Goal: Answer question/provide support

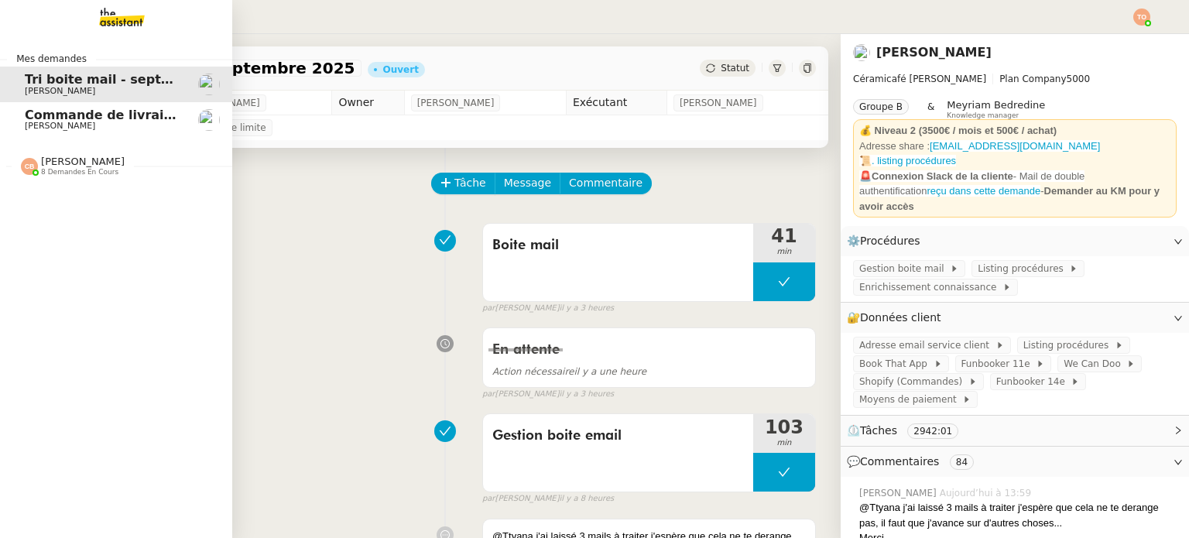
click at [49, 121] on span "[PERSON_NAME]" at bounding box center [60, 126] width 70 height 10
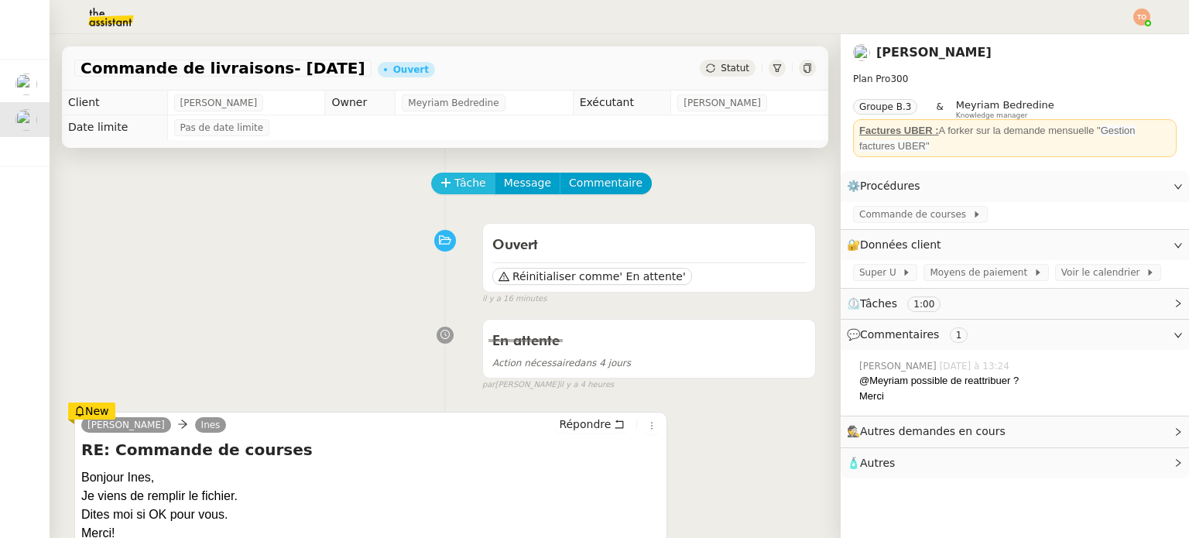
click at [460, 177] on span "Tâche" at bounding box center [471, 183] width 32 height 18
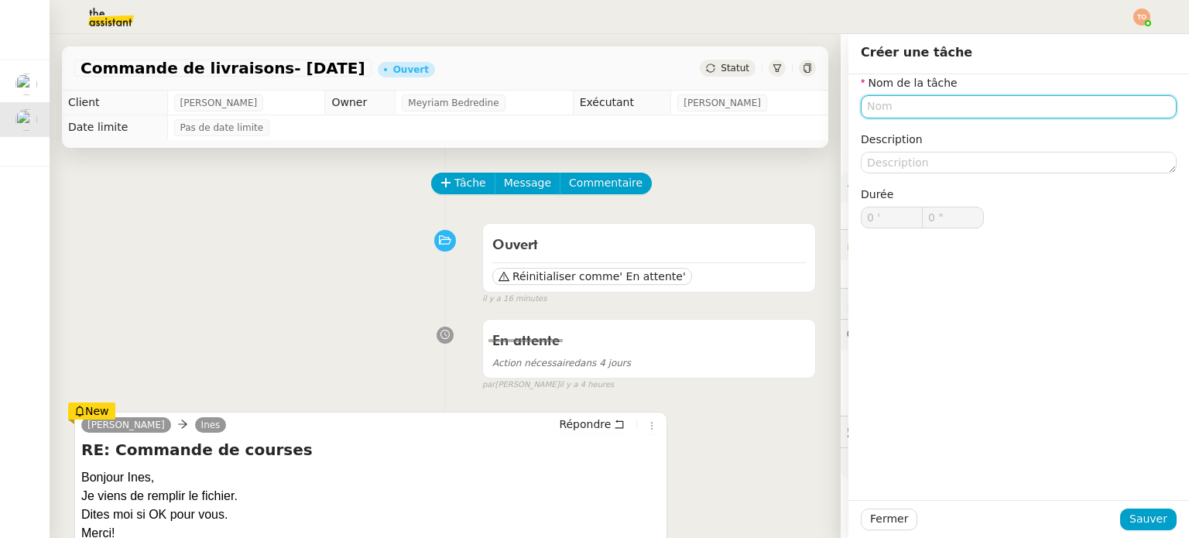
click at [917, 100] on input "text" at bounding box center [1019, 106] width 316 height 22
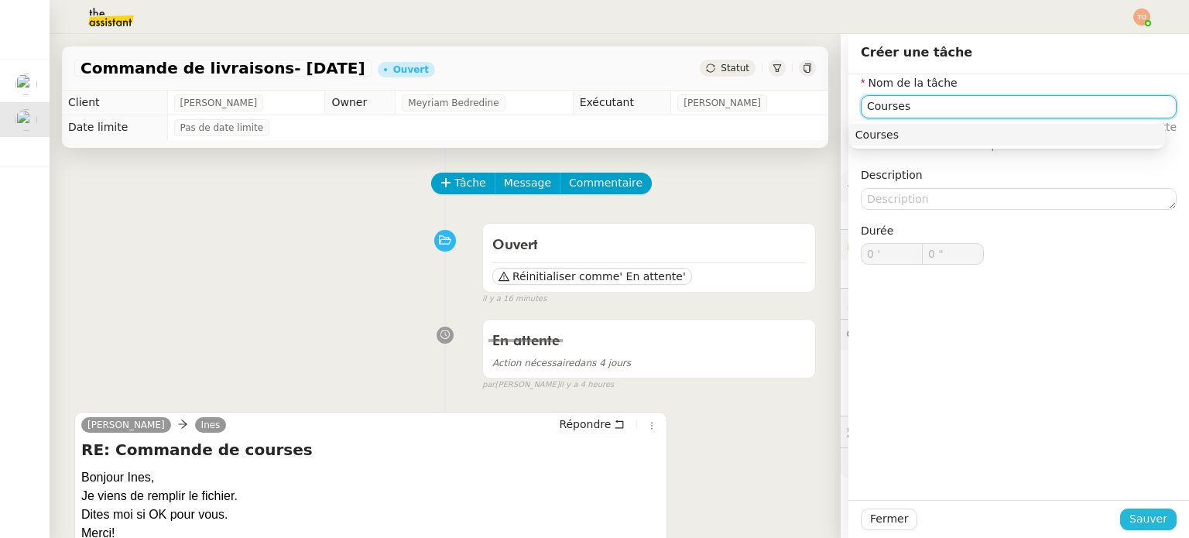
type input "Courses"
click at [1140, 514] on span "Sauver" at bounding box center [1149, 519] width 38 height 18
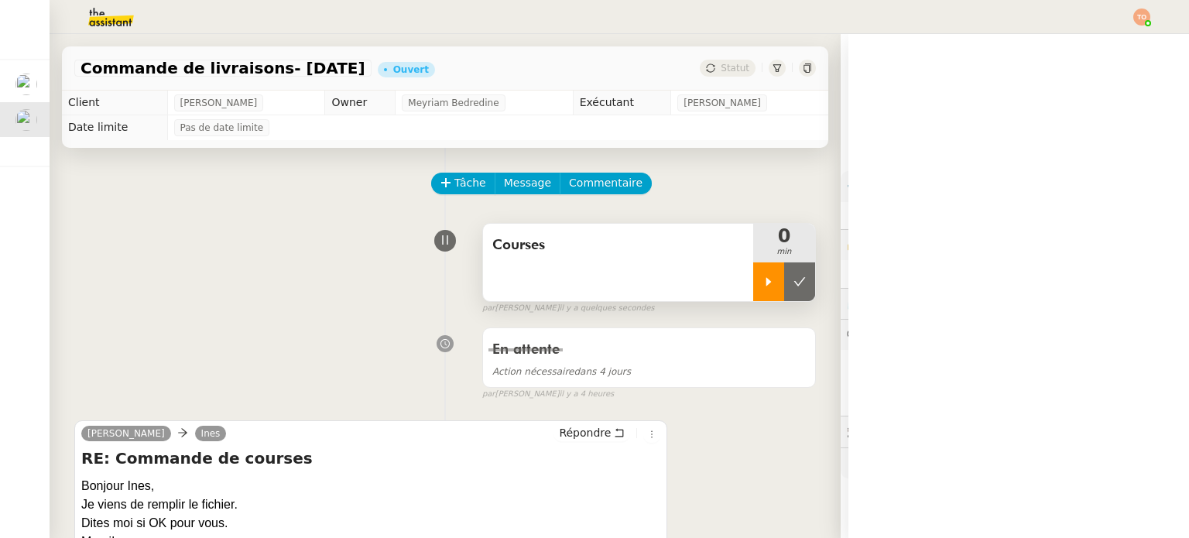
click at [762, 293] on div at bounding box center [768, 281] width 31 height 39
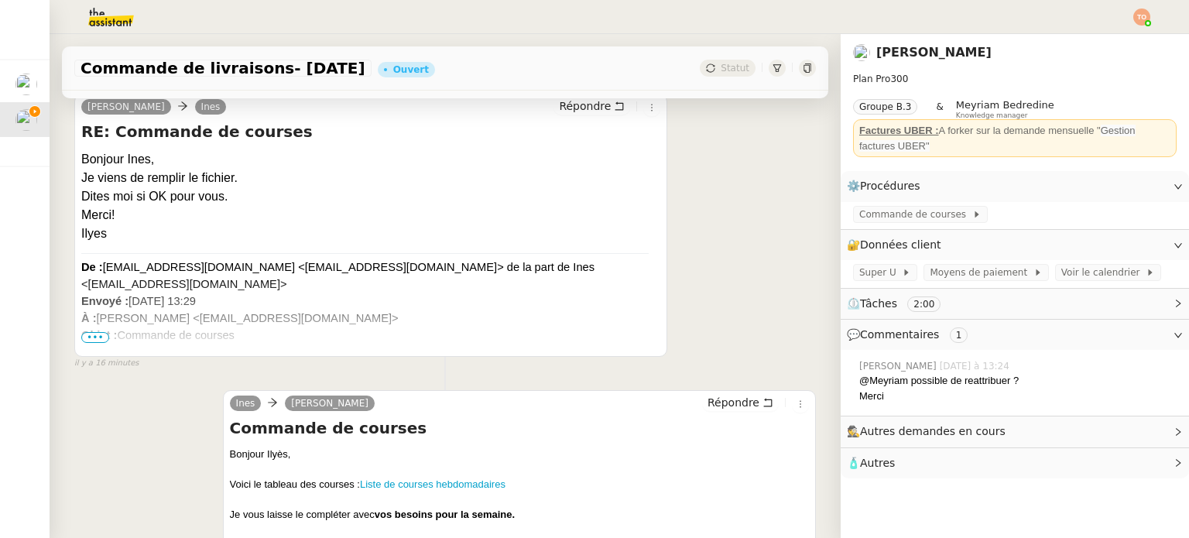
scroll to position [542, 0]
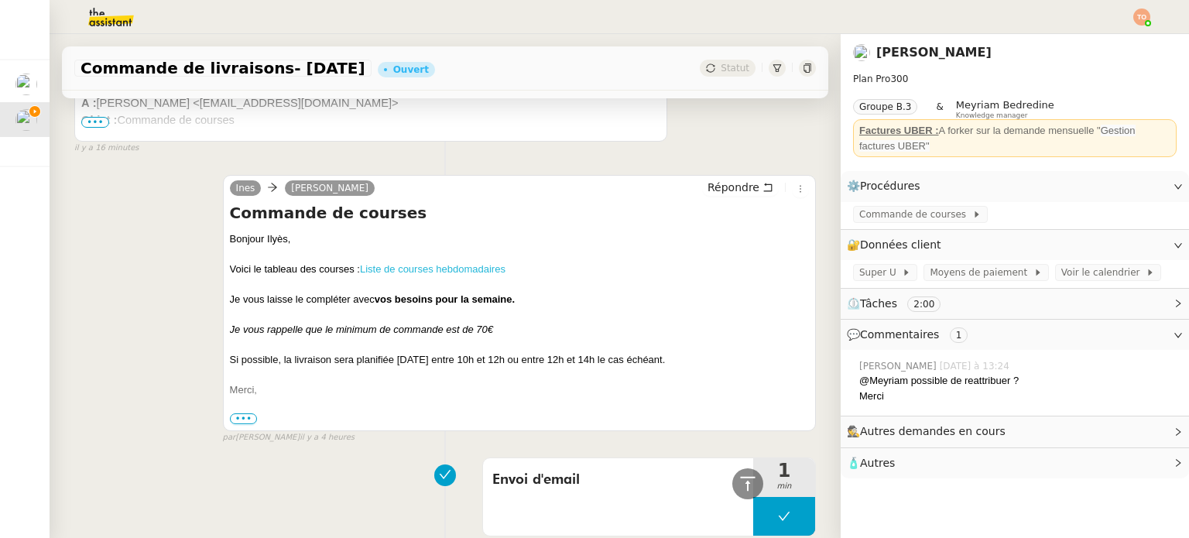
click at [458, 266] on link "Liste de courses hebdomadaires" at bounding box center [433, 269] width 146 height 12
click at [873, 278] on span "Super U" at bounding box center [880, 272] width 43 height 15
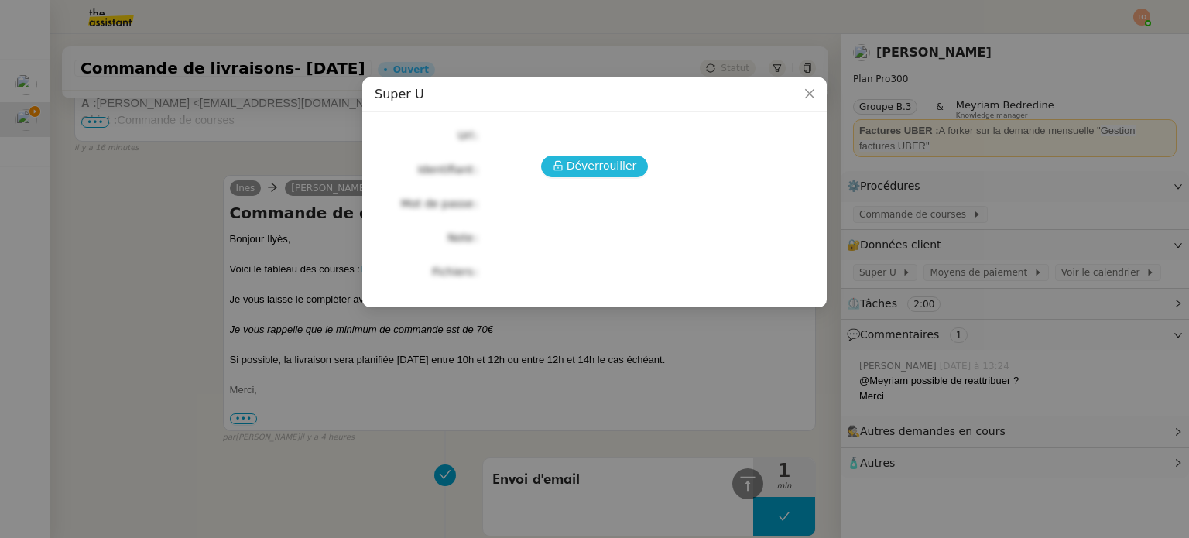
click at [629, 170] on span "Déverrouiller" at bounding box center [602, 166] width 70 height 18
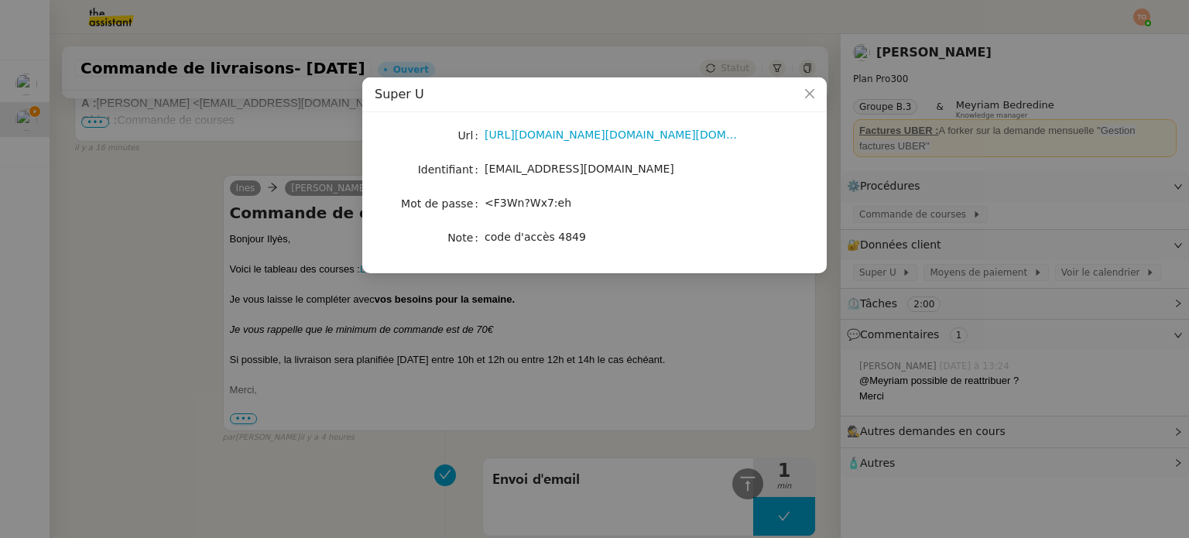
click at [576, 170] on span "[EMAIL_ADDRESS][DOMAIN_NAME]" at bounding box center [580, 169] width 190 height 12
copy span "[EMAIL_ADDRESS][DOMAIN_NAME]"
click at [528, 202] on span "<F3Wn?Wx7:eh" at bounding box center [528, 203] width 87 height 12
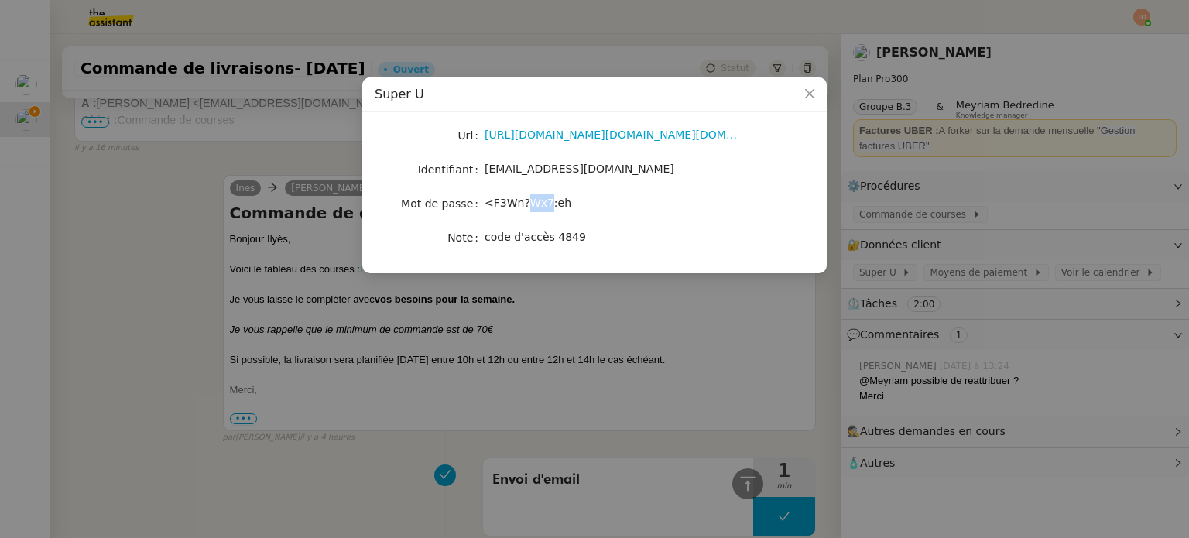
click at [528, 202] on span "<F3Wn?Wx7:eh" at bounding box center [528, 203] width 87 height 12
copy span "<F3Wn?Wx7:eh"
click at [562, 331] on nz-modal-container "Super U Url [URL][DOMAIN_NAME][DOMAIN_NAME][DOMAIN_NAME][DOMAIN_NAME] Identifia…" at bounding box center [594, 269] width 1189 height 538
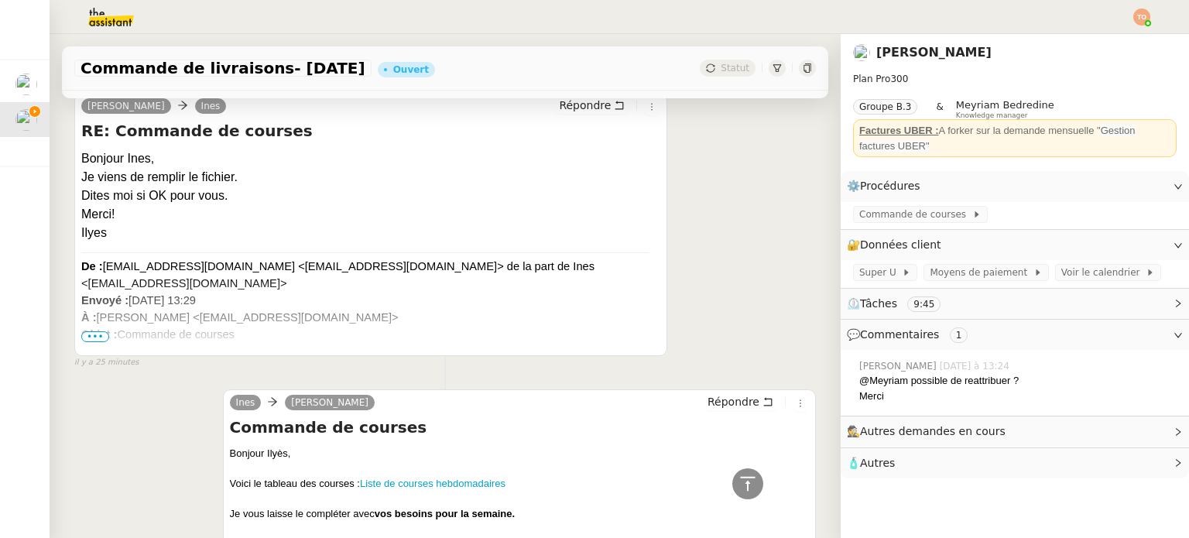
scroll to position [0, 0]
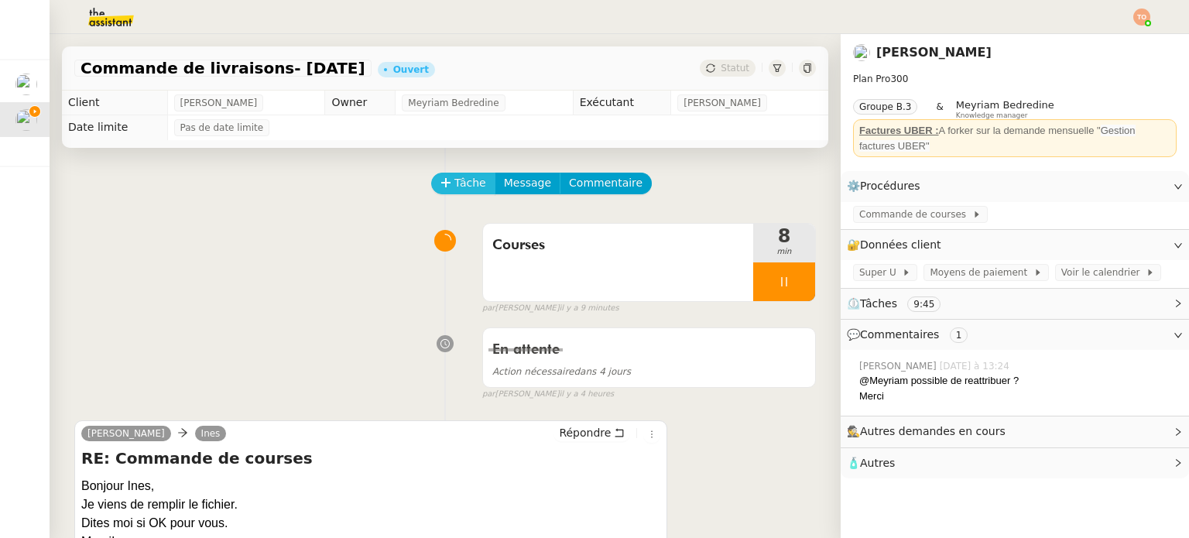
click at [455, 190] on span "Tâche" at bounding box center [471, 183] width 32 height 18
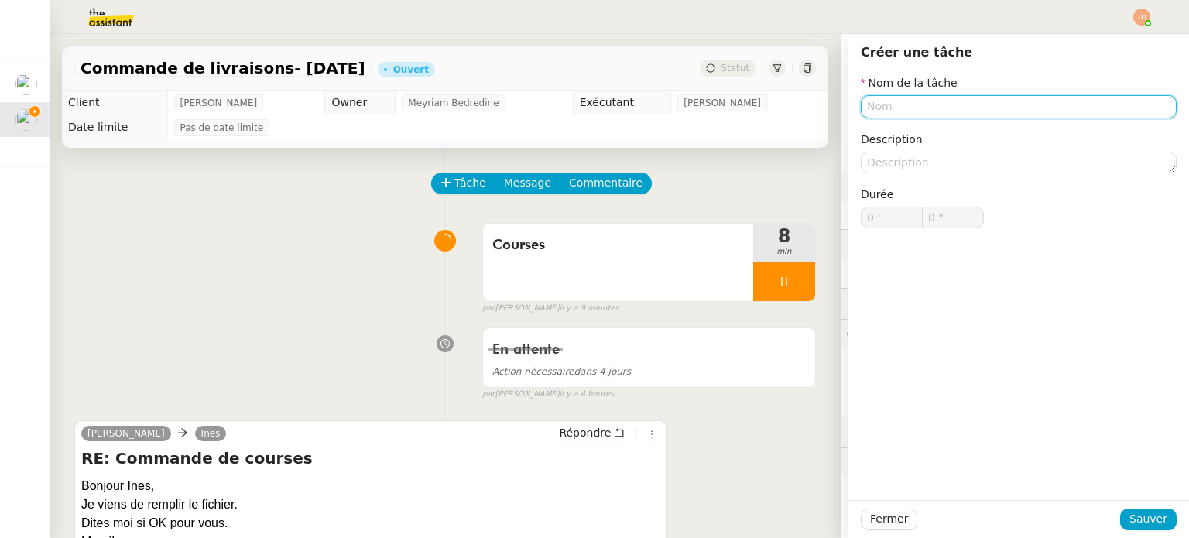
click at [950, 105] on input "text" at bounding box center [1019, 106] width 316 height 22
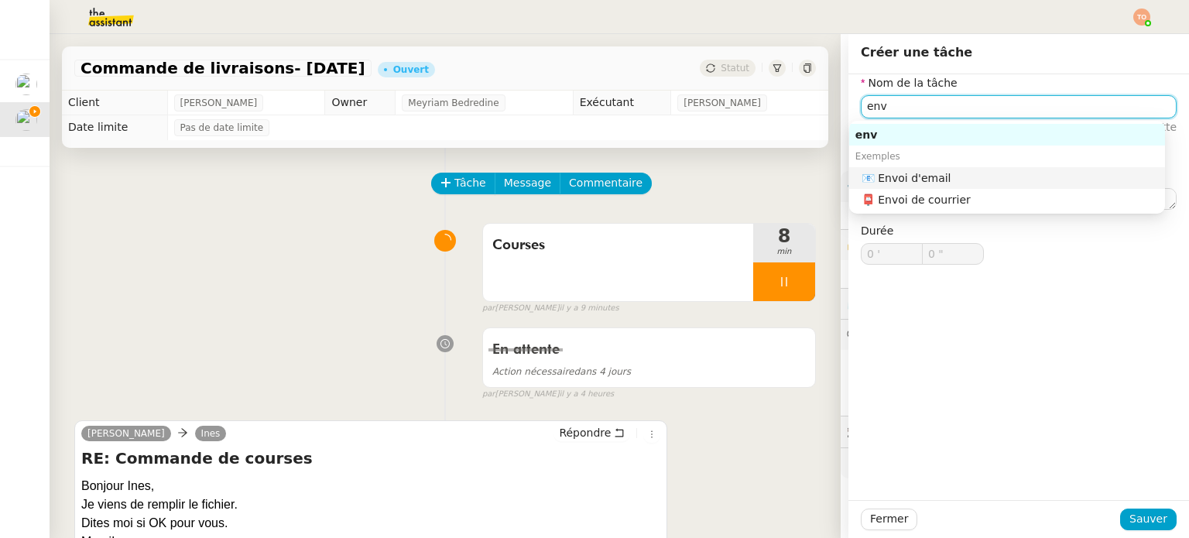
click at [955, 180] on div "📧 Envoi d'email" at bounding box center [1010, 178] width 297 height 14
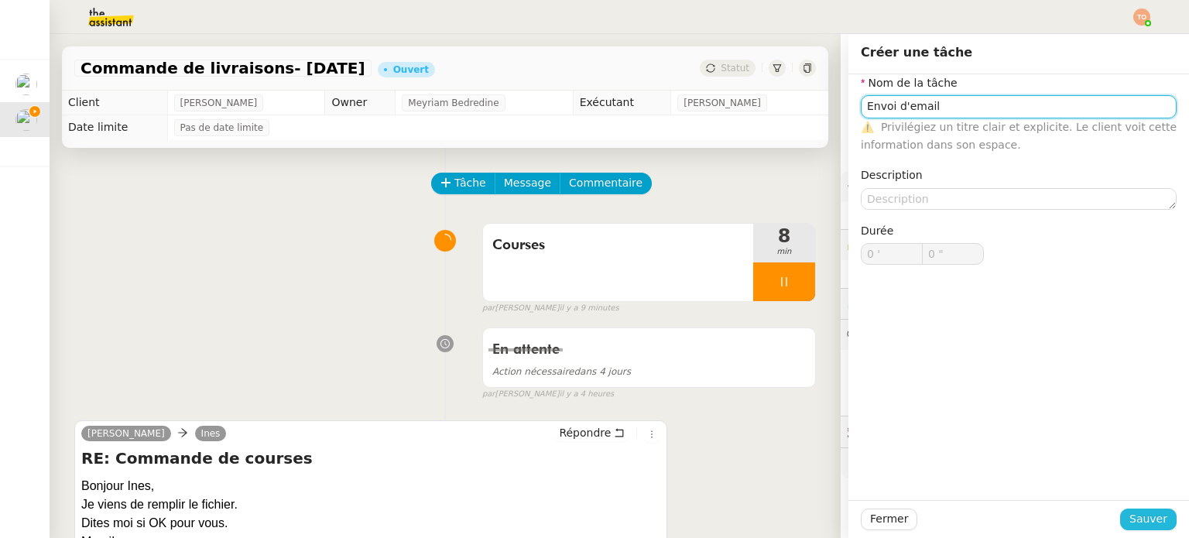
type input "Envoi d'email"
click at [1152, 521] on span "Sauver" at bounding box center [1149, 519] width 38 height 18
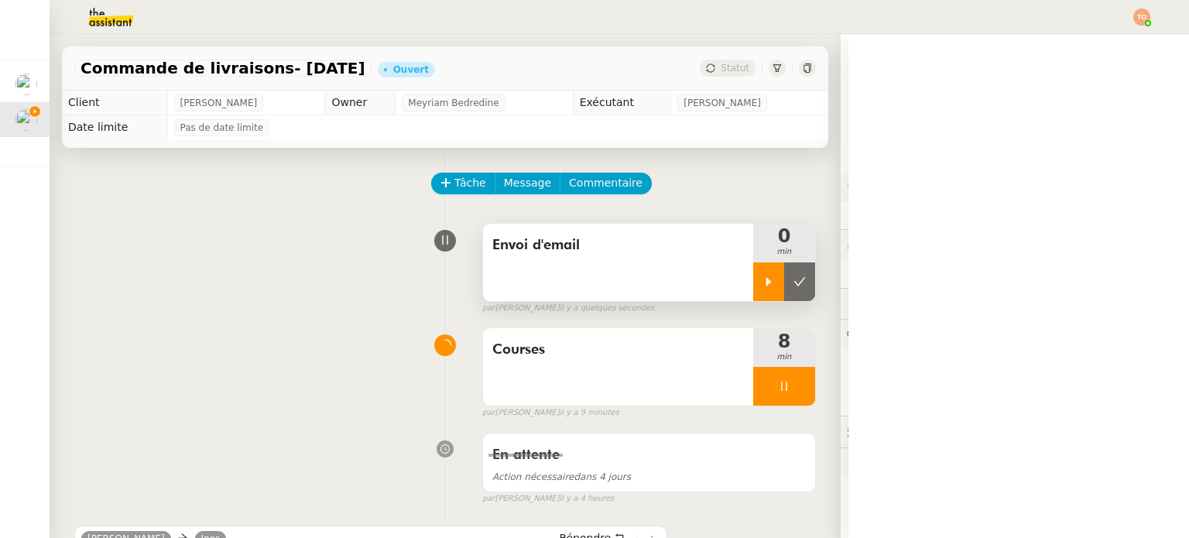
click at [753, 283] on div at bounding box center [768, 281] width 31 height 39
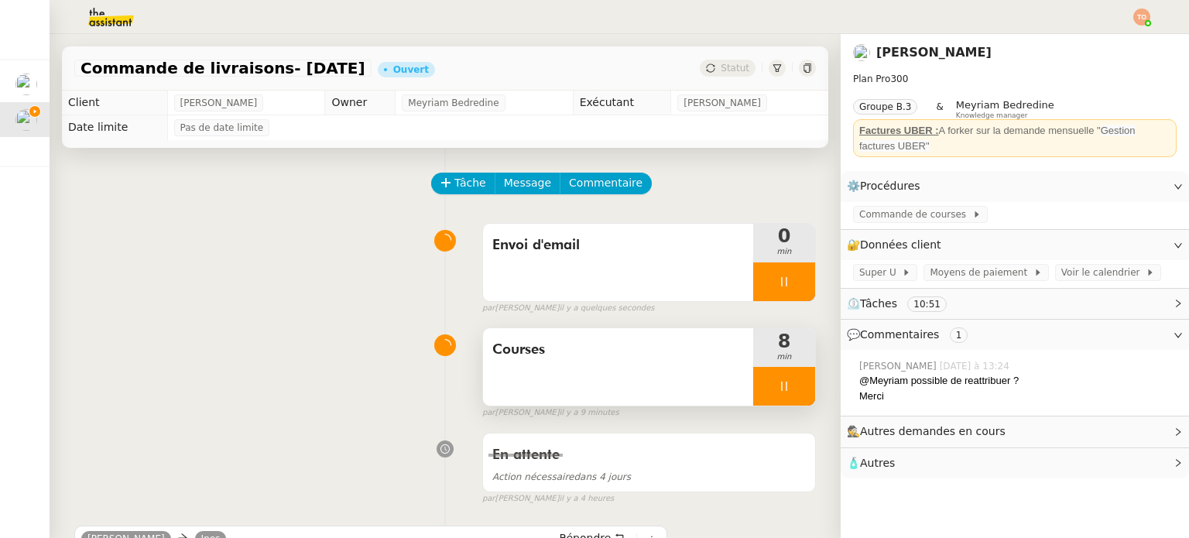
click at [777, 379] on div at bounding box center [784, 386] width 62 height 39
click at [794, 385] on icon at bounding box center [800, 387] width 12 height 9
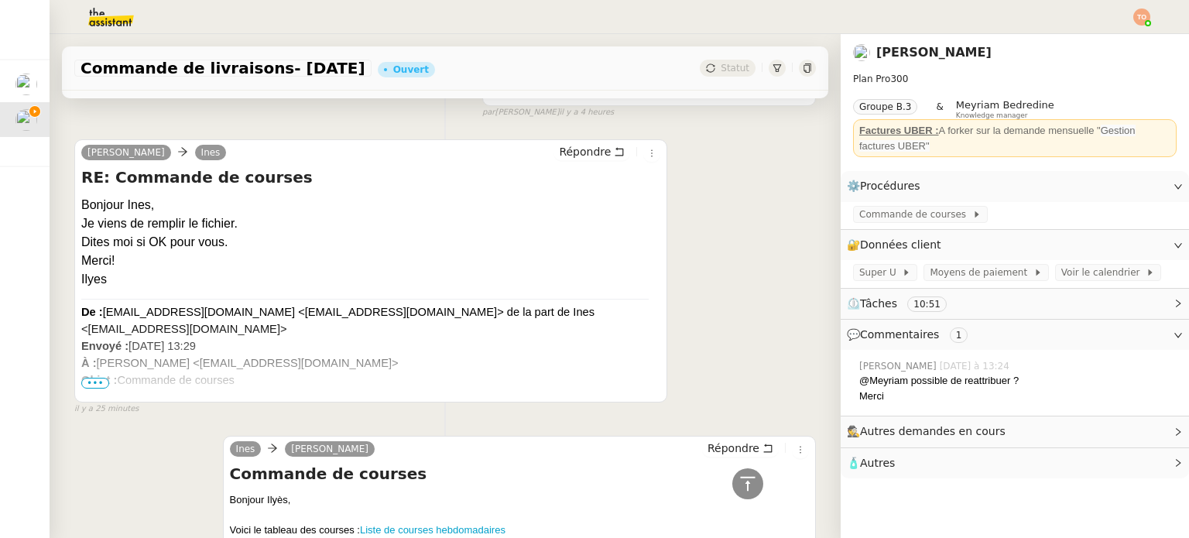
scroll to position [387, 0]
click at [564, 146] on span "Répondre" at bounding box center [585, 150] width 52 height 15
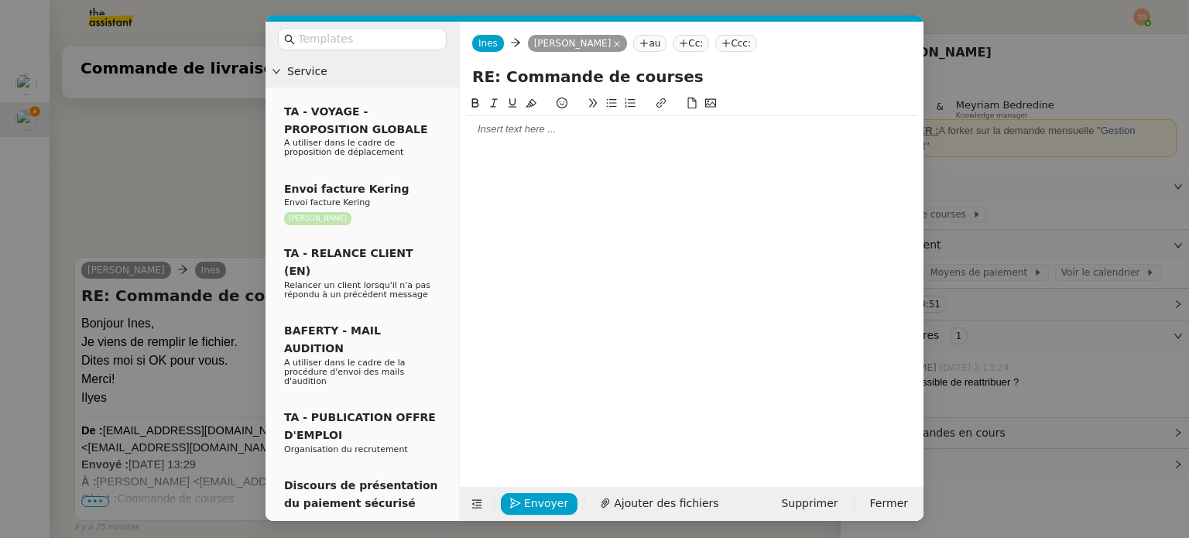
scroll to position [506, 0]
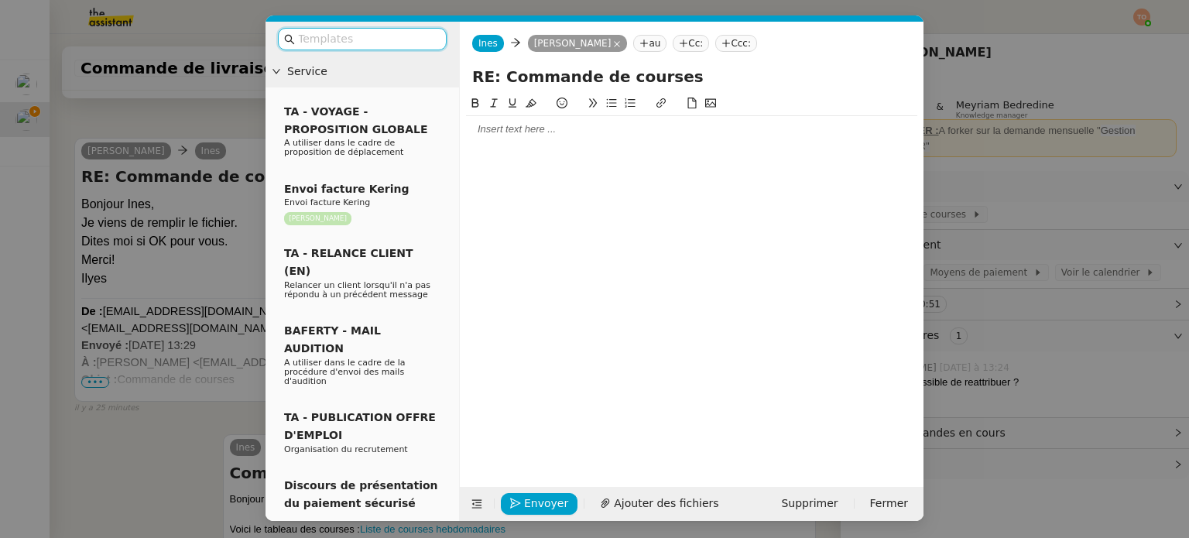
click at [566, 139] on div at bounding box center [691, 129] width 451 height 26
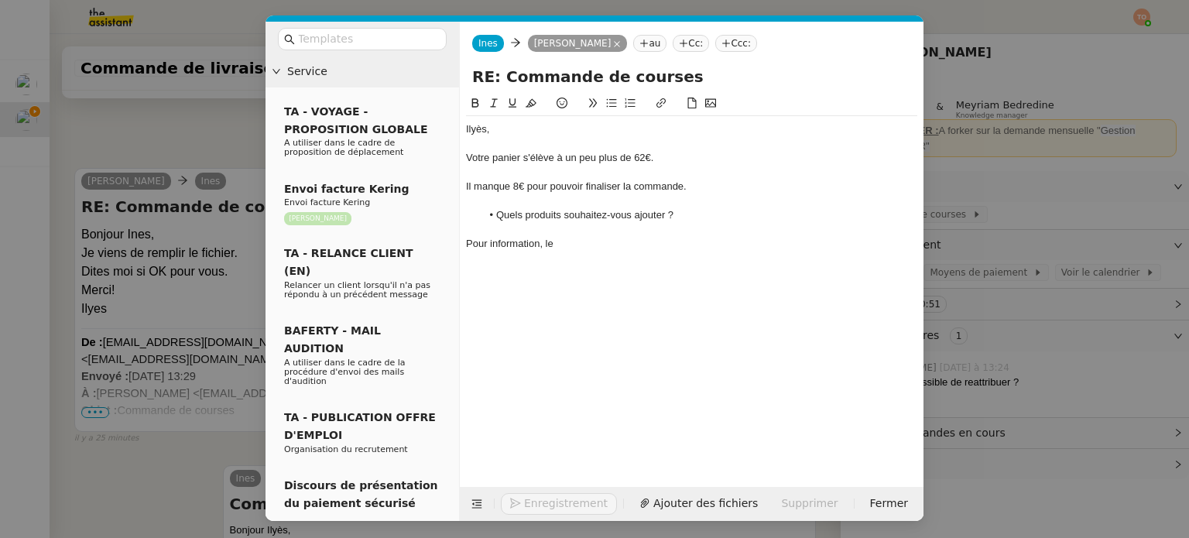
scroll to position [663, 0]
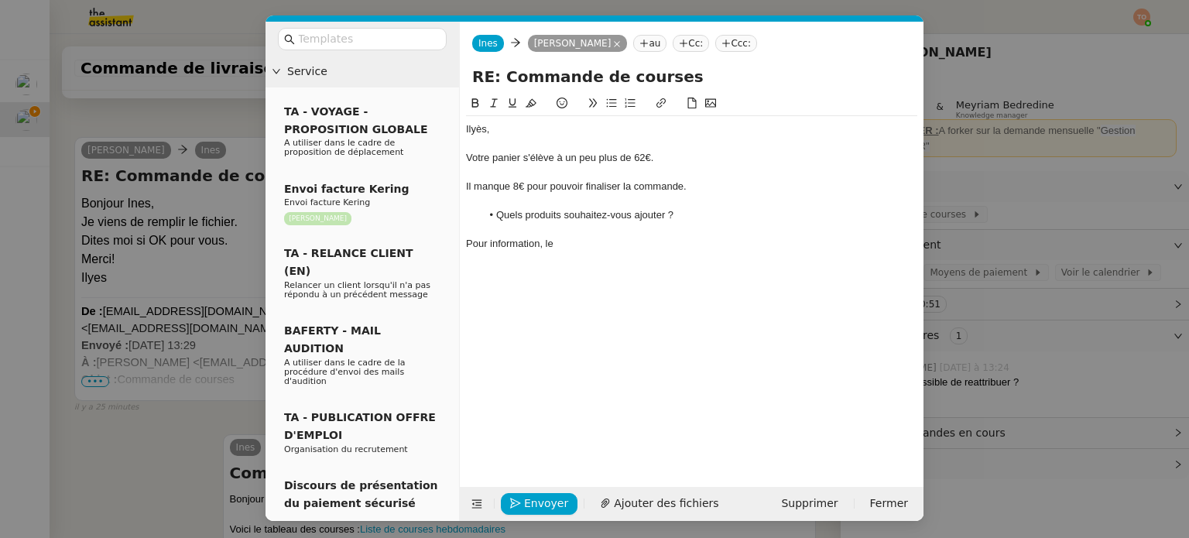
click at [1040, 262] on nz-modal-container "Service TA - VOYAGE - PROPOSITION GLOBALE A utiliser dans le cadre de propositi…" at bounding box center [594, 269] width 1189 height 538
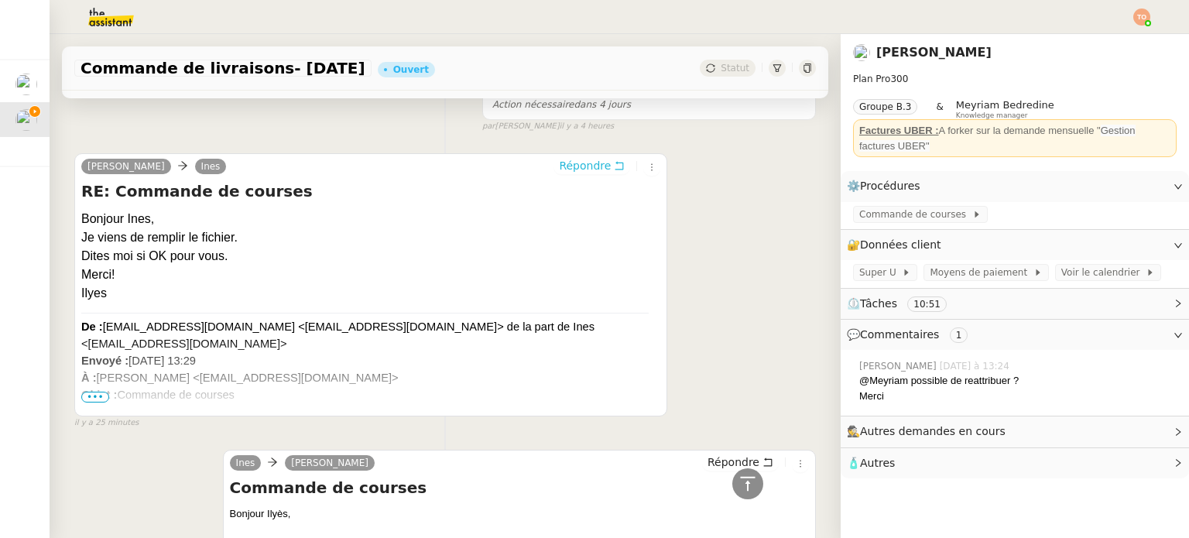
scroll to position [894, 0]
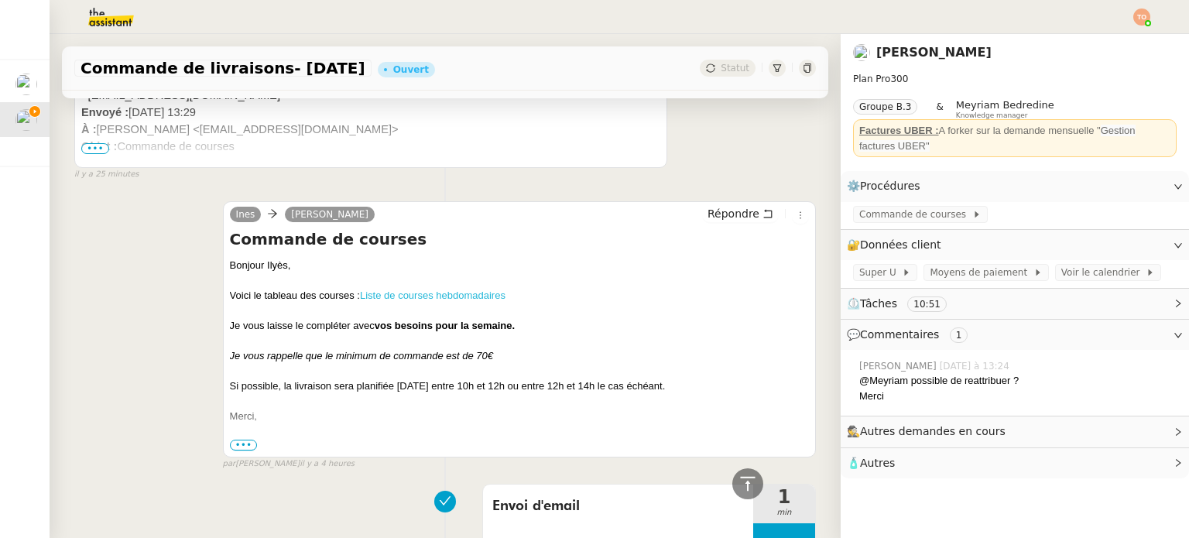
click at [433, 300] on link "Liste de courses hebdomadaires" at bounding box center [433, 296] width 146 height 12
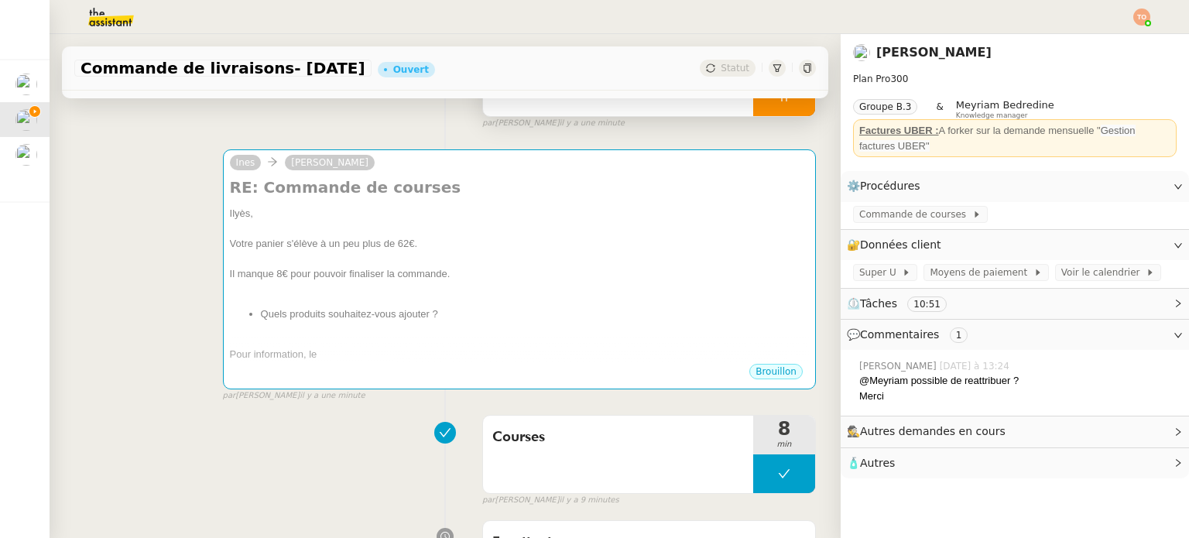
scroll to position [0, 0]
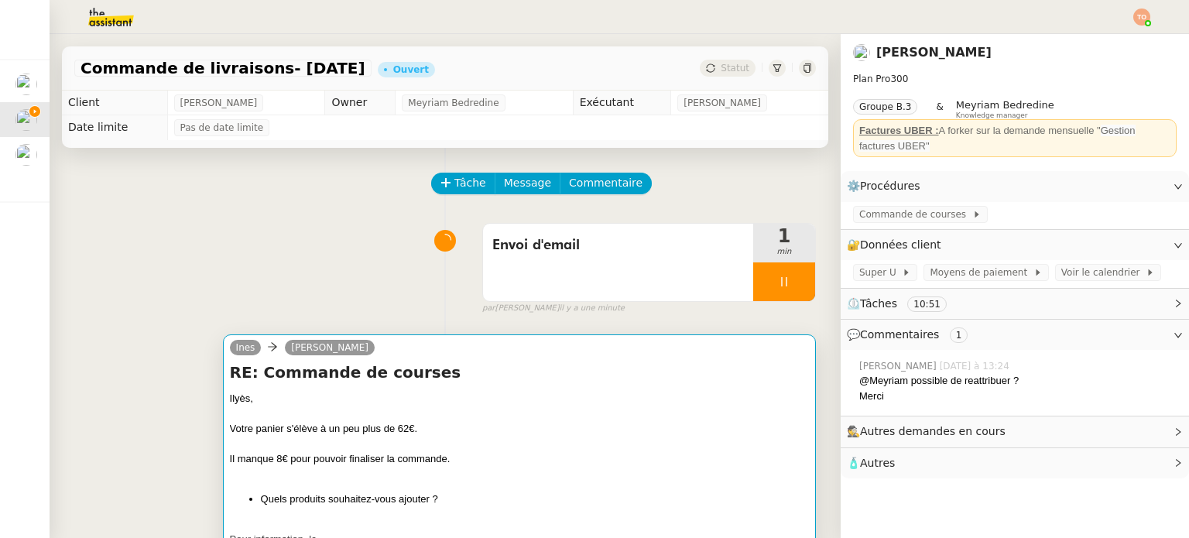
click at [588, 410] on div at bounding box center [519, 414] width 579 height 15
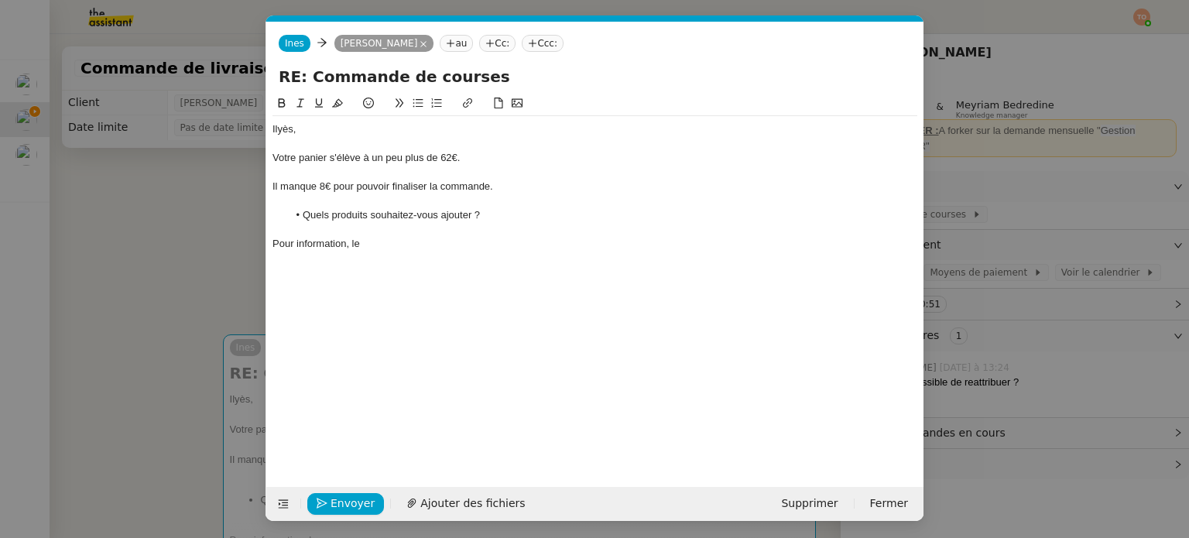
scroll to position [0, 33]
click at [496, 252] on div "[PERSON_NAME], [PERSON_NAME] panier s'élève à un peu plus de 62€. Il manque 8€ …" at bounding box center [595, 186] width 645 height 141
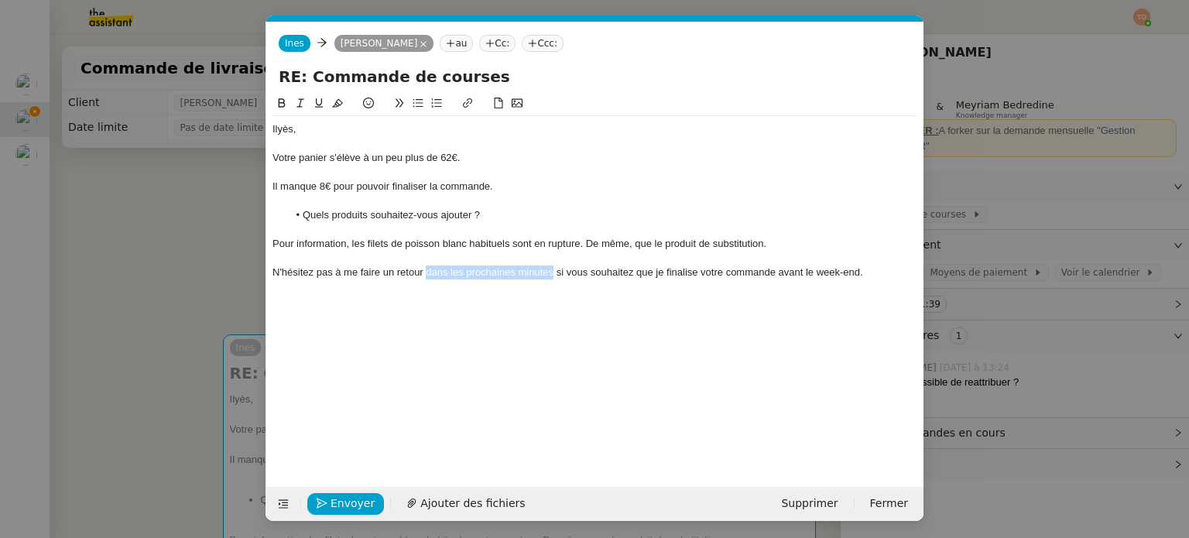
drag, startPoint x: 551, startPoint y: 272, endPoint x: 461, endPoint y: 272, distance: 89.8
click at [426, 273] on div "N'hésitez pas à me faire un retour dans les prochaines minutes si vous souhaite…" at bounding box center [595, 273] width 645 height 14
click at [808, 273] on div "N'hésitez pas à me faire un retour avant 17h40 si vous souhaitez que je finalis…" at bounding box center [595, 273] width 645 height 14
click at [313, 187] on div "Il manque 8€ pour pouvoir finaliser la commande." at bounding box center [595, 187] width 645 height 14
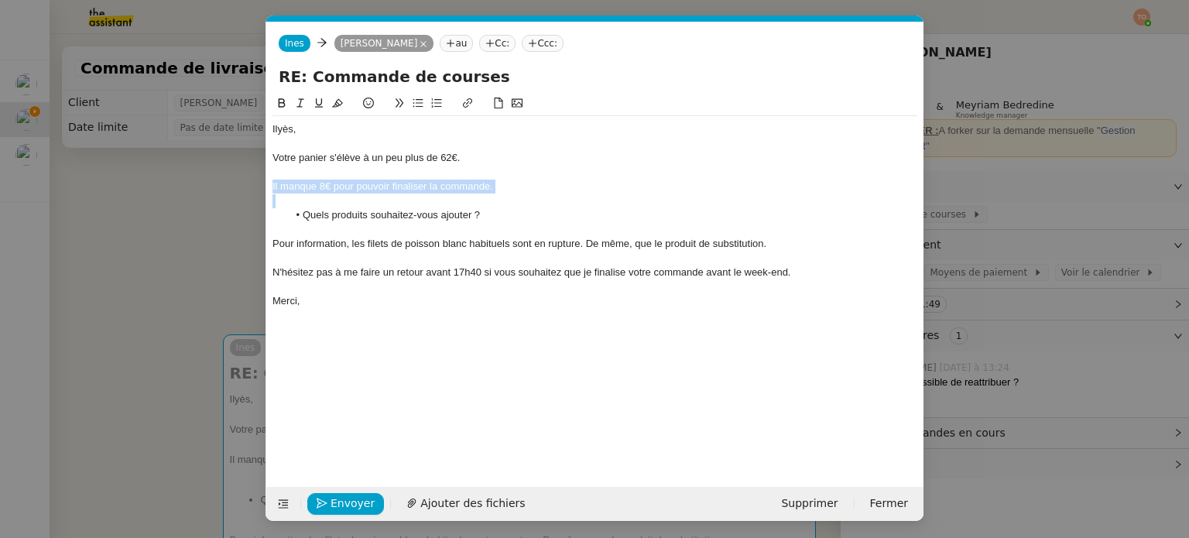
click at [313, 187] on div "Il manque 8€ pour pouvoir finaliser la commande." at bounding box center [595, 187] width 645 height 14
click at [280, 101] on icon at bounding box center [281, 103] width 11 height 11
drag, startPoint x: 379, startPoint y: 274, endPoint x: 484, endPoint y: 274, distance: 104.5
click at [484, 274] on div "N'hésitez pas à me faire un retour avant 17h40 si vous souhaitez que je finalis…" at bounding box center [595, 273] width 645 height 14
click at [280, 105] on icon at bounding box center [282, 102] width 7 height 9
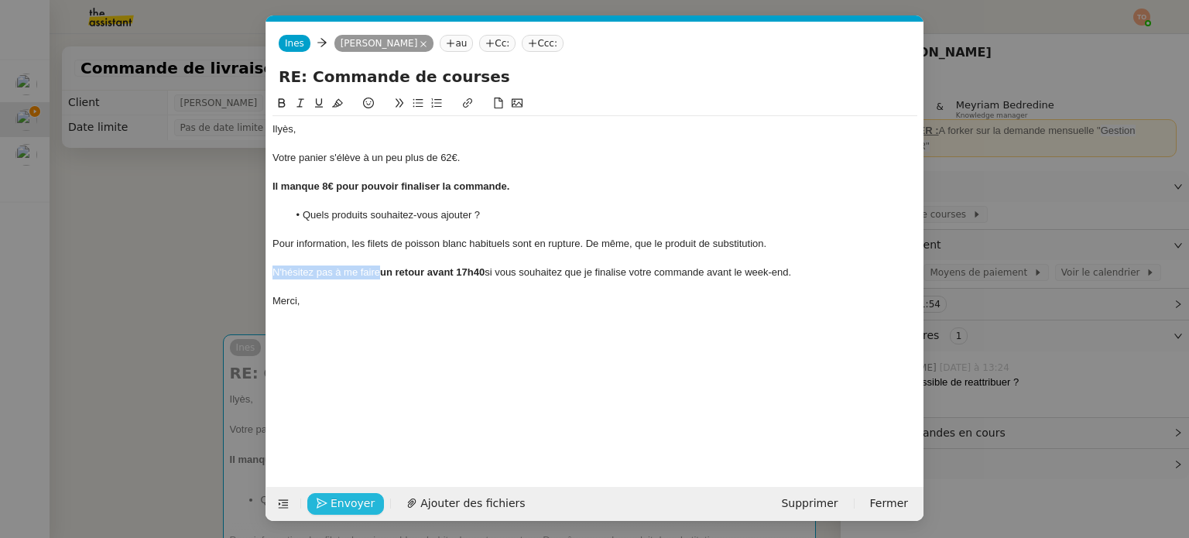
click at [362, 504] on span "Envoyer" at bounding box center [353, 504] width 44 height 18
click at [362, 504] on span "Confirmer l'envoi" at bounding box center [377, 504] width 93 height 18
click at [362, 504] on nz-modal-container "Service TA - VOYAGE - PROPOSITION GLOBALE A utiliser dans le cadre de propositi…" at bounding box center [594, 269] width 1189 height 538
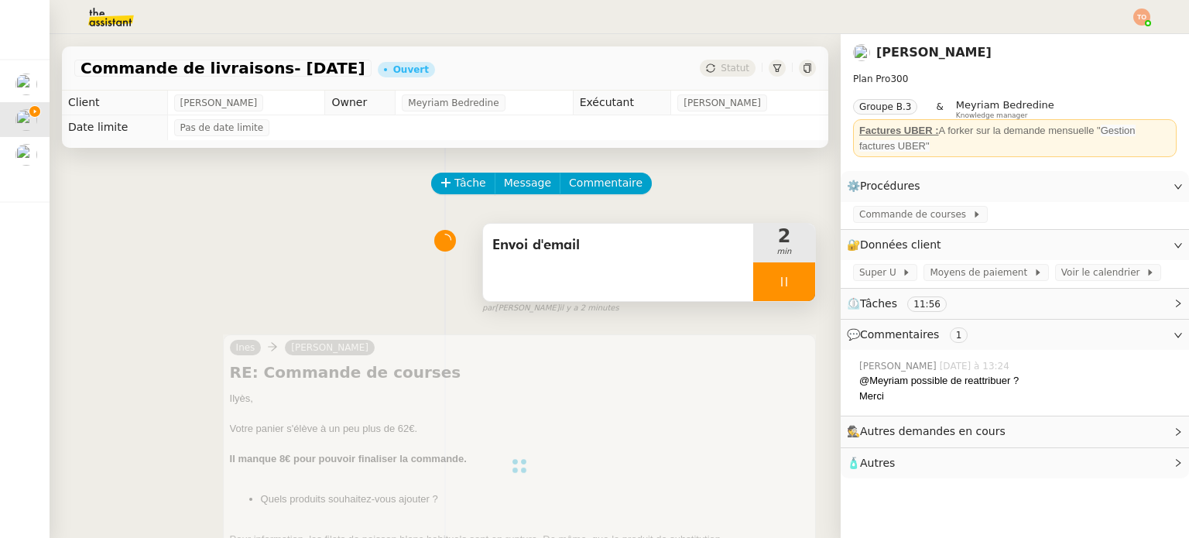
click at [764, 276] on div at bounding box center [784, 281] width 62 height 39
click at [794, 280] on icon at bounding box center [800, 282] width 12 height 12
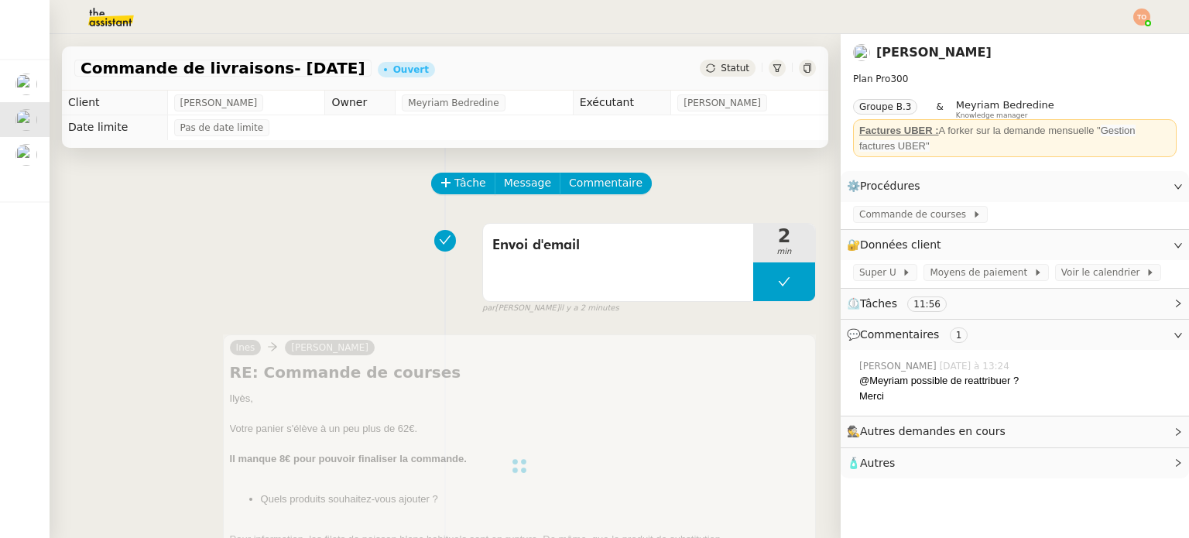
click at [716, 78] on div "Commande de livraisons- [DATE] Ouvert Statut" at bounding box center [445, 68] width 767 height 44
click at [722, 75] on div "Statut" at bounding box center [728, 68] width 56 height 17
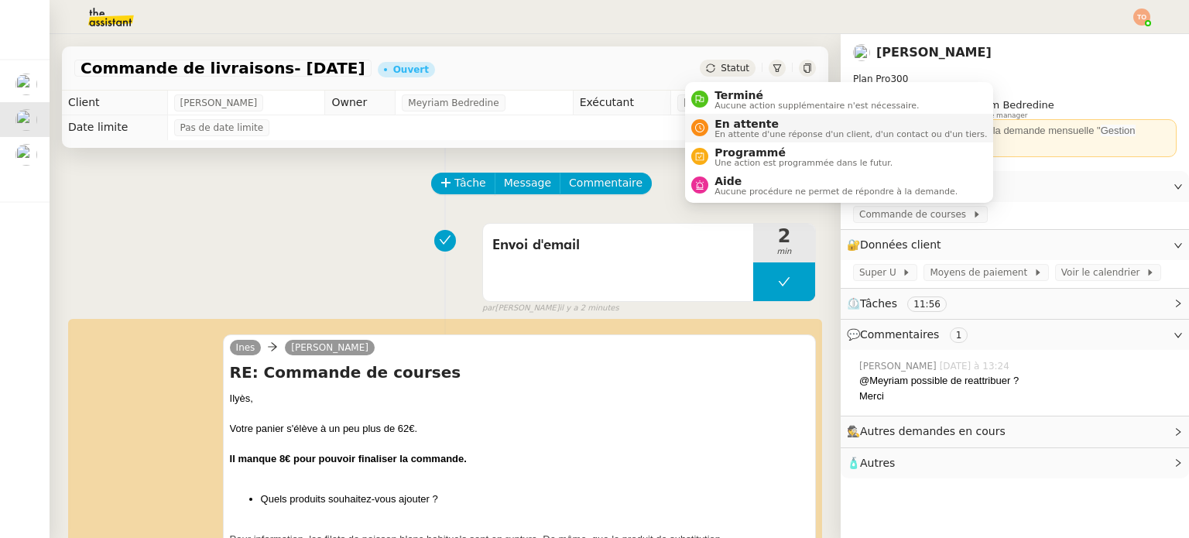
click at [740, 127] on span "En attente" at bounding box center [851, 124] width 273 height 12
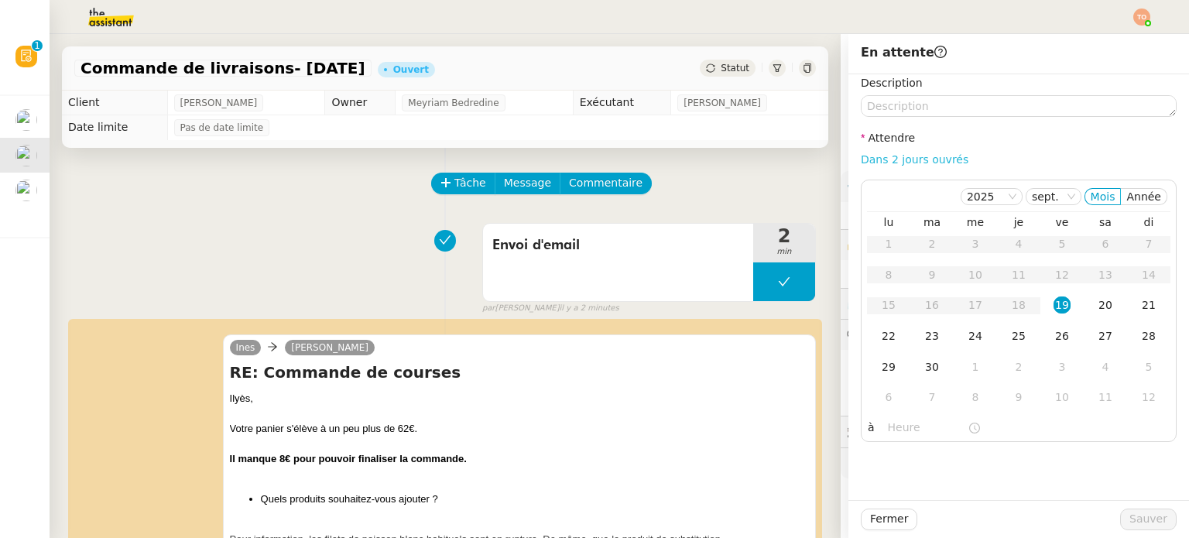
click at [863, 153] on link "Dans 2 jours ouvrés" at bounding box center [915, 159] width 108 height 12
type input "07:00"
click at [1144, 511] on span "Sauver" at bounding box center [1149, 519] width 38 height 18
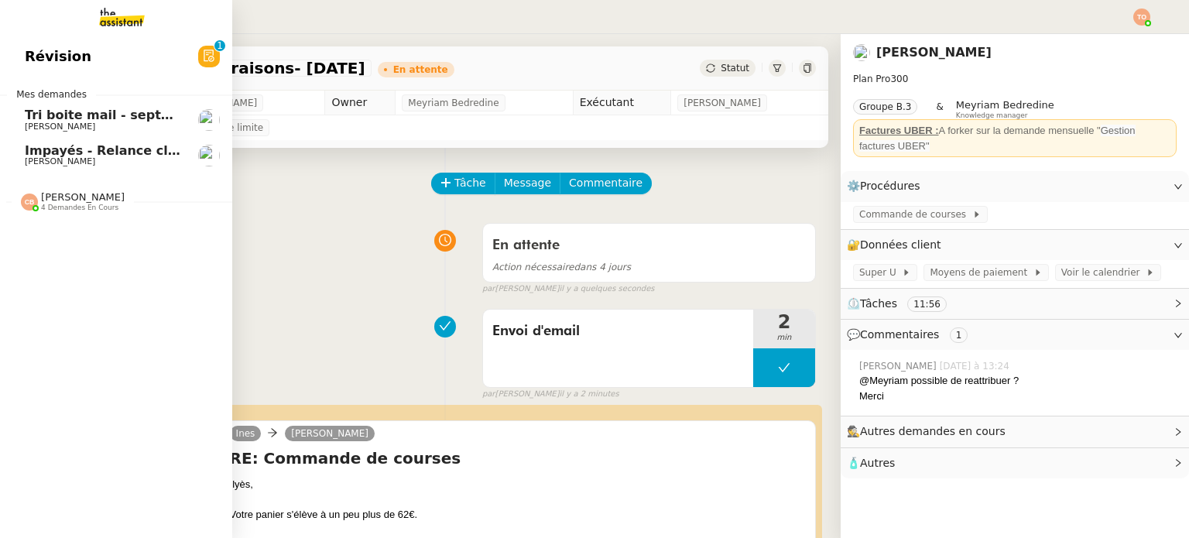
click at [58, 162] on span "[PERSON_NAME]" at bounding box center [60, 161] width 70 height 10
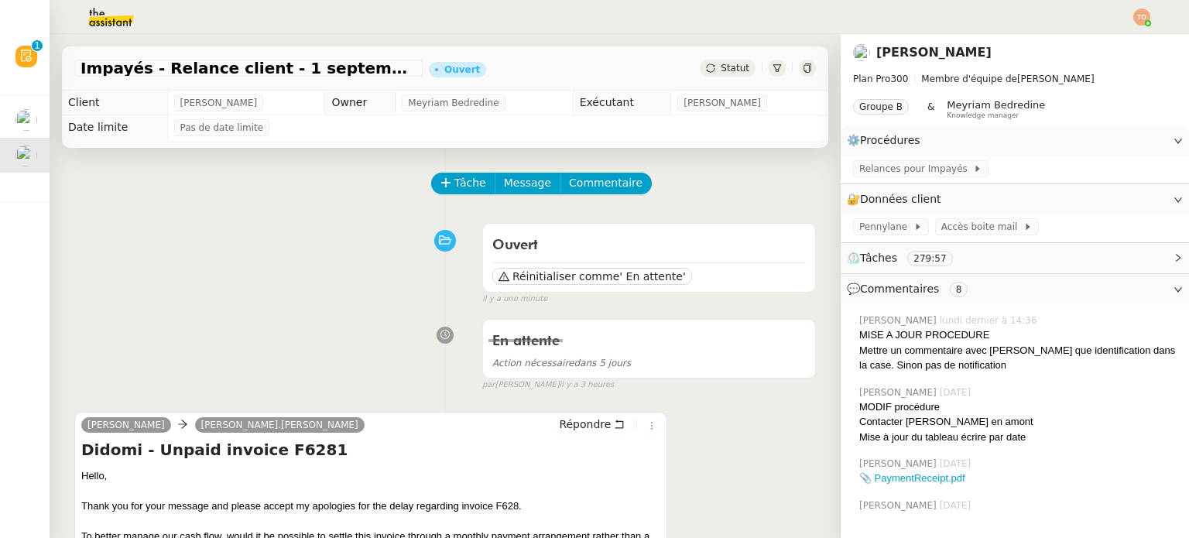
click at [721, 72] on span "Statut" at bounding box center [735, 68] width 29 height 11
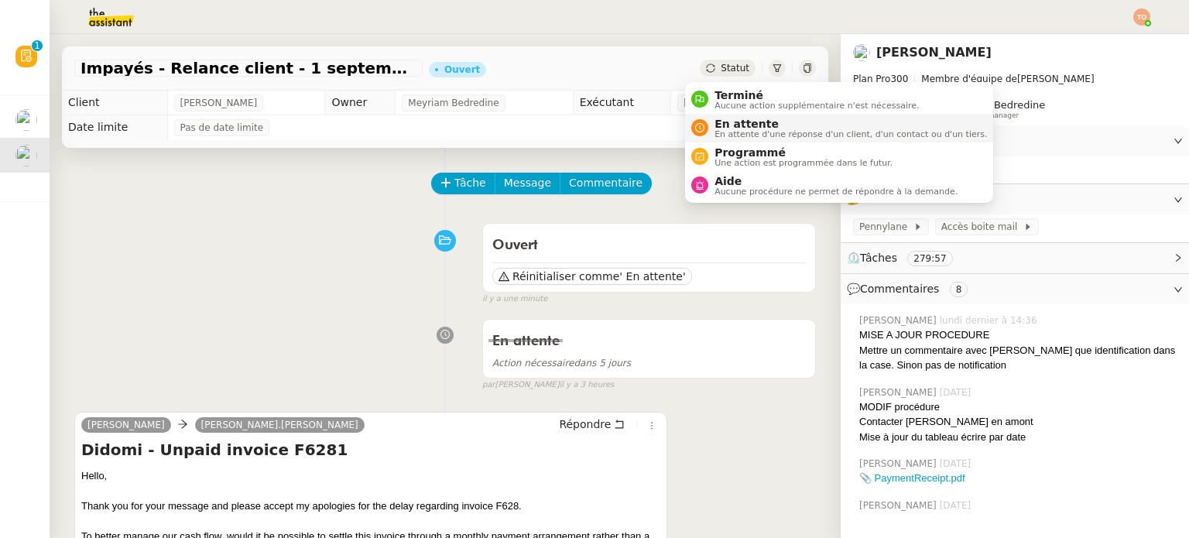
click at [743, 122] on span "En attente" at bounding box center [851, 124] width 273 height 12
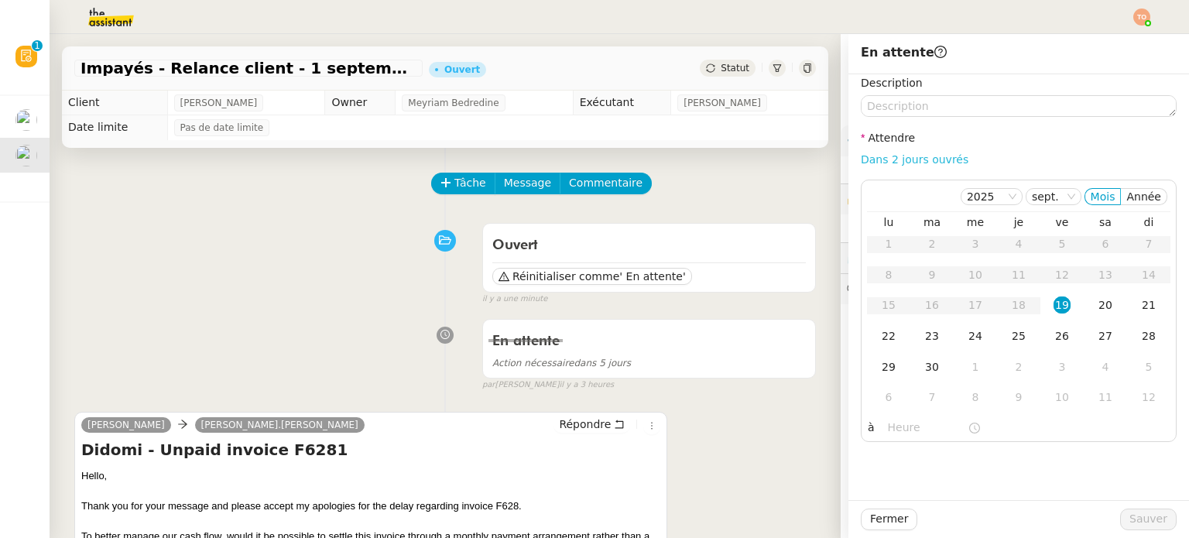
click at [893, 161] on link "Dans 2 jours ouvrés" at bounding box center [915, 159] width 108 height 12
type input "07:00"
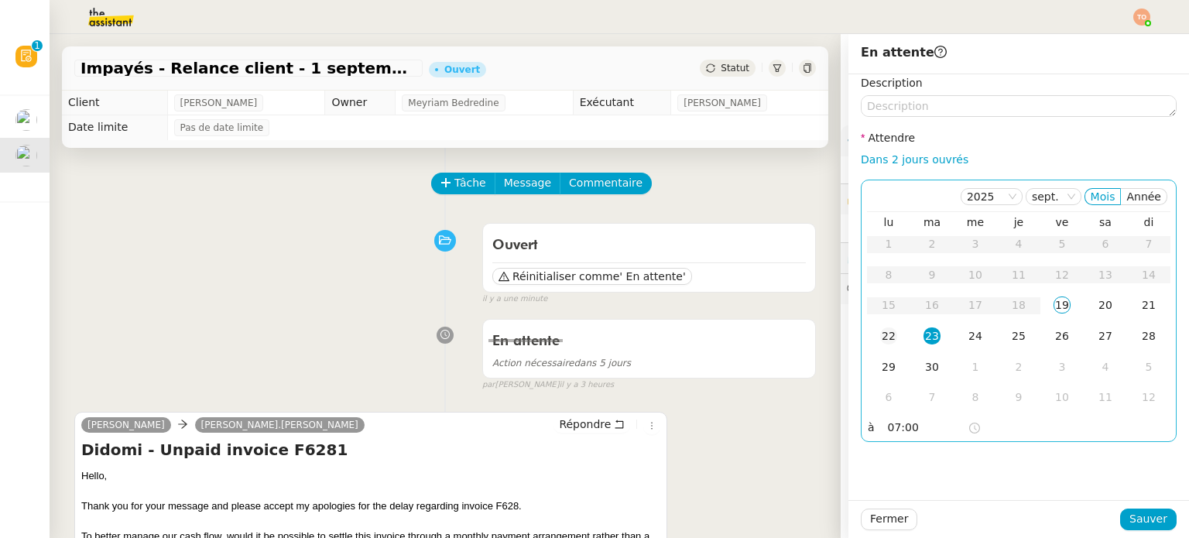
click at [880, 334] on div "22" at bounding box center [888, 336] width 17 height 17
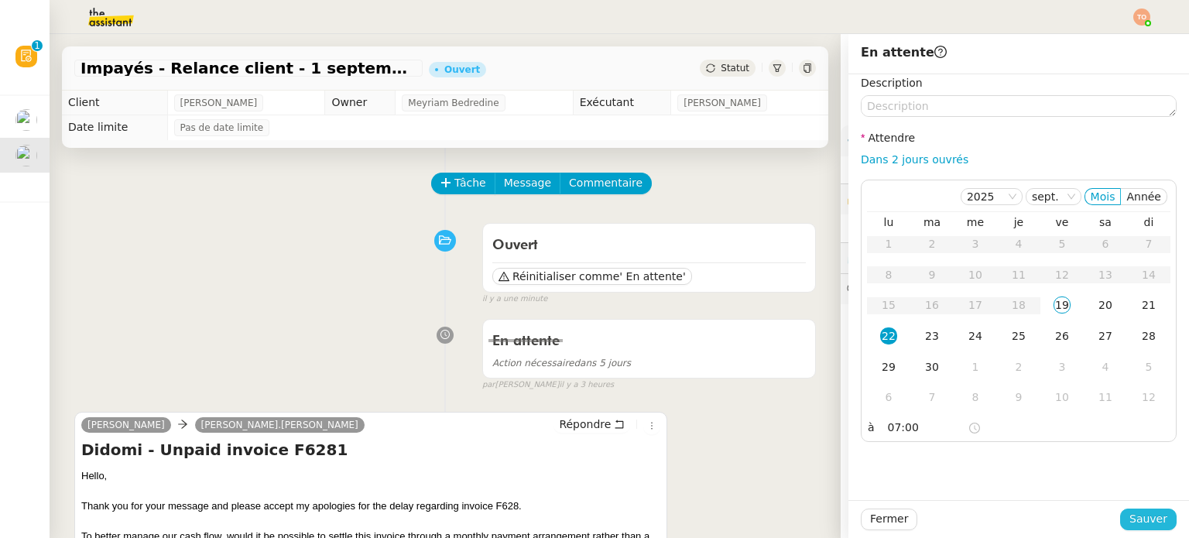
click at [1148, 517] on span "Sauver" at bounding box center [1149, 519] width 38 height 18
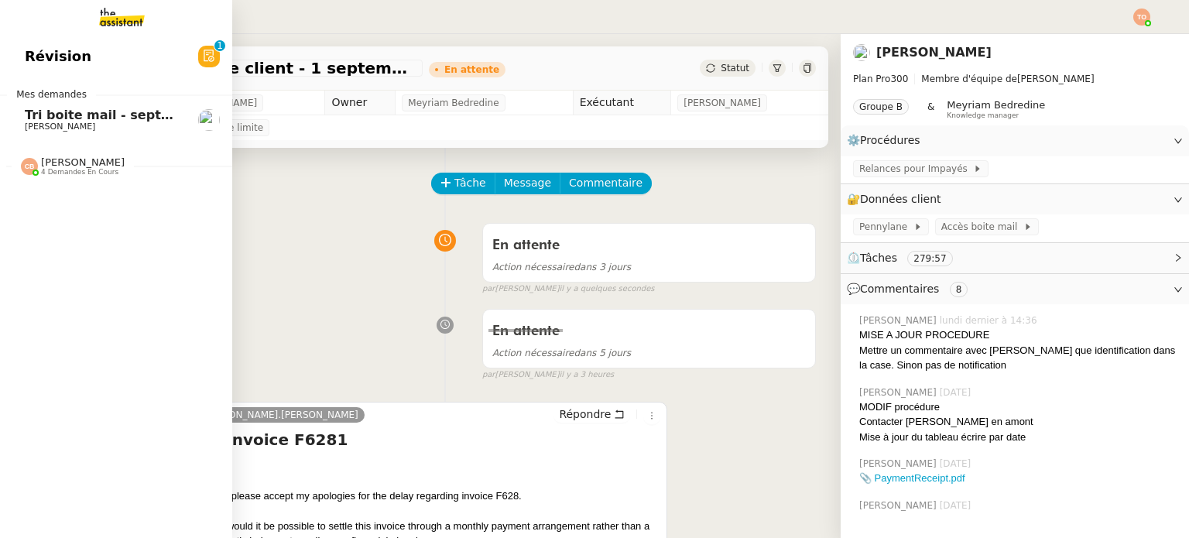
click at [25, 117] on span "Tri boite mail - septembre 2025" at bounding box center [135, 115] width 220 height 15
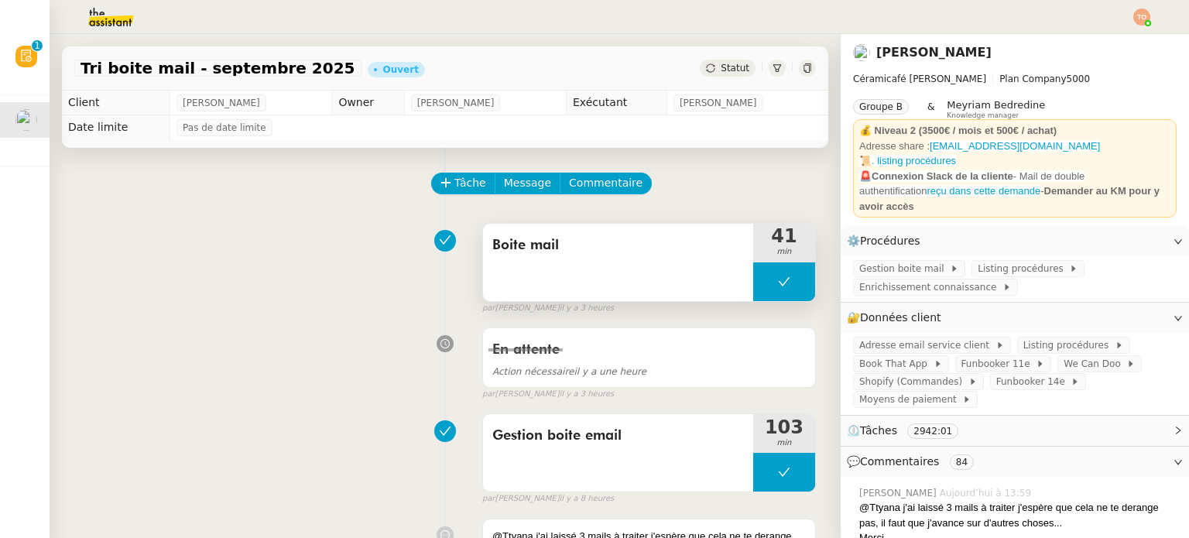
click at [753, 286] on button at bounding box center [784, 281] width 62 height 39
click at [763, 286] on icon at bounding box center [769, 282] width 12 height 12
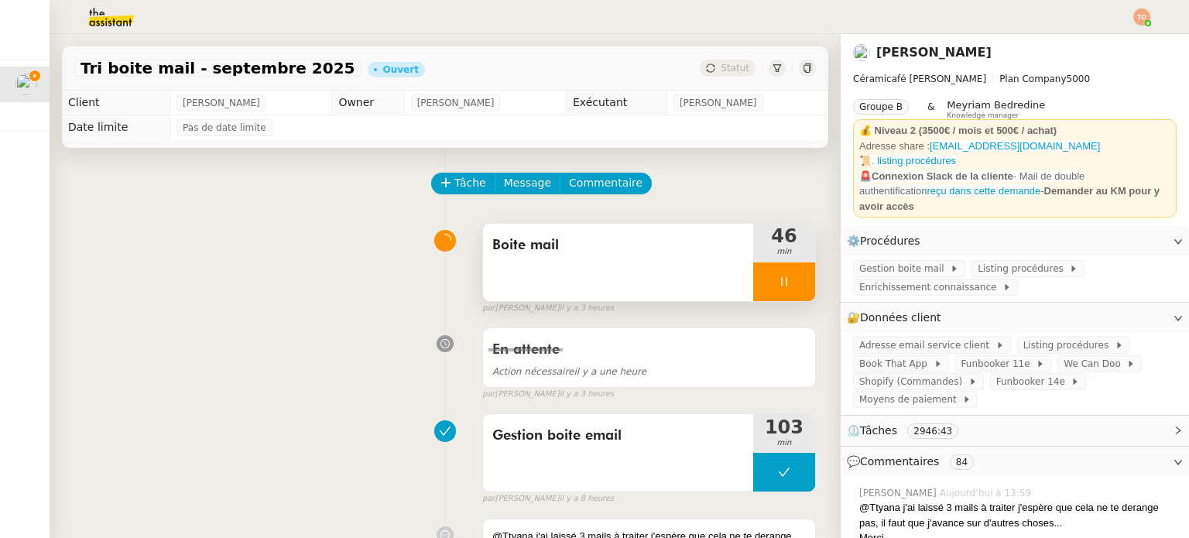
click at [772, 290] on div at bounding box center [784, 281] width 62 height 39
click at [794, 287] on icon at bounding box center [800, 282] width 12 height 12
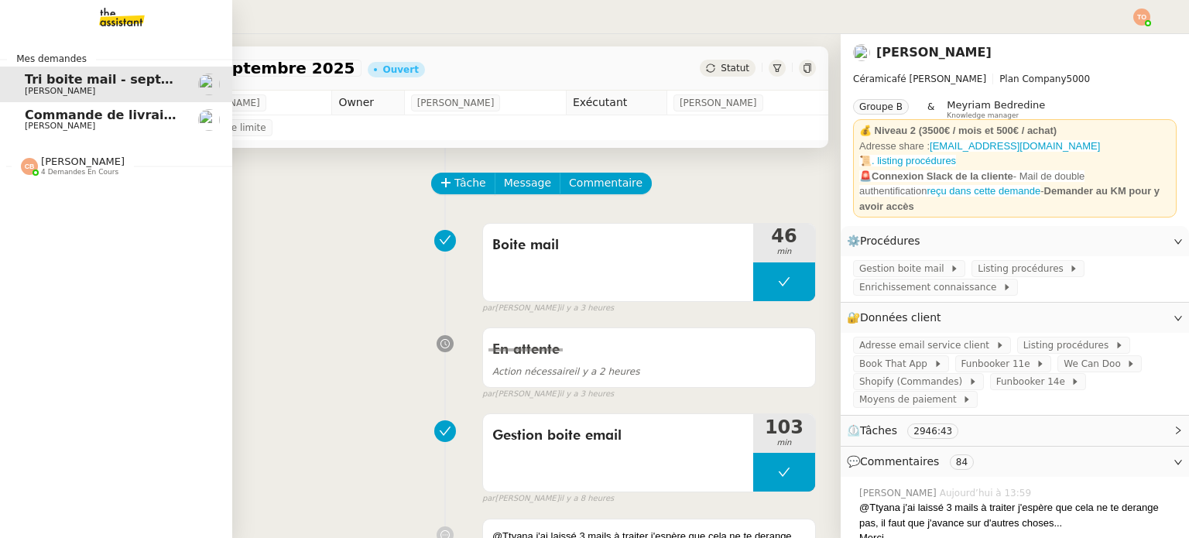
click at [43, 117] on span "Commande de livraisons- [DATE]" at bounding box center [139, 115] width 228 height 15
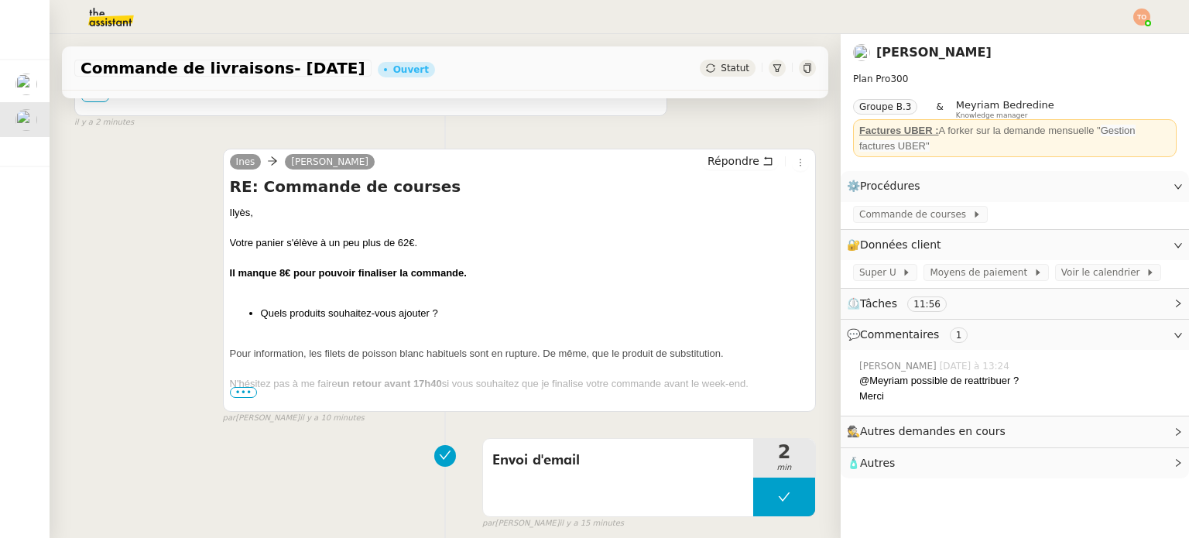
scroll to position [697, 0]
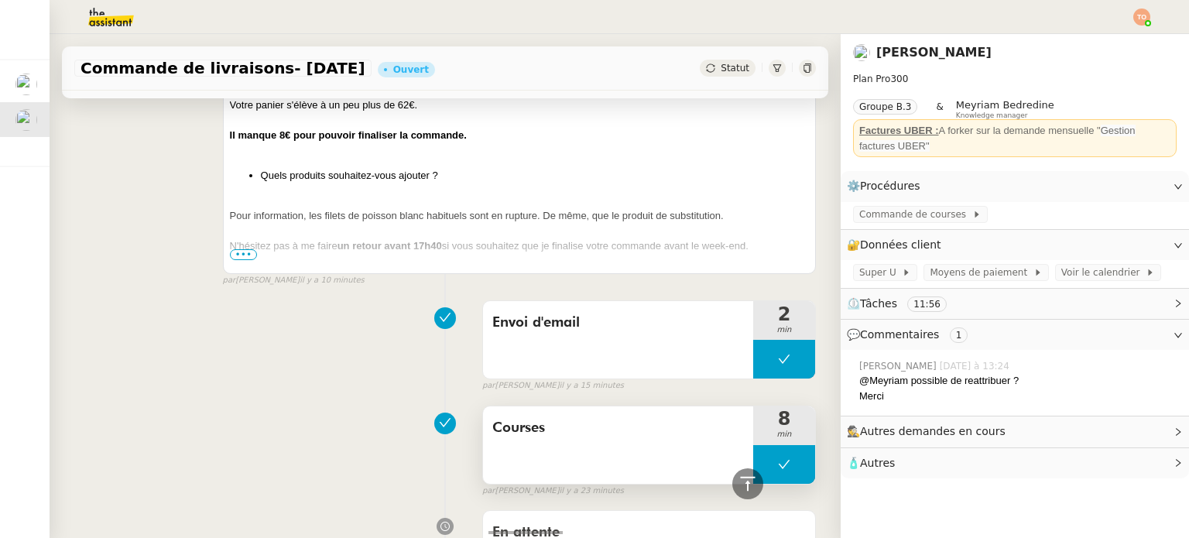
click at [782, 473] on button at bounding box center [784, 464] width 62 height 39
click at [763, 459] on icon at bounding box center [769, 464] width 12 height 12
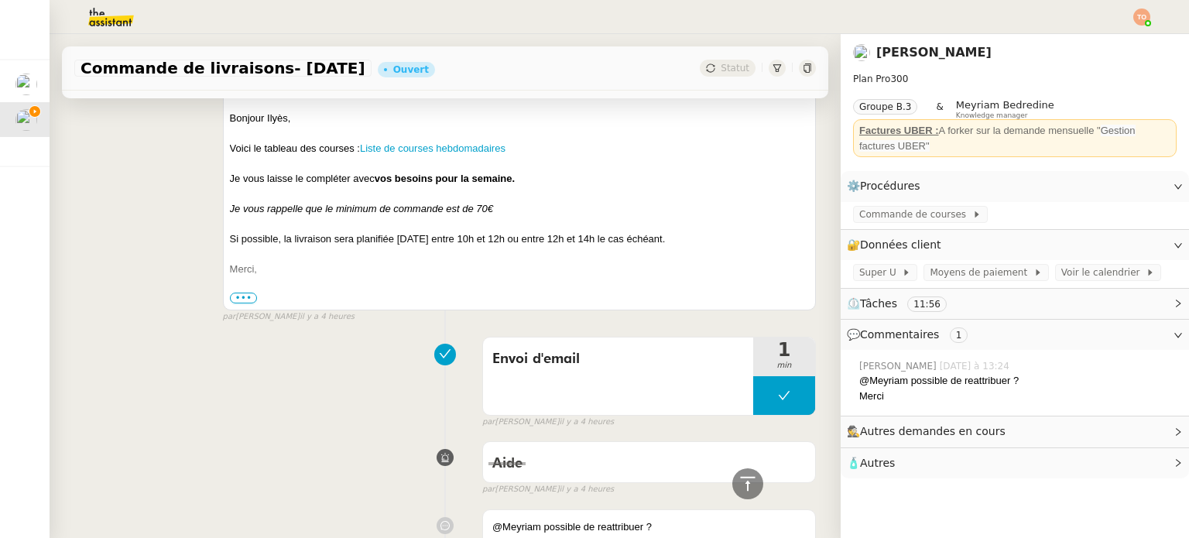
scroll to position [1549, 0]
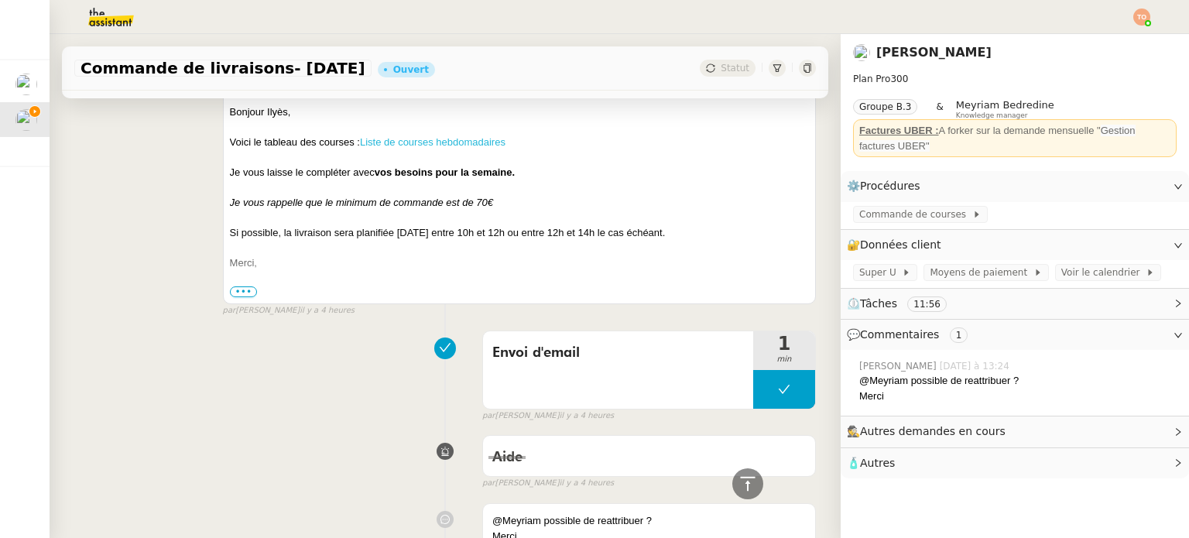
click at [466, 146] on link "Liste de courses hebdomadaires" at bounding box center [433, 142] width 146 height 12
click at [966, 218] on span at bounding box center [969, 214] width 6 height 11
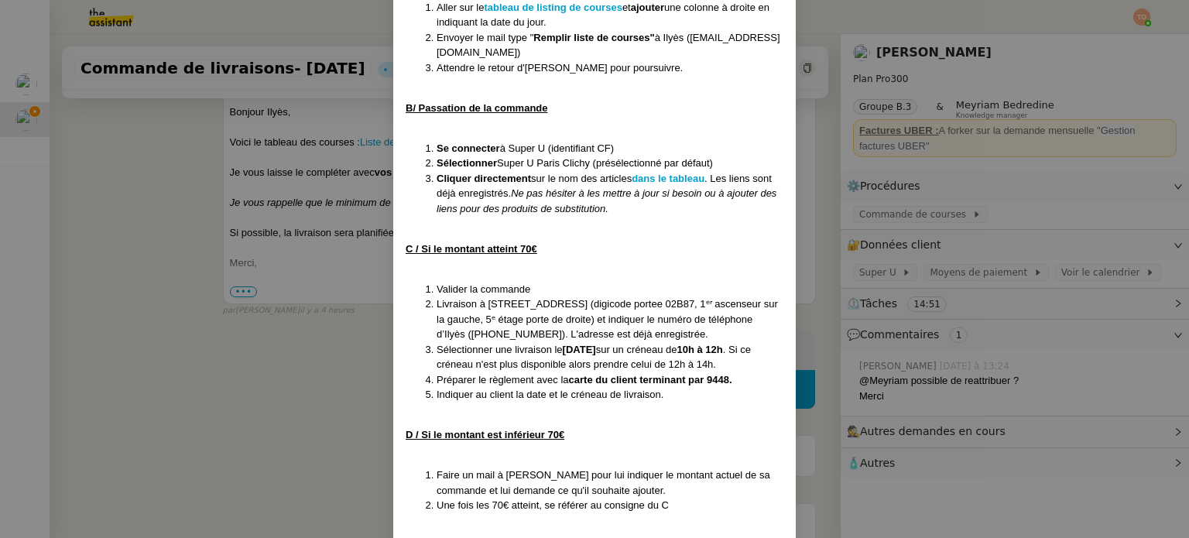
scroll to position [465, 0]
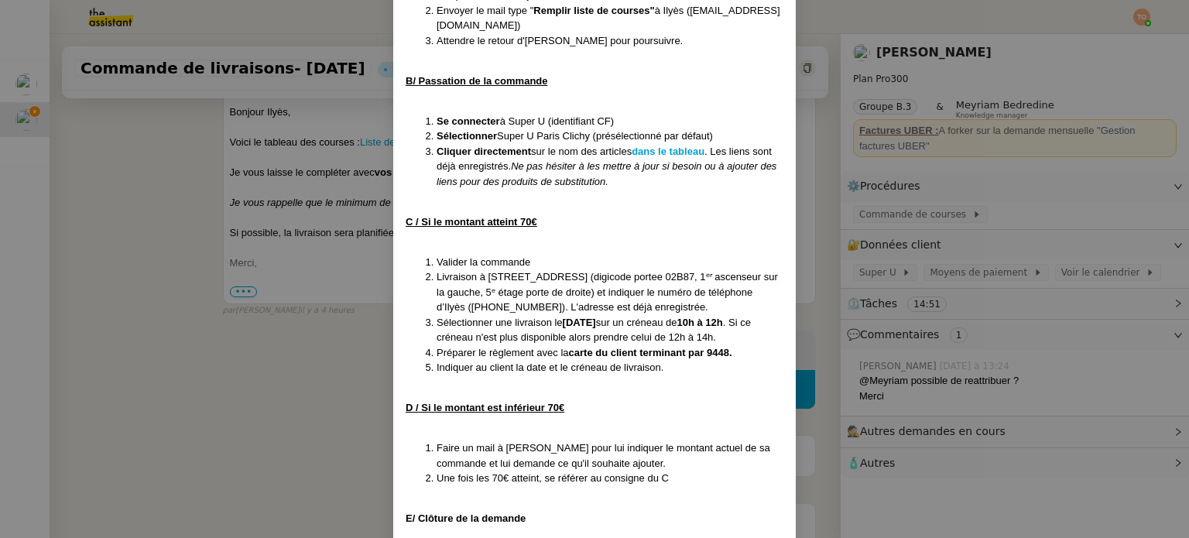
click at [1062, 203] on nz-modal-container "MAJ [DATE] Contexte : [PERSON_NAME] souhaite que nous procédions à sa commande …" at bounding box center [594, 269] width 1189 height 538
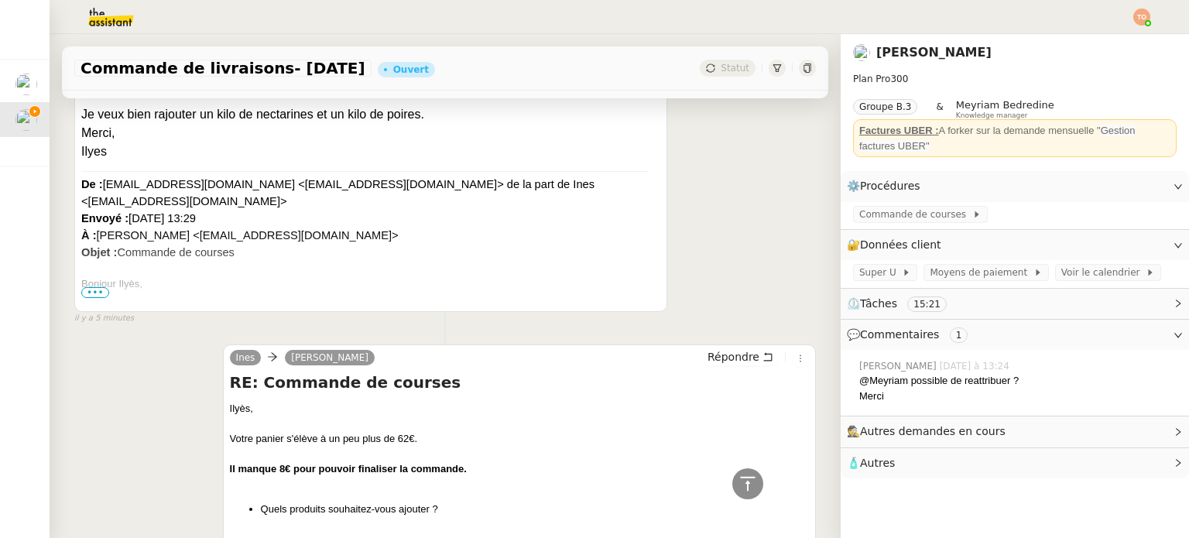
scroll to position [0, 0]
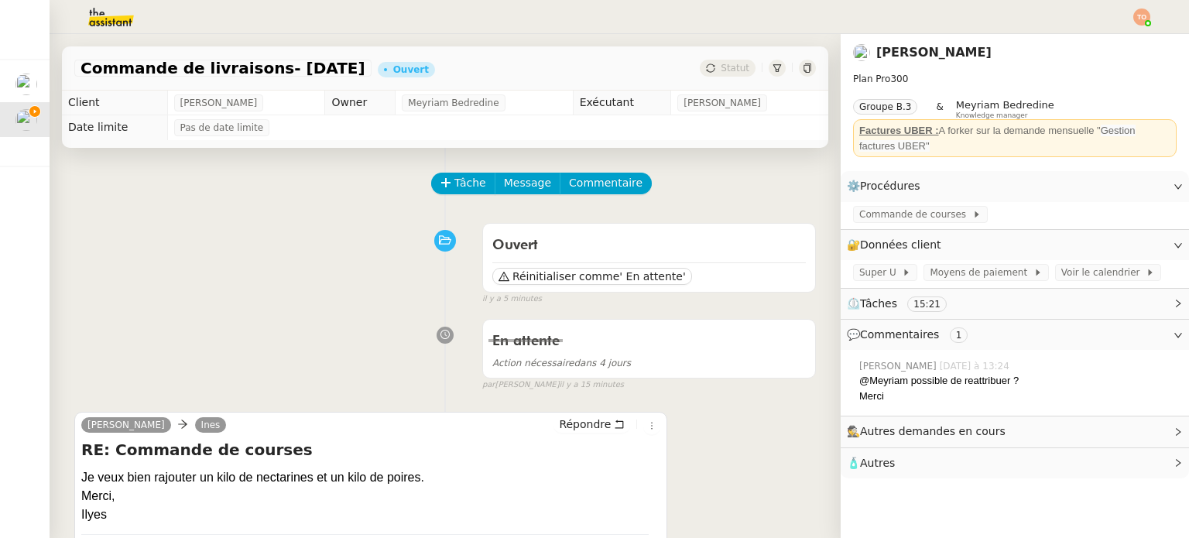
click at [197, 101] on span "[PERSON_NAME]" at bounding box center [218, 102] width 77 height 15
copy span "[PERSON_NAME]"
click at [885, 208] on app-ticket-info-button "Commande de courses" at bounding box center [923, 214] width 141 height 12
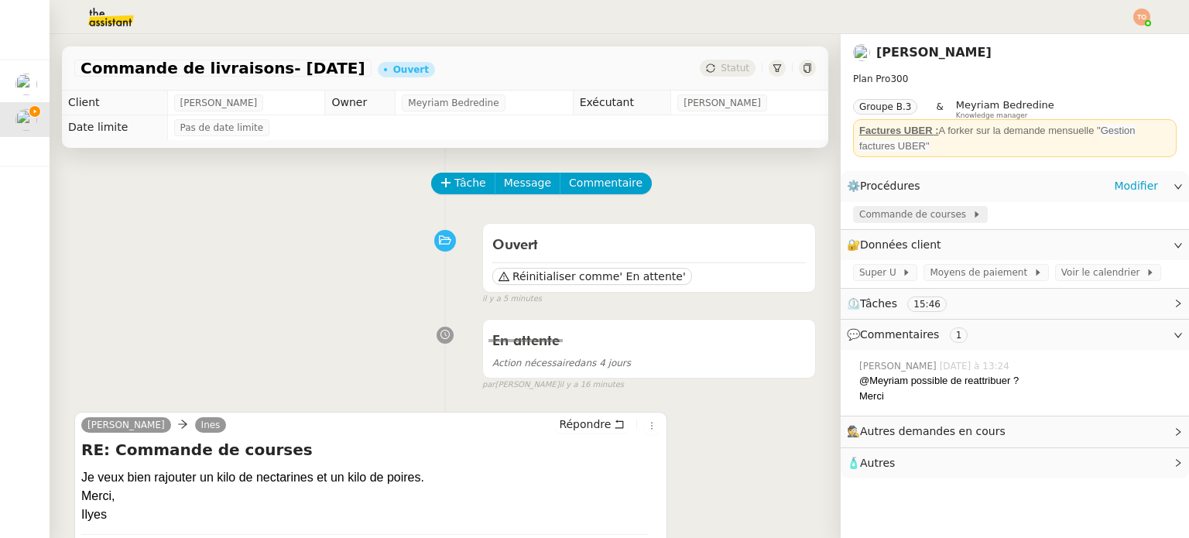
click at [887, 213] on span "Commande de courses" at bounding box center [915, 214] width 113 height 15
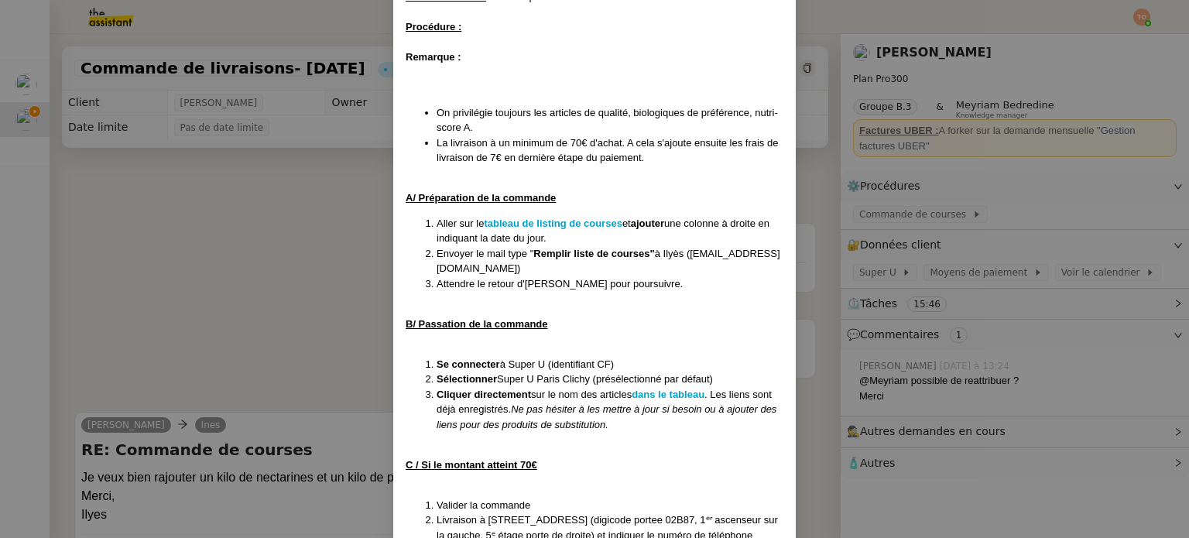
scroll to position [232, 0]
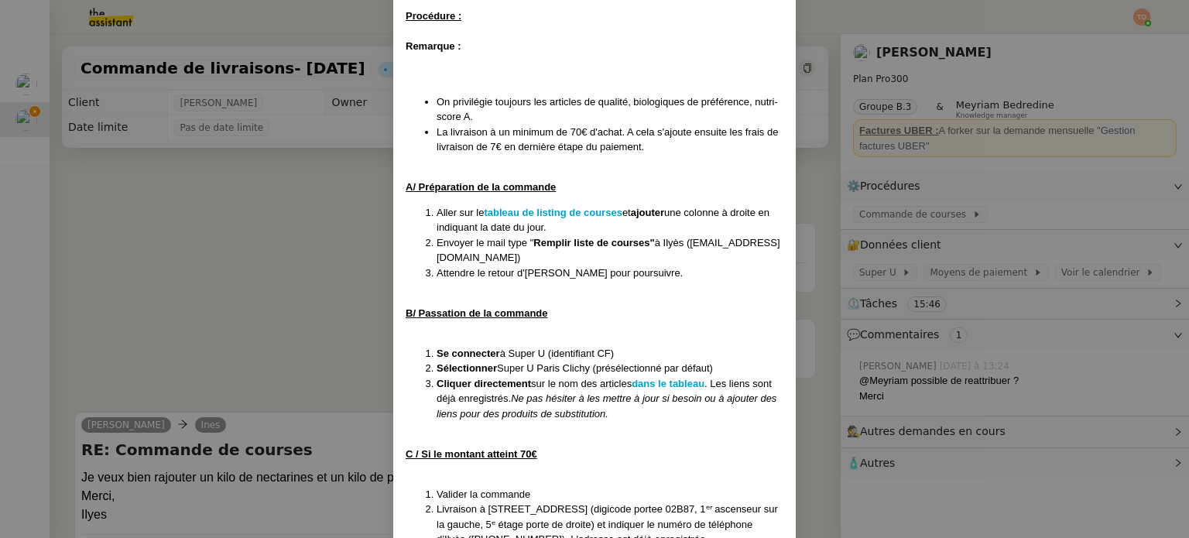
click at [376, 232] on nz-modal-container "MAJ [DATE] Contexte : [PERSON_NAME] souhaite que nous procédions à sa commande …" at bounding box center [594, 269] width 1189 height 538
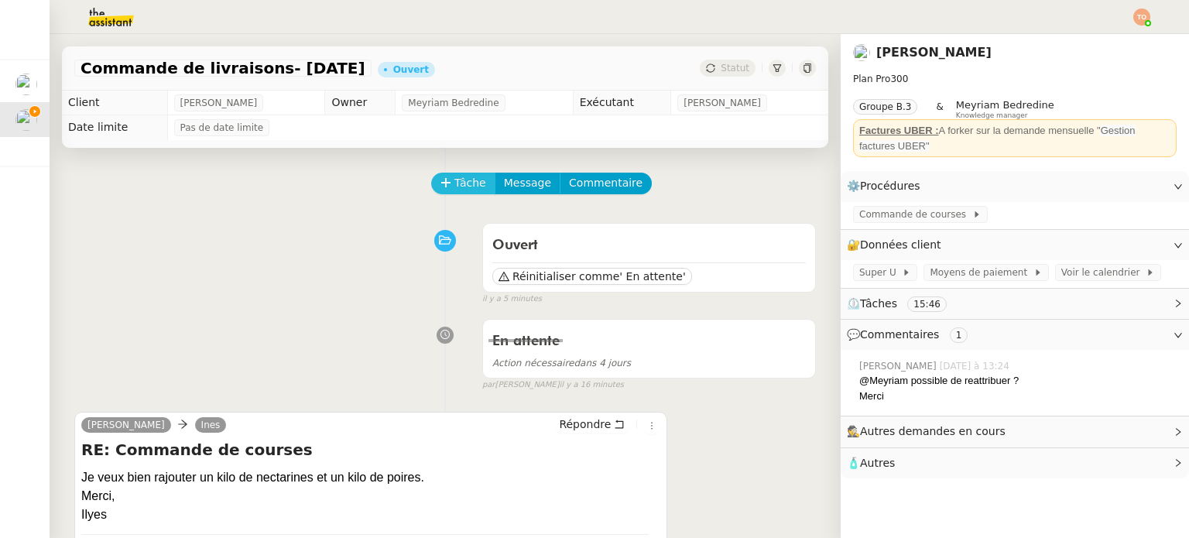
click at [465, 187] on span "Tâche" at bounding box center [471, 183] width 32 height 18
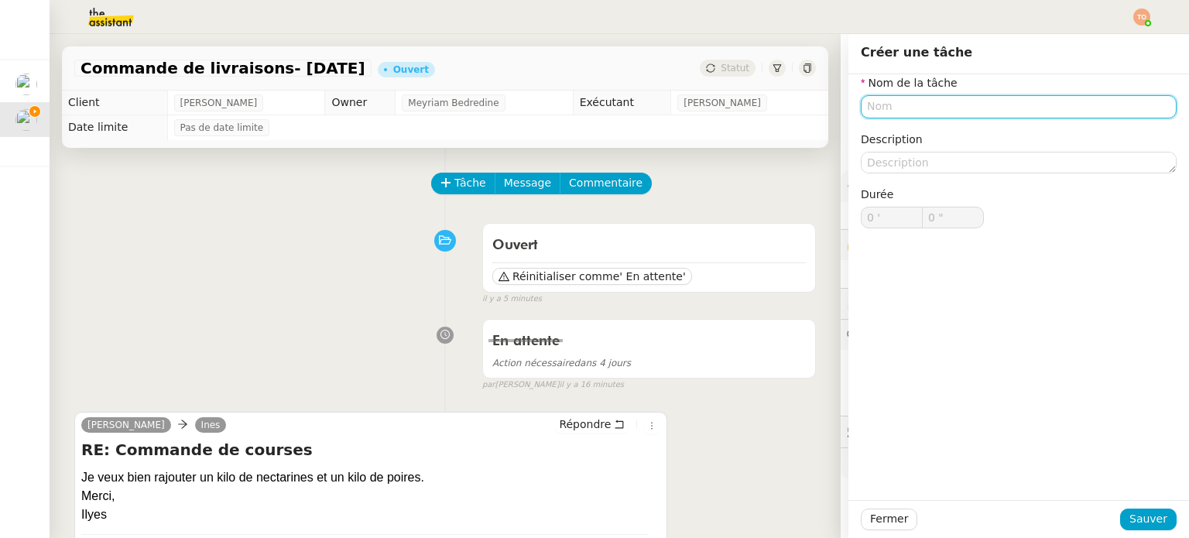
click at [952, 105] on input "text" at bounding box center [1019, 106] width 316 height 22
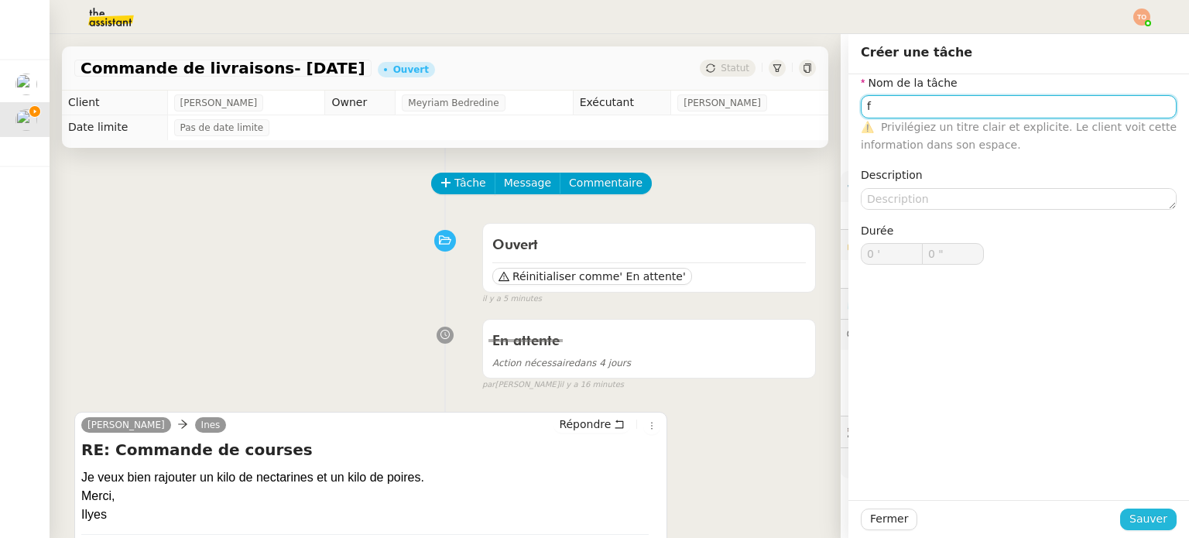
type input "f"
drag, startPoint x: 1150, startPoint y: 509, endPoint x: 980, endPoint y: 472, distance: 173.4
click at [1150, 509] on button "Sauver" at bounding box center [1148, 520] width 57 height 22
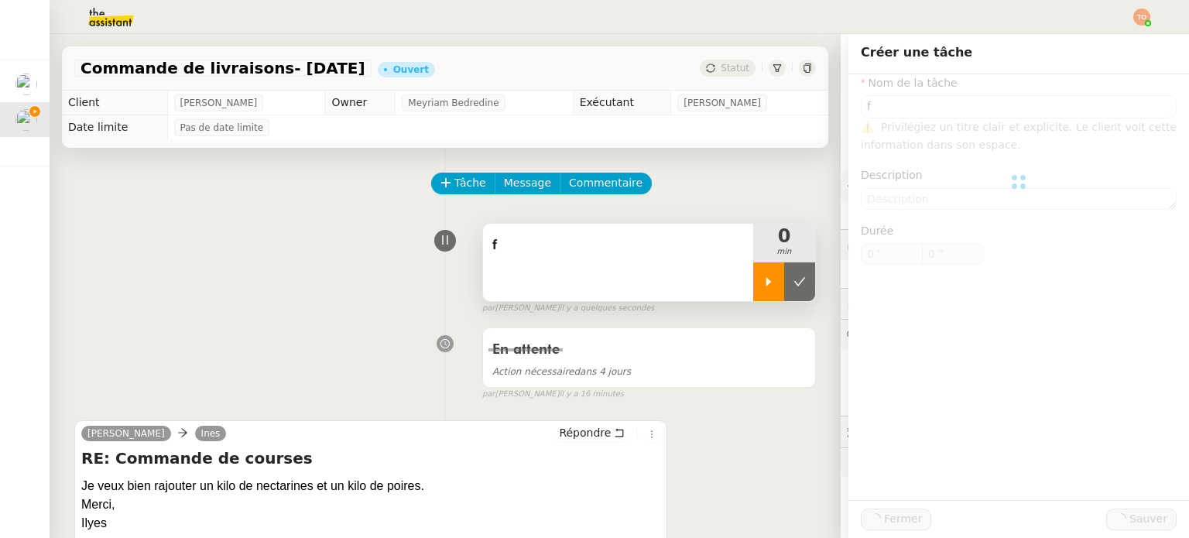
click at [754, 290] on div at bounding box center [768, 281] width 31 height 39
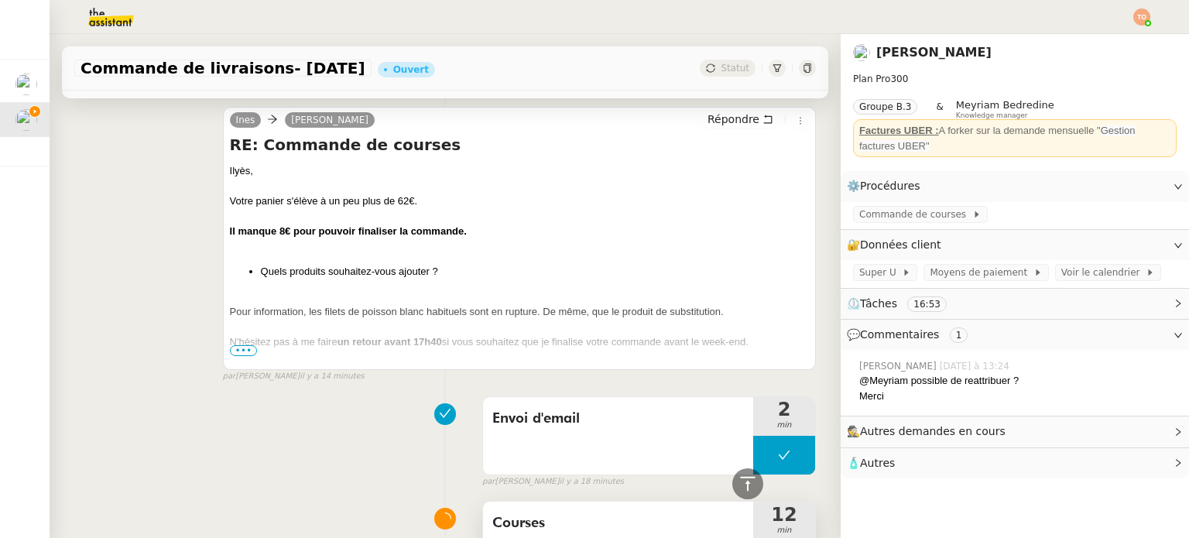
scroll to position [774, 0]
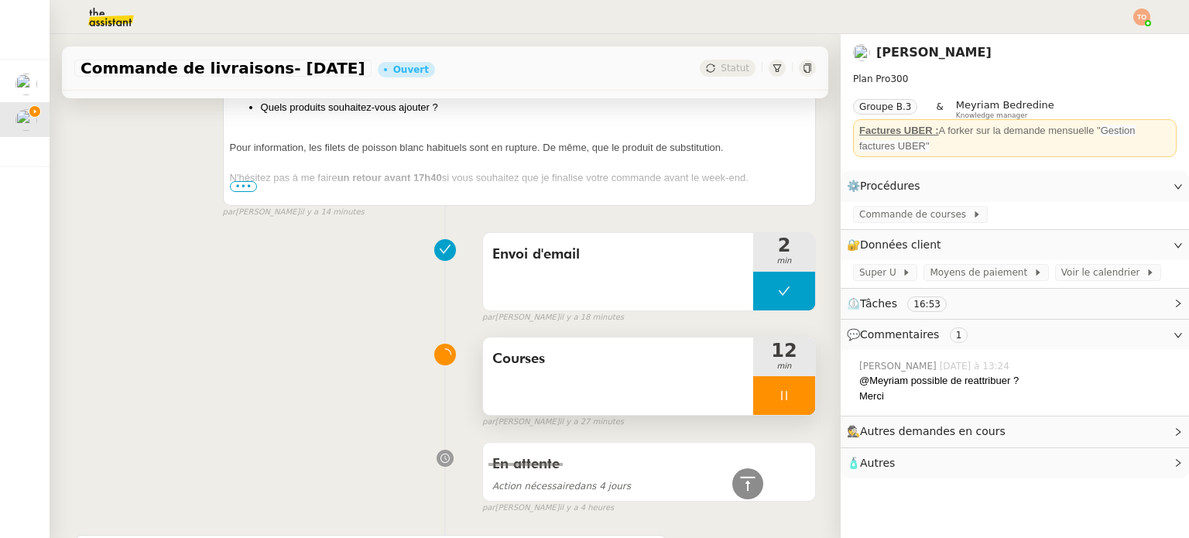
click at [777, 396] on div at bounding box center [784, 395] width 62 height 39
click at [794, 396] on icon at bounding box center [800, 395] width 12 height 12
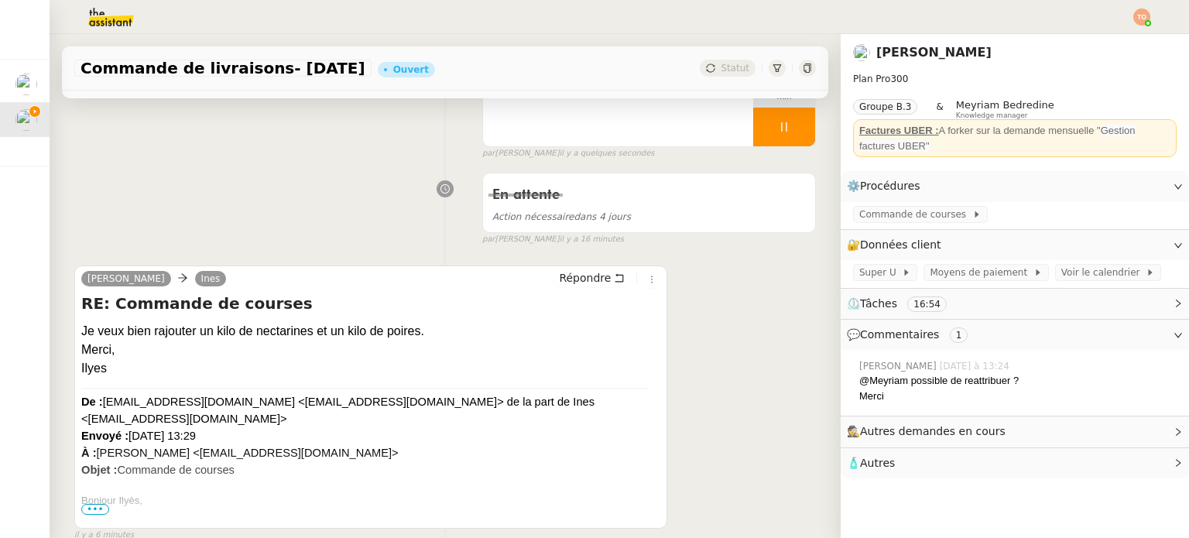
scroll to position [0, 0]
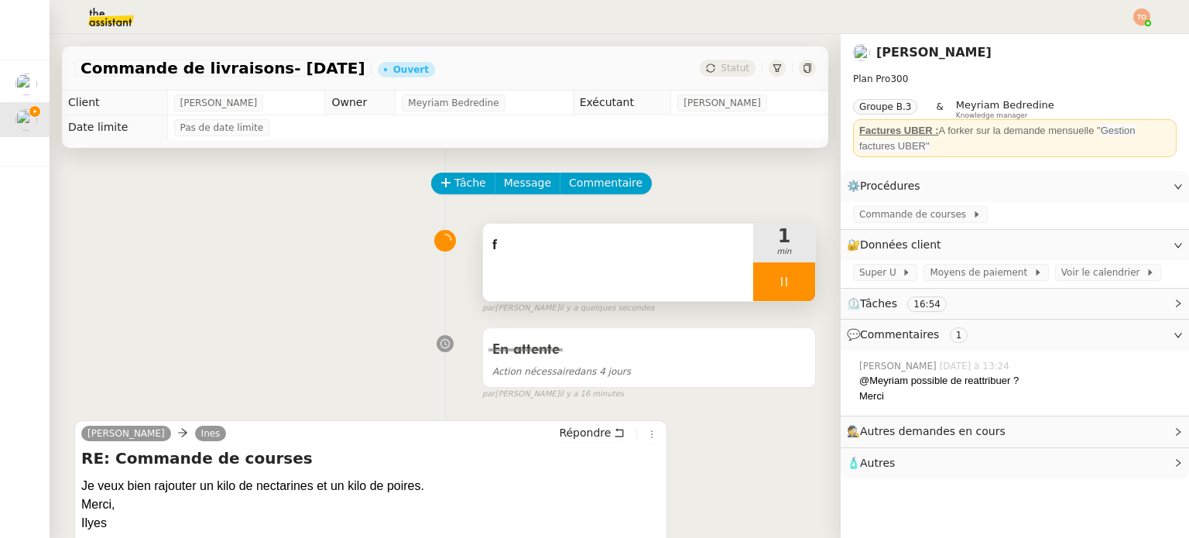
click at [618, 259] on div "f" at bounding box center [618, 262] width 270 height 77
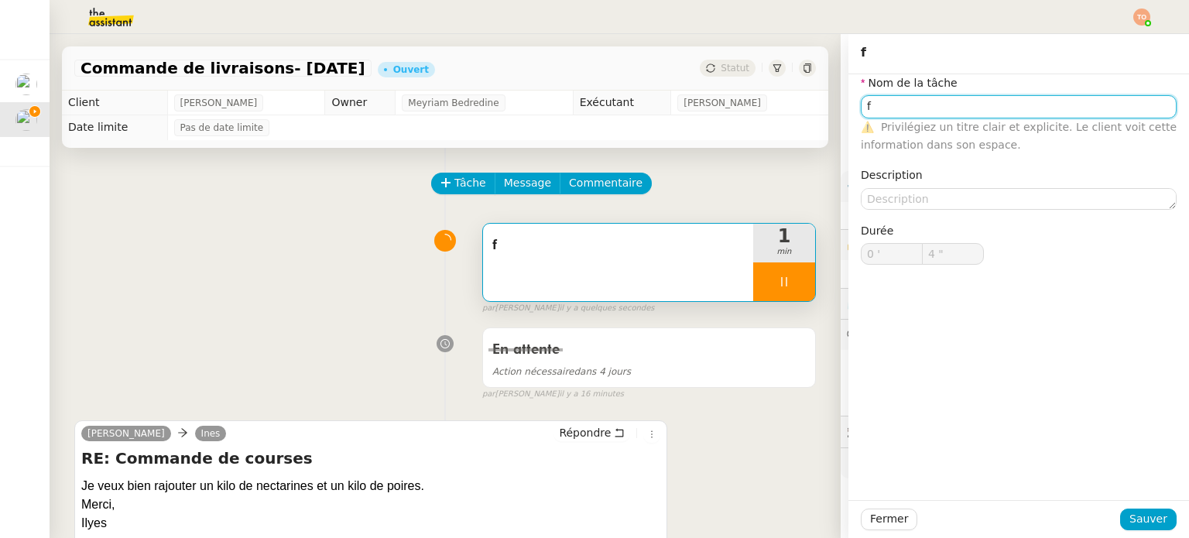
click at [969, 105] on input "f" at bounding box center [1019, 106] width 316 height 22
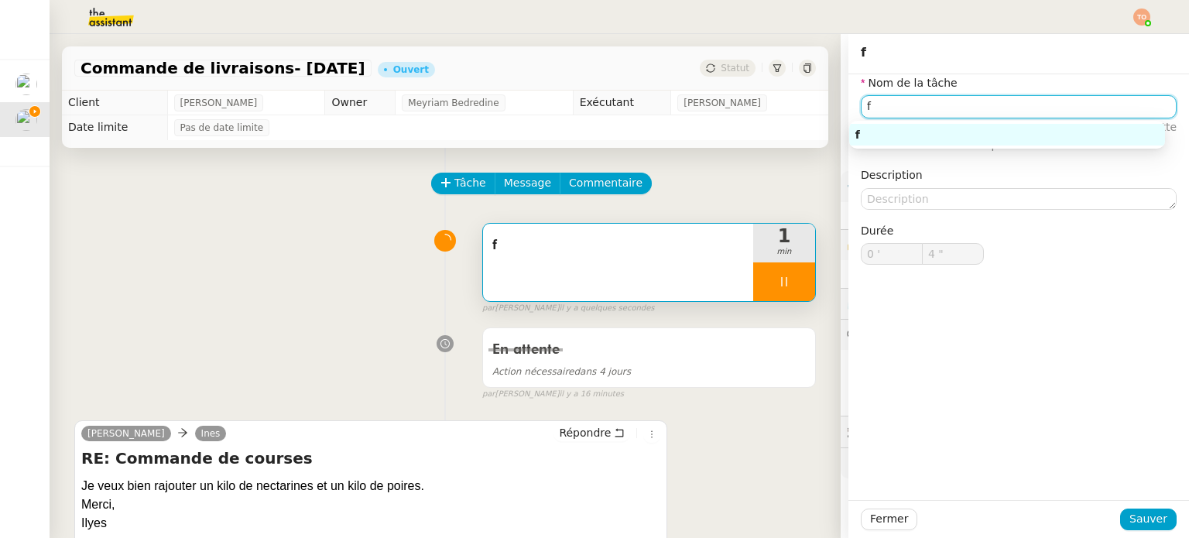
click at [969, 105] on input "f" at bounding box center [1019, 106] width 316 height 22
type input "5 ""
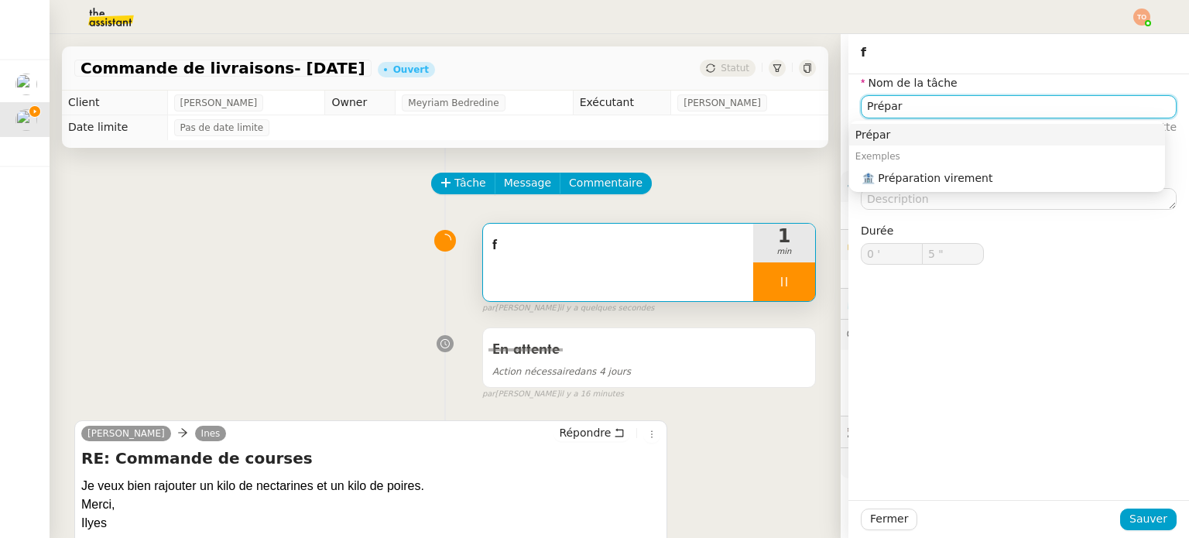
type input "Prépara"
type input "6 ""
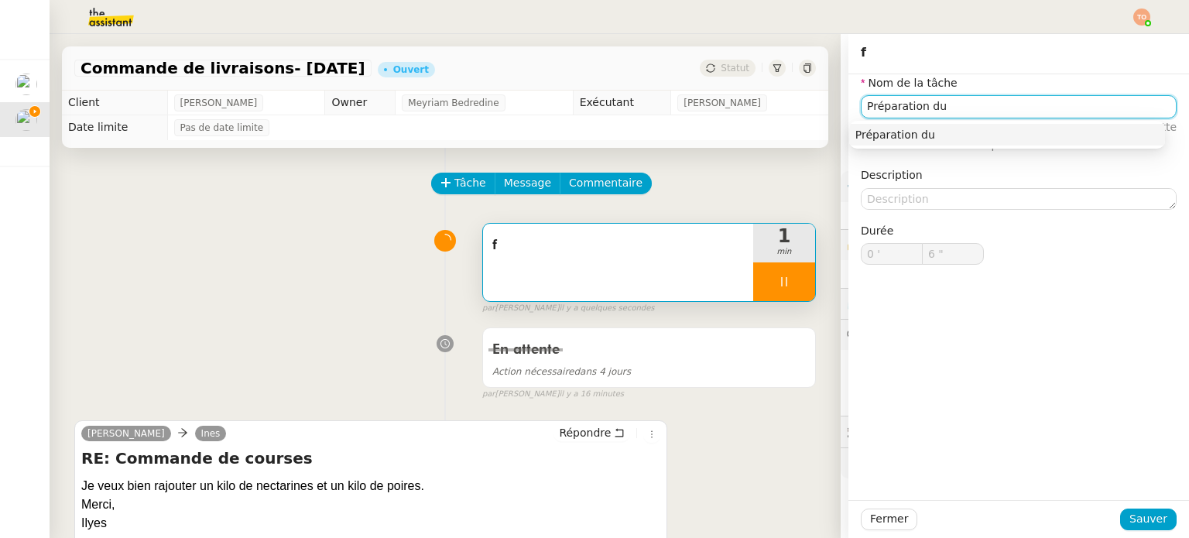
type input "Préparation du"
type input "7 ""
type input "Préparation du paiement"
type input "8 ""
type input "Préparation du paiement et paiem"
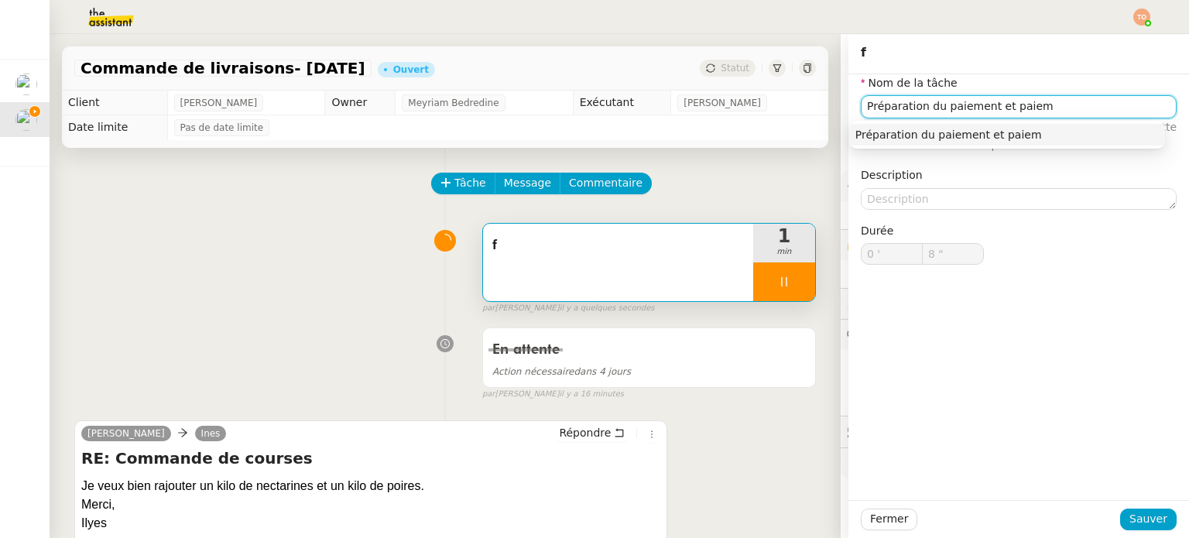
type input "9 ""
type input "Préparation du paiement et paiement"
type input "11 ""
type input "Préparation du paiement et paiement"
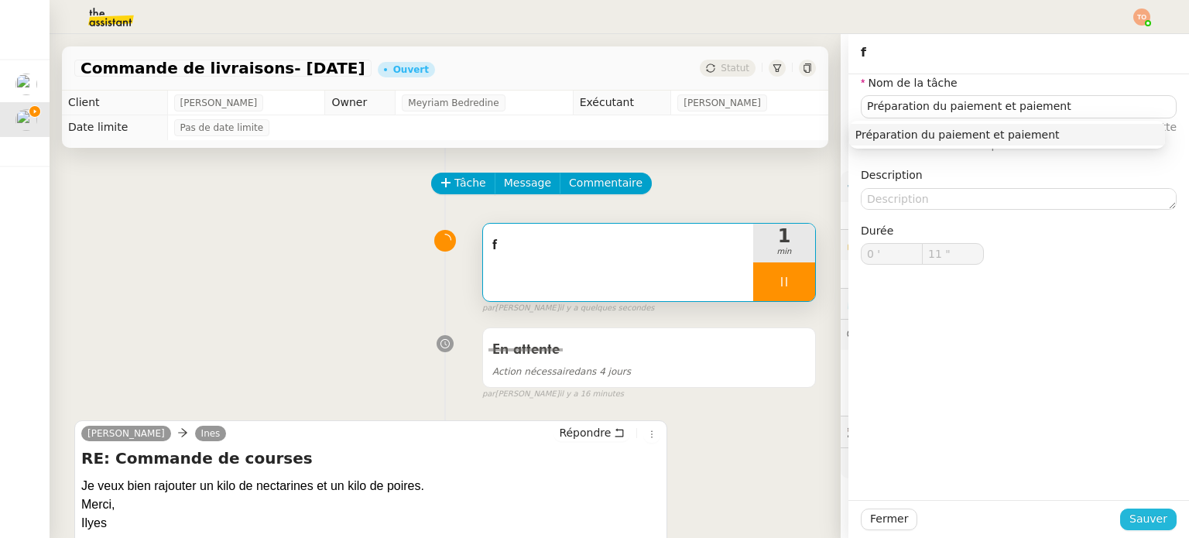
click at [1143, 520] on span "Sauver" at bounding box center [1149, 519] width 38 height 18
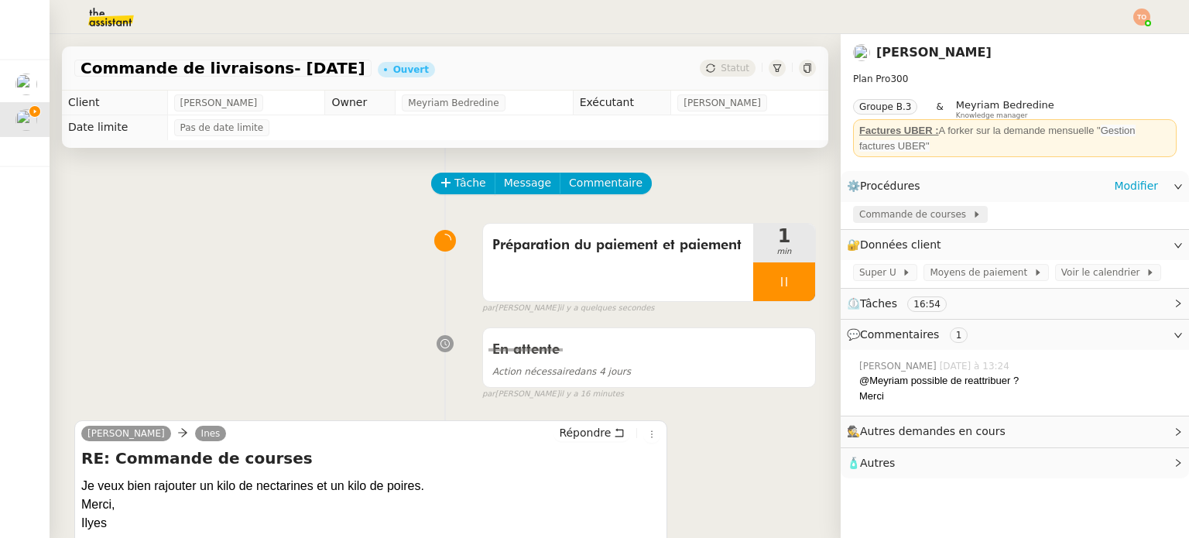
click at [917, 211] on span "Commande de courses" at bounding box center [915, 214] width 113 height 15
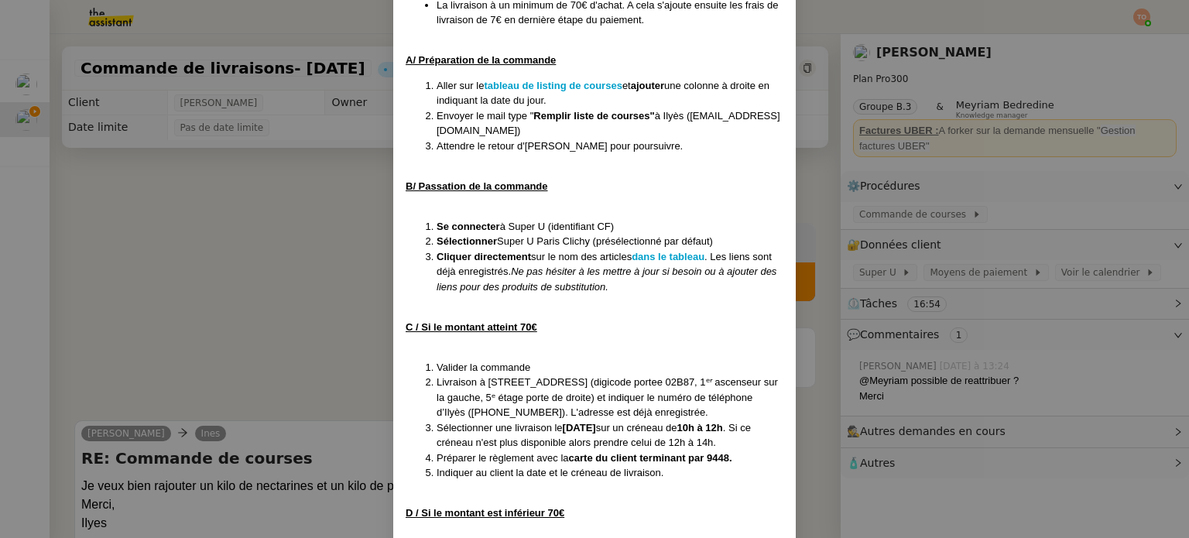
scroll to position [387, 0]
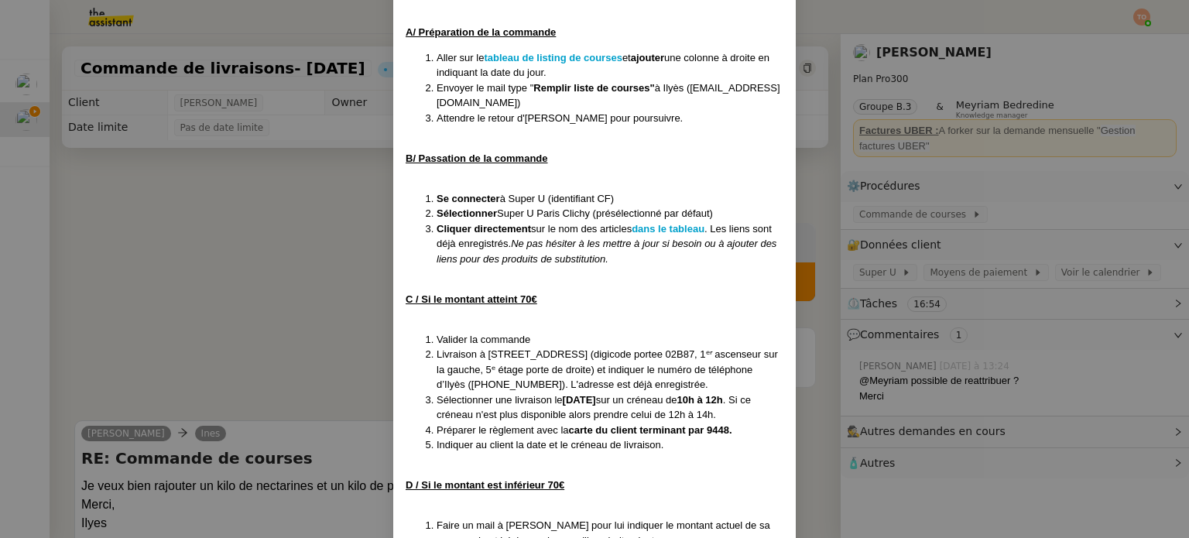
click at [706, 431] on strong "carte du client terminant par 9448." at bounding box center [650, 430] width 163 height 12
copy strong "9448"
click at [335, 234] on nz-modal-container "MAJ [DATE] Contexte : [PERSON_NAME] souhaite que nous procédions à sa commande …" at bounding box center [594, 269] width 1189 height 538
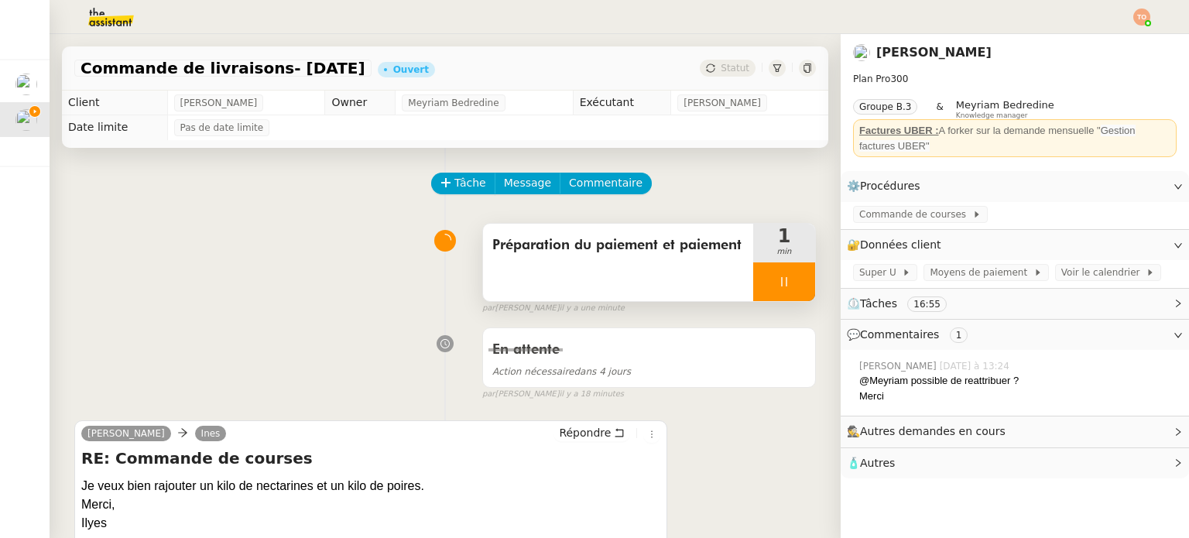
click at [778, 287] on icon at bounding box center [784, 282] width 12 height 12
click at [794, 287] on icon at bounding box center [800, 282] width 12 height 12
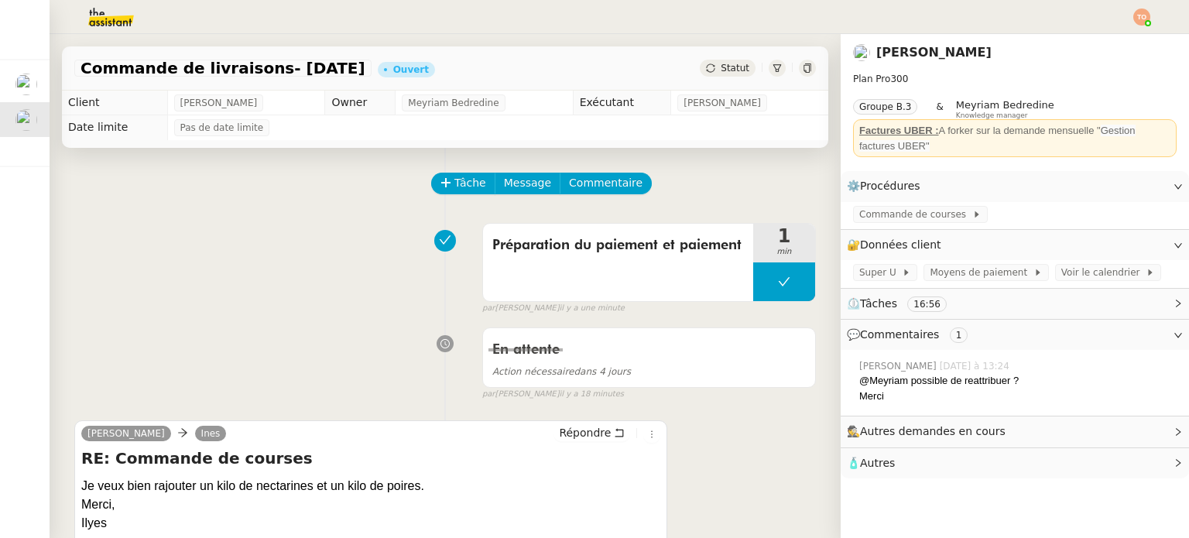
click at [728, 72] on span "Statut" at bounding box center [735, 68] width 29 height 11
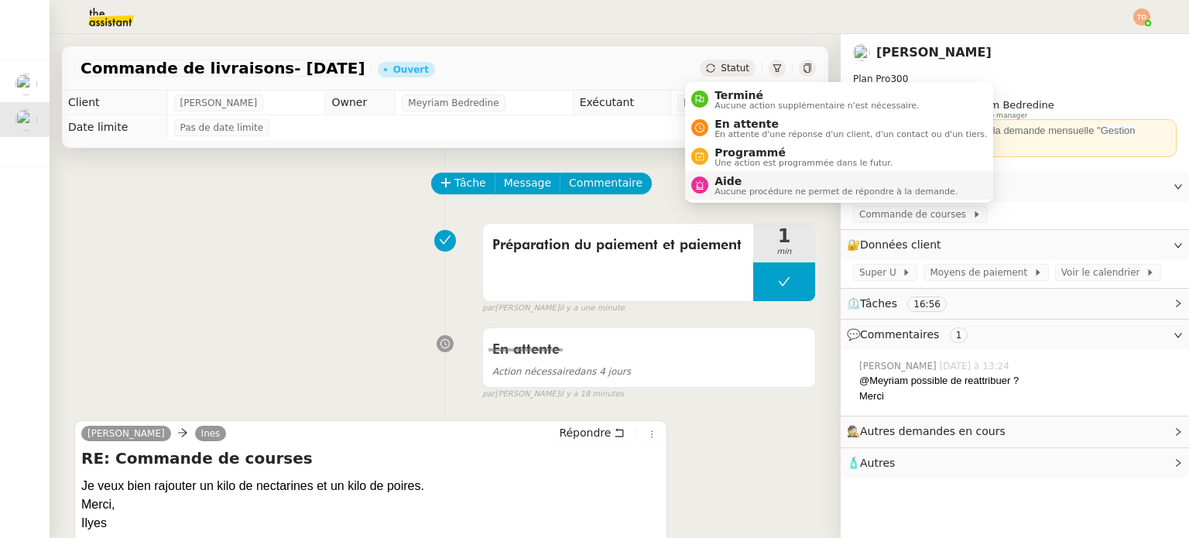
click at [746, 184] on span "Aide" at bounding box center [836, 181] width 243 height 12
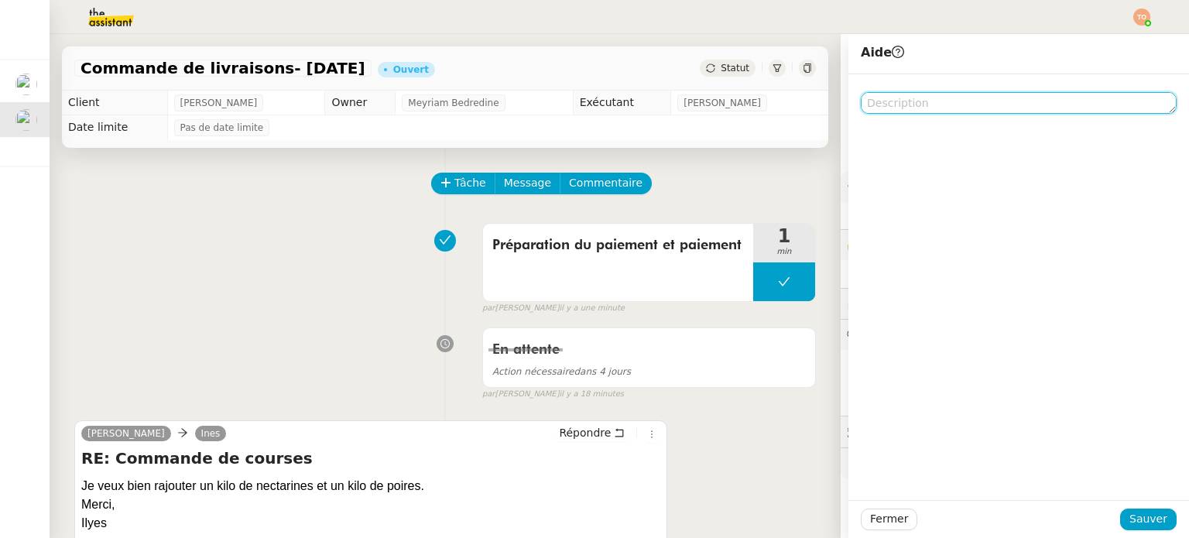
click at [882, 111] on textarea at bounding box center [1019, 103] width 316 height 22
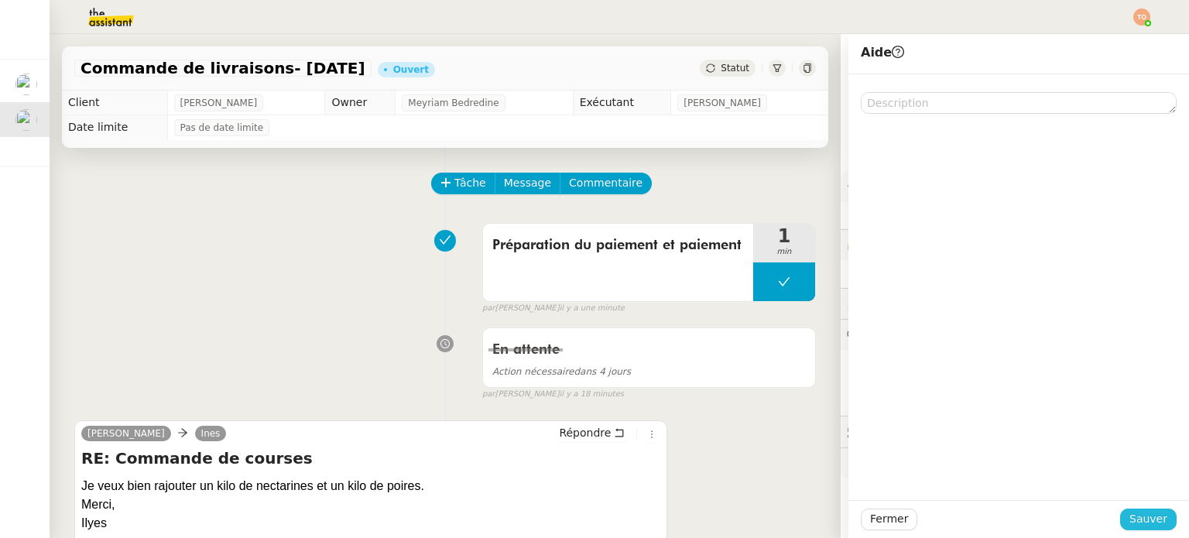
click at [1137, 515] on span "Sauver" at bounding box center [1149, 519] width 38 height 18
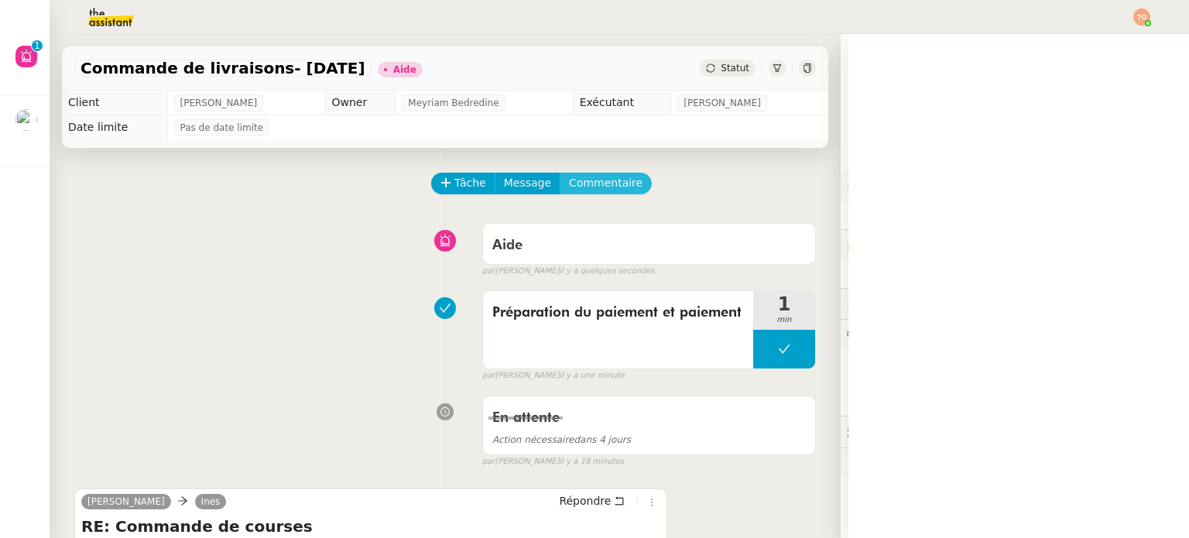
click at [588, 186] on span "Commentaire" at bounding box center [606, 183] width 74 height 18
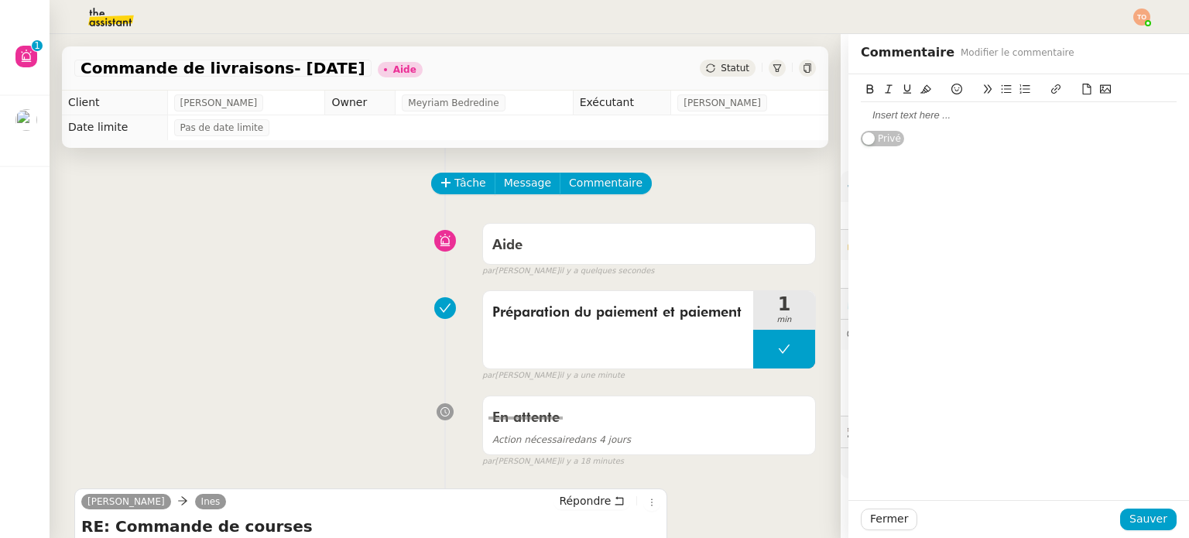
click at [904, 121] on div at bounding box center [1019, 115] width 316 height 14
click at [1154, 530] on div "Fermer Sauver" at bounding box center [1019, 519] width 341 height 38
click at [1154, 527] on span "Sauver" at bounding box center [1149, 519] width 38 height 18
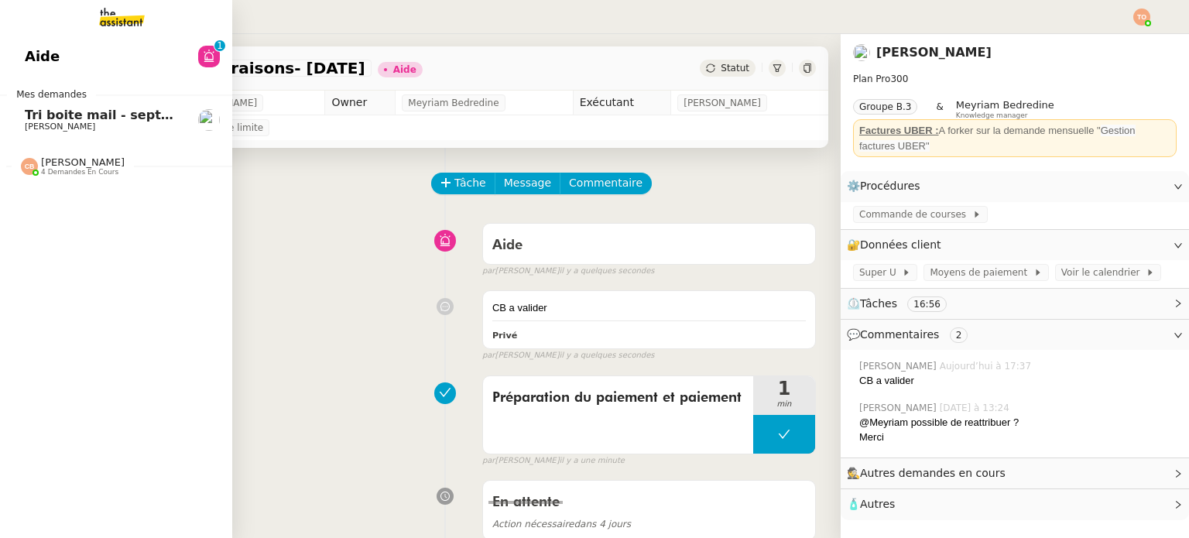
drag, startPoint x: 46, startPoint y: 125, endPoint x: 236, endPoint y: 139, distance: 191.0
click at [46, 125] on span "[PERSON_NAME]" at bounding box center [60, 127] width 70 height 10
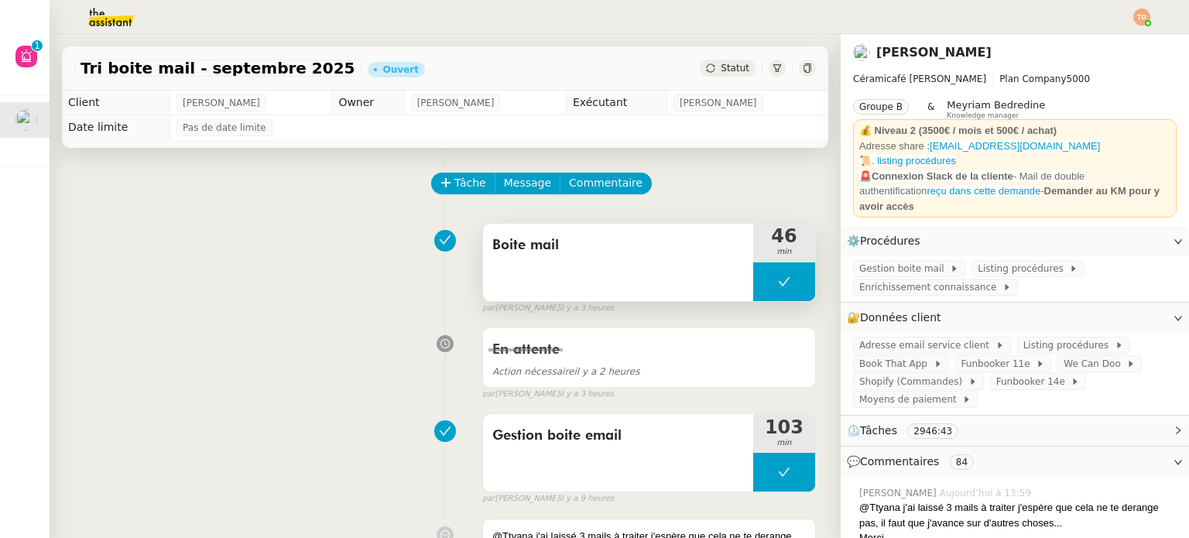
click at [753, 274] on button at bounding box center [784, 281] width 62 height 39
click at [753, 276] on div at bounding box center [768, 281] width 31 height 39
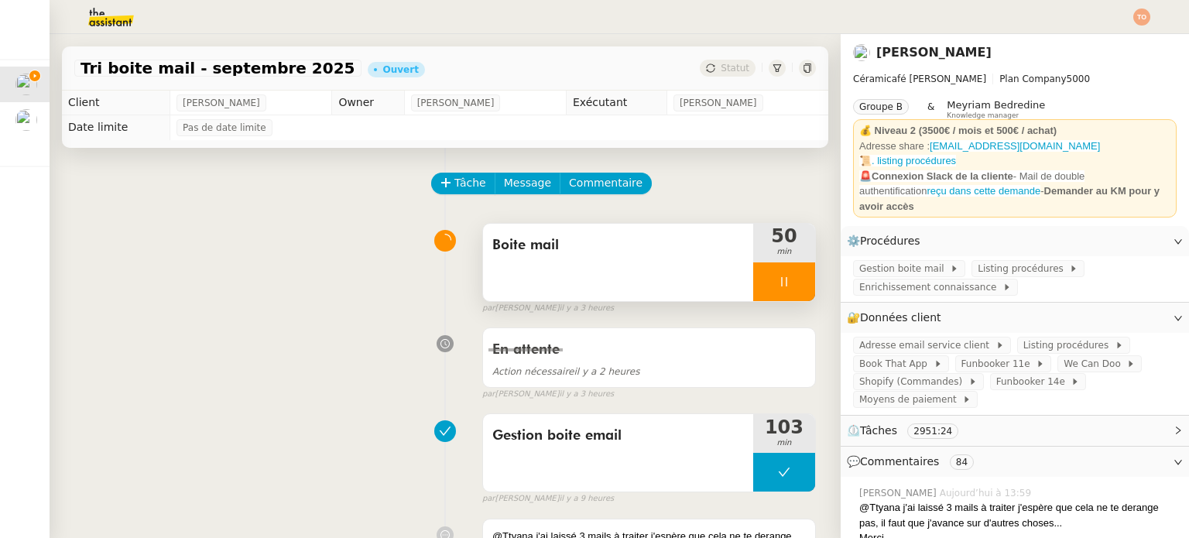
click at [765, 298] on div at bounding box center [784, 281] width 62 height 39
click at [794, 288] on icon at bounding box center [800, 282] width 12 height 12
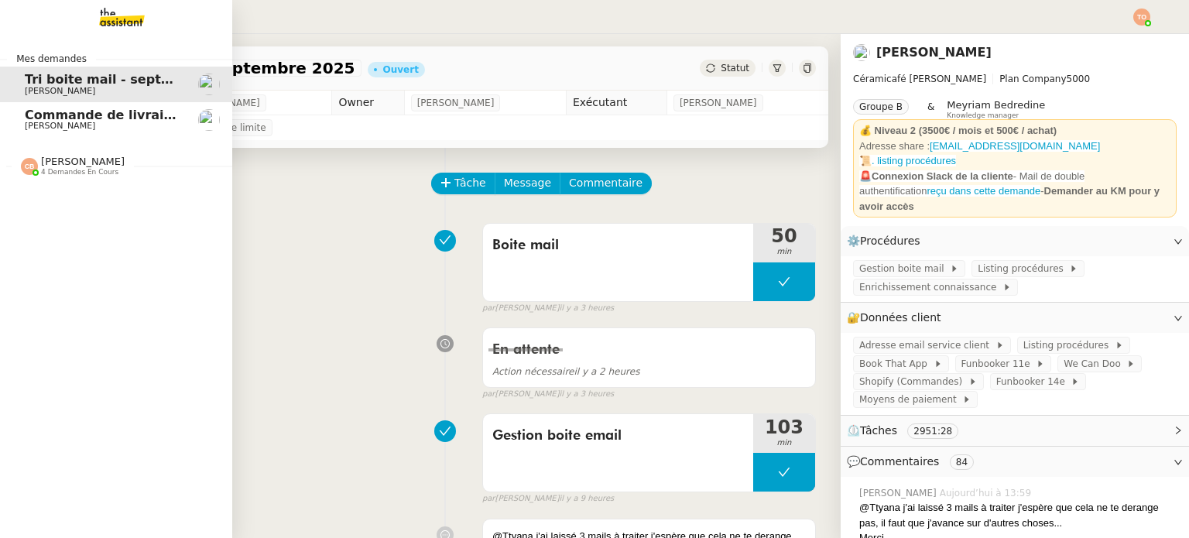
click at [15, 117] on link "Commande de livraisons- [DATE] [PERSON_NAME]" at bounding box center [116, 120] width 232 height 36
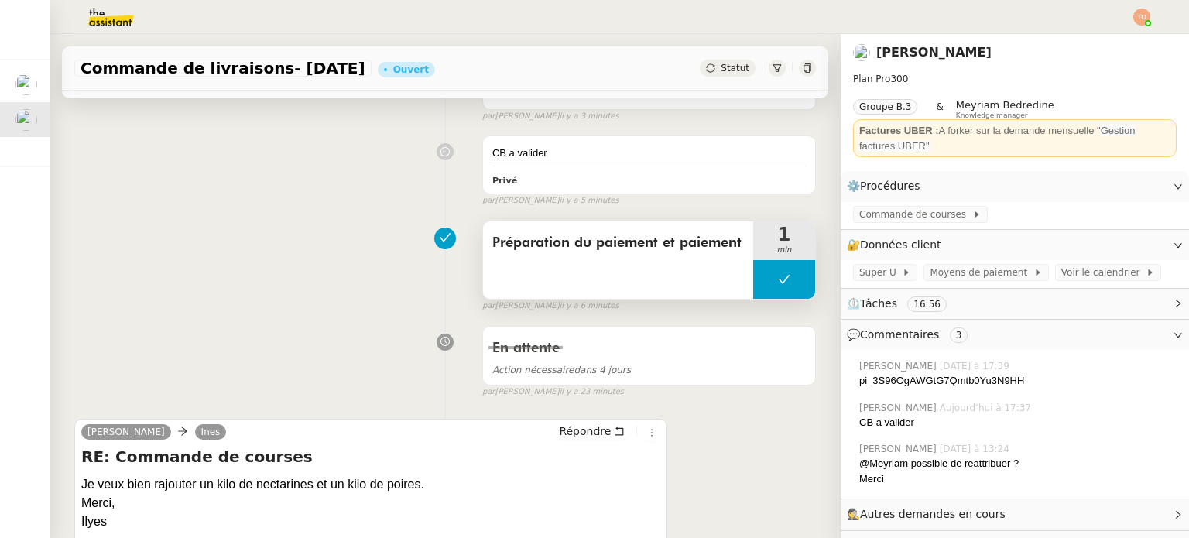
scroll to position [310, 0]
click at [728, 269] on div "Préparation du paiement et paiement" at bounding box center [618, 257] width 270 height 77
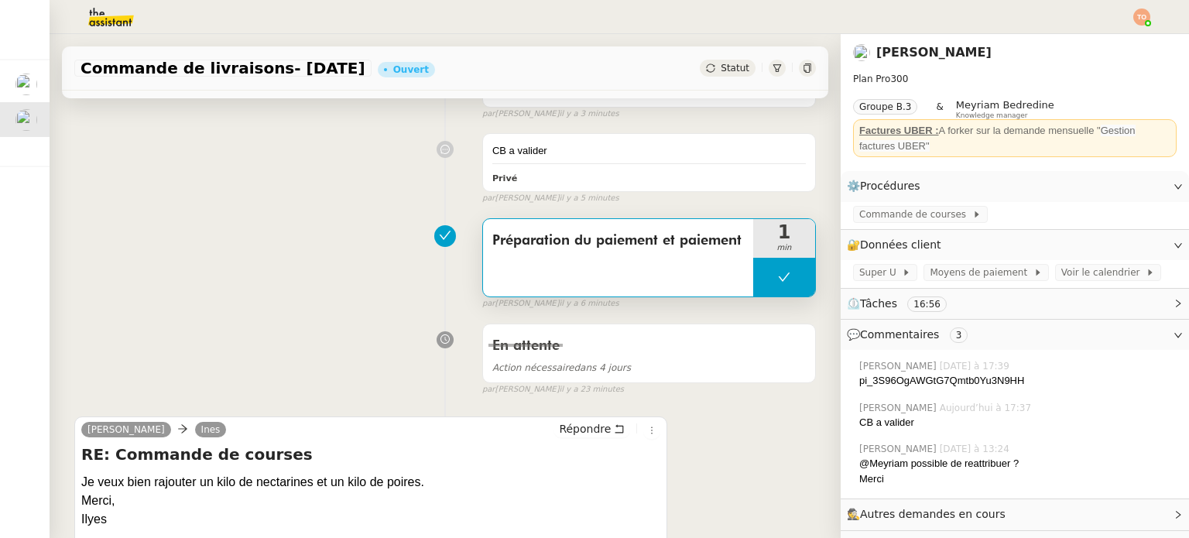
click at [753, 274] on button at bounding box center [784, 277] width 62 height 39
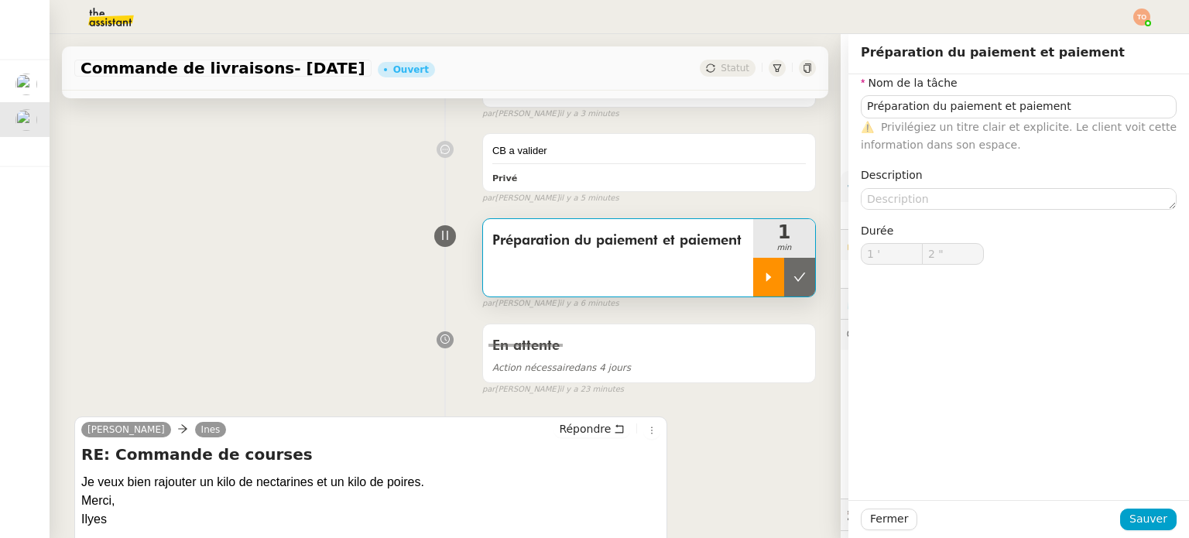
type input "Préparation du paiement et paiement"
type input "1 '"
type input "2 ""
click at [763, 276] on icon at bounding box center [769, 277] width 12 height 12
type input "Préparation du paiement et paiement"
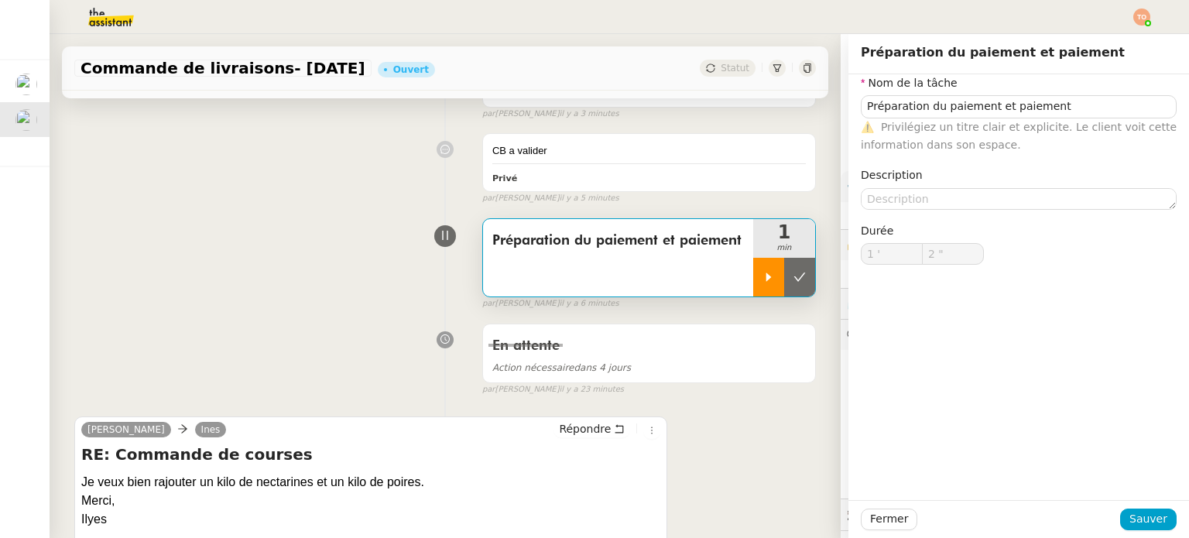
type input "1 '"
type input "2 ""
type input "Préparation du paiement et paiement"
type input "1 '"
type input "2 ""
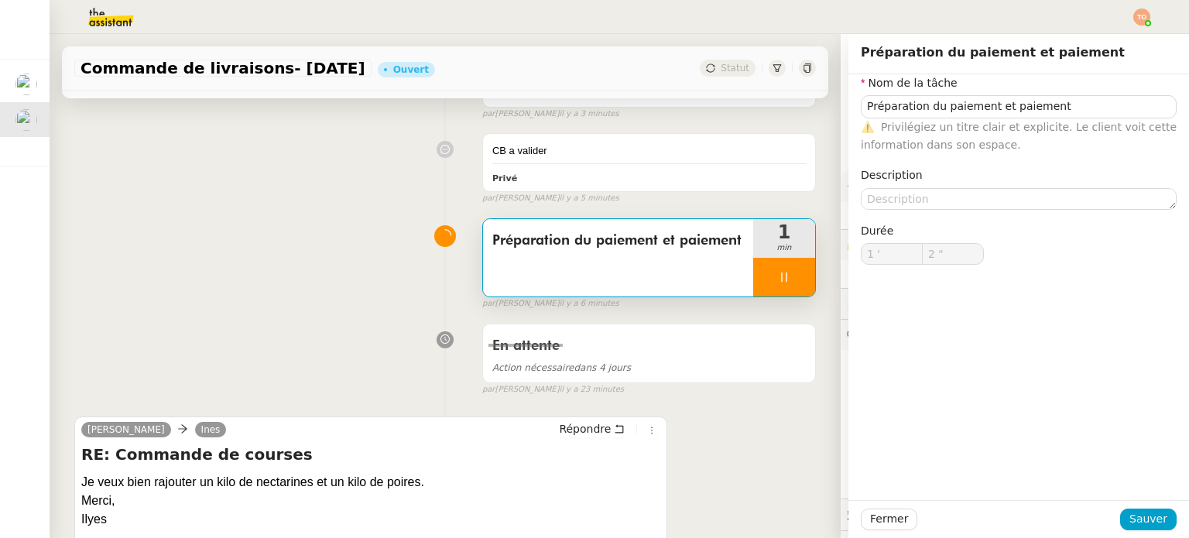
type input "Préparation du paiement et paiement"
type input "1 '"
type input "59 ""
type input "2 '"
type input "27 ""
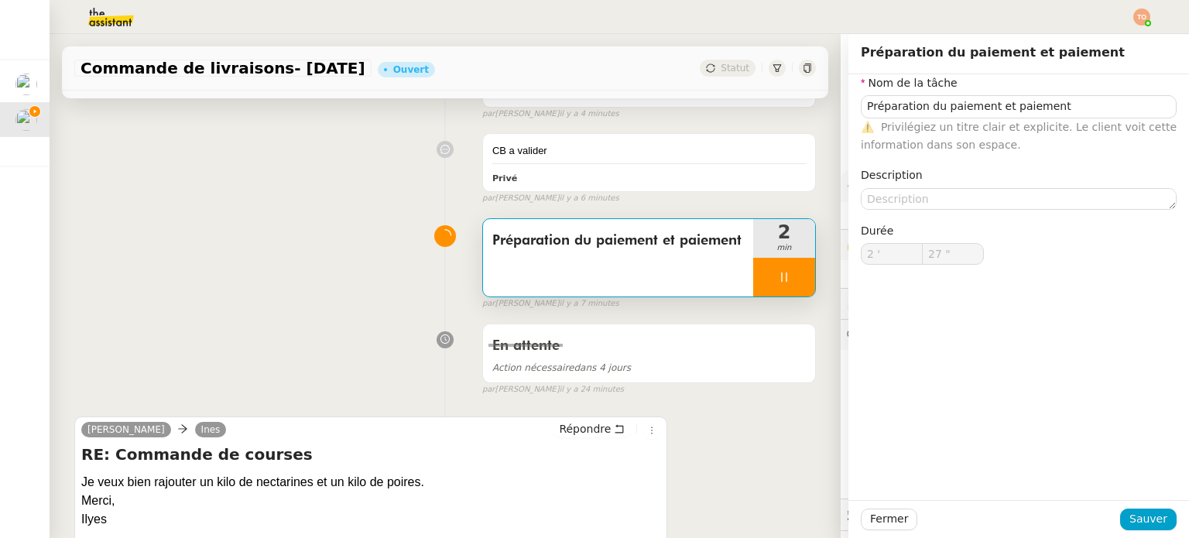
click at [768, 271] on div at bounding box center [784, 277] width 62 height 39
type input "Préparation du paiement et paiement"
type input "2 '"
type input "27 ""
click at [794, 275] on icon at bounding box center [800, 277] width 12 height 9
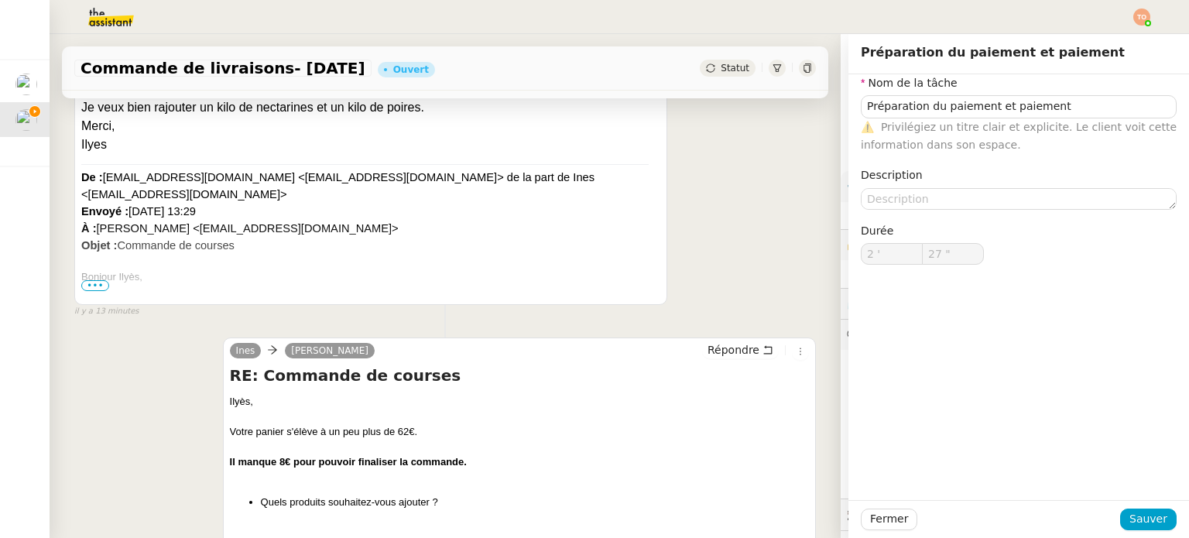
type input "Préparation du paiement et paiement"
type input "2 '"
type input "27 ""
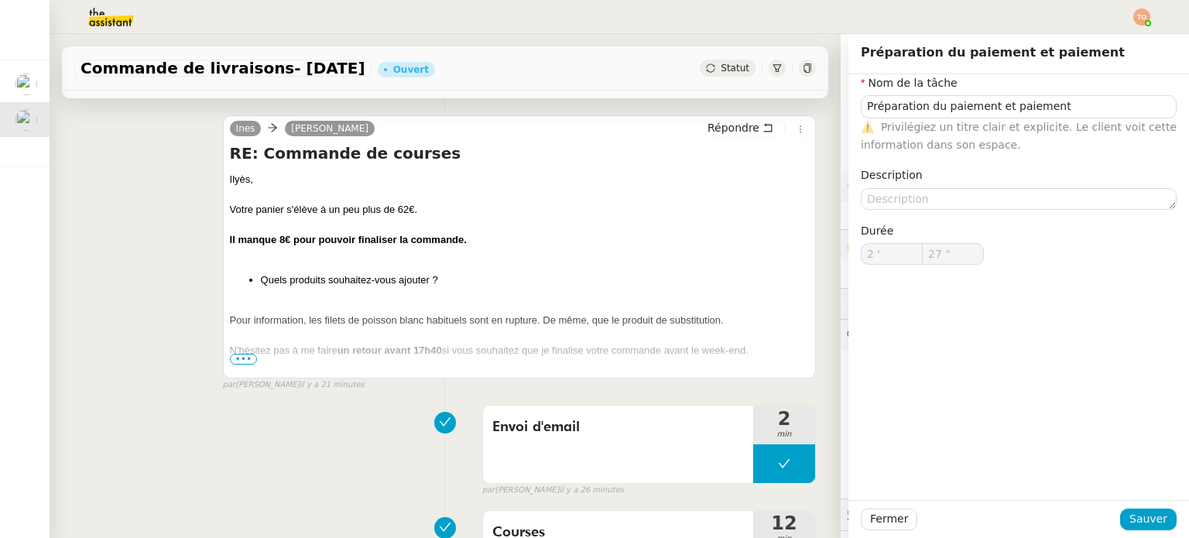
scroll to position [929, 0]
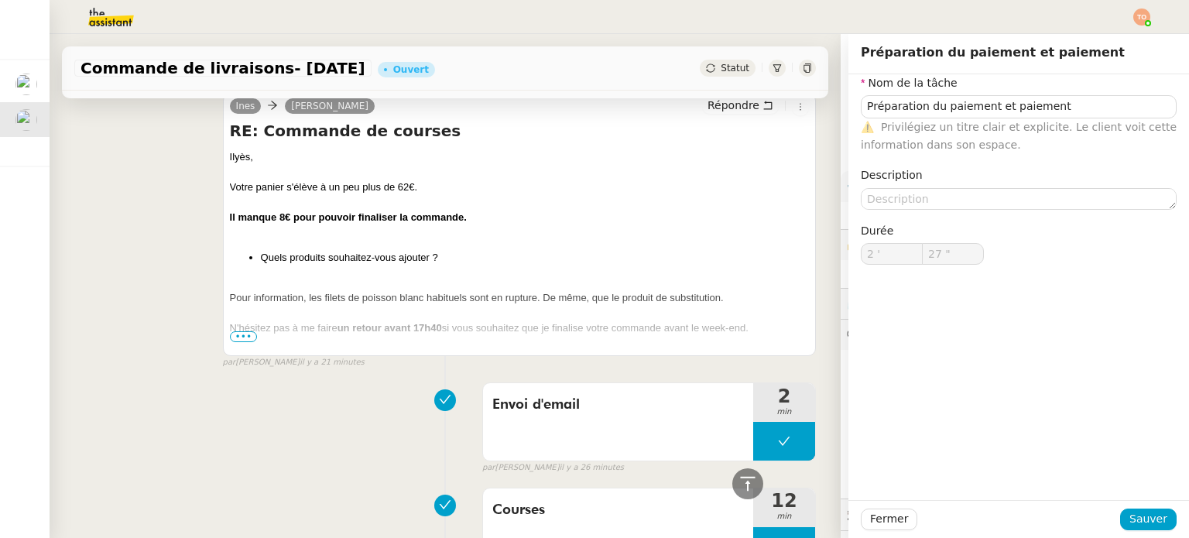
type input "Préparation du paiement et paiement"
type input "2 '"
type input "27 ""
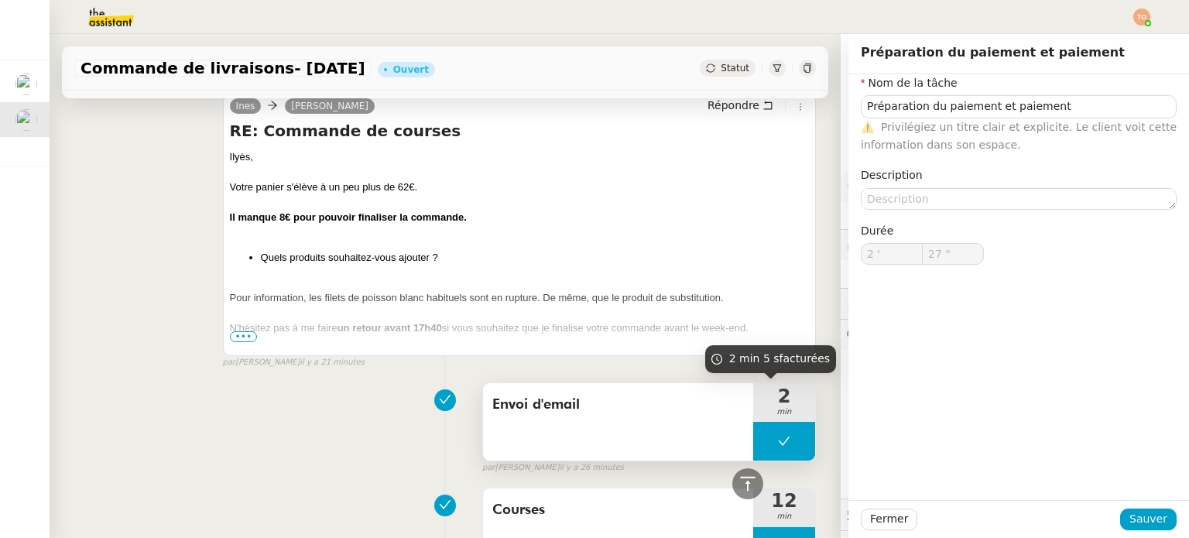
drag, startPoint x: 773, startPoint y: 442, endPoint x: 764, endPoint y: 441, distance: 8.6
click at [772, 441] on button at bounding box center [784, 441] width 62 height 39
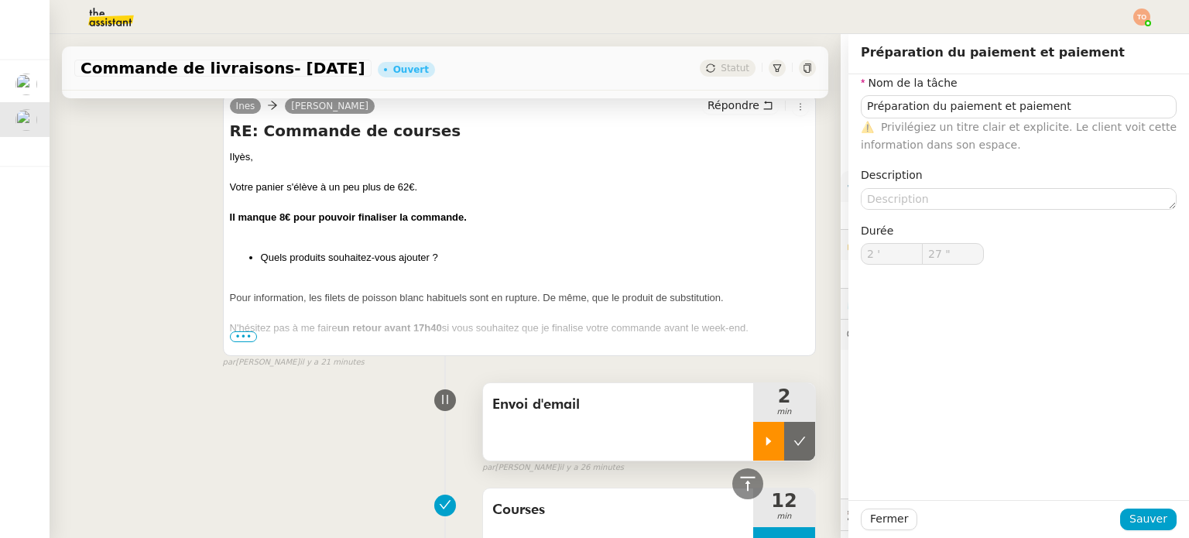
type input "Préparation du paiement et paiement"
type input "2 '"
type input "27 ""
click at [757, 441] on div at bounding box center [768, 441] width 31 height 39
type input "Préparation du paiement et paiement"
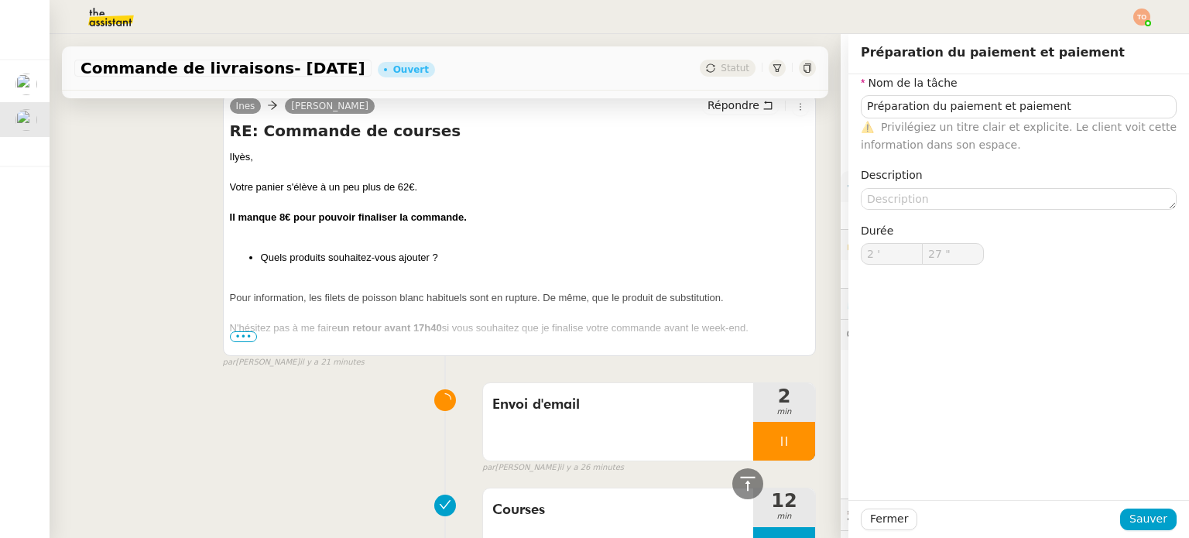
type input "2 '"
type input "27 ""
type input "Préparation du paiement et paiement"
type input "2 '"
type input "27 ""
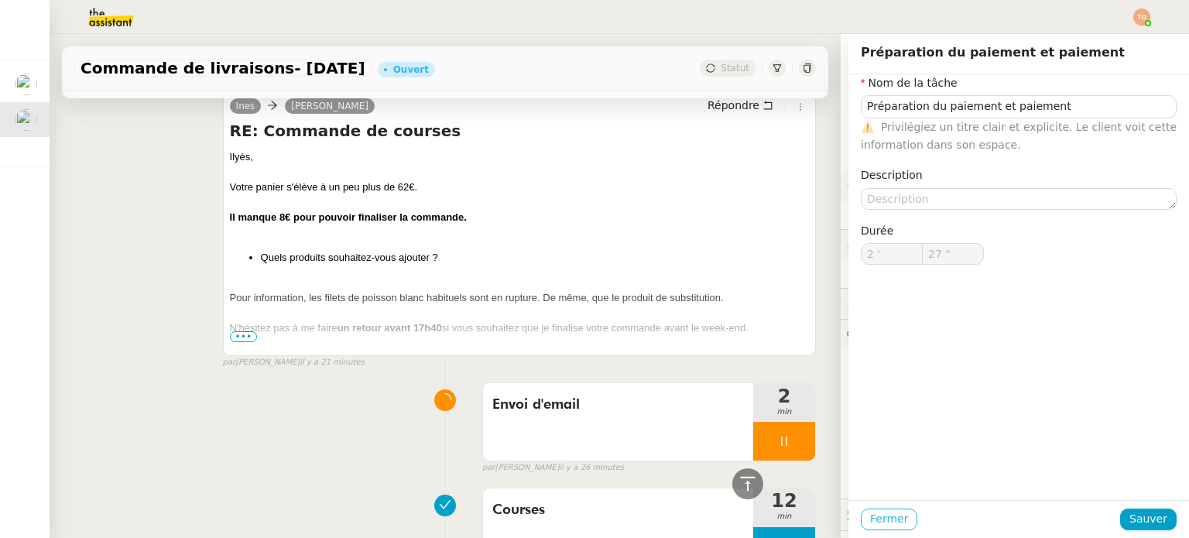
click at [880, 522] on span "Fermer" at bounding box center [889, 519] width 38 height 18
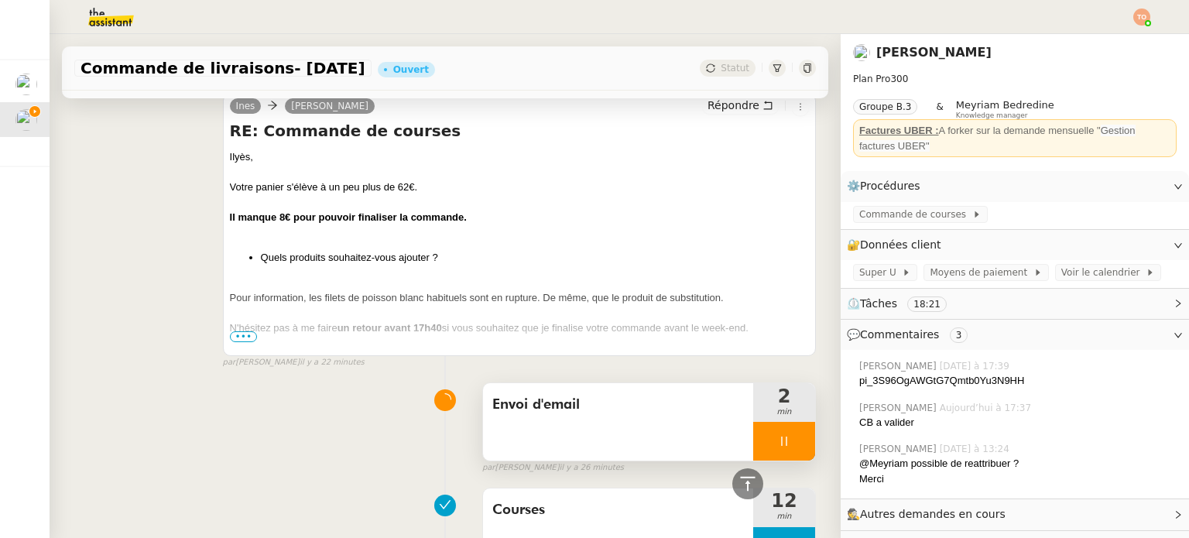
click at [793, 434] on div at bounding box center [784, 441] width 62 height 39
click at [793, 437] on button at bounding box center [799, 441] width 31 height 39
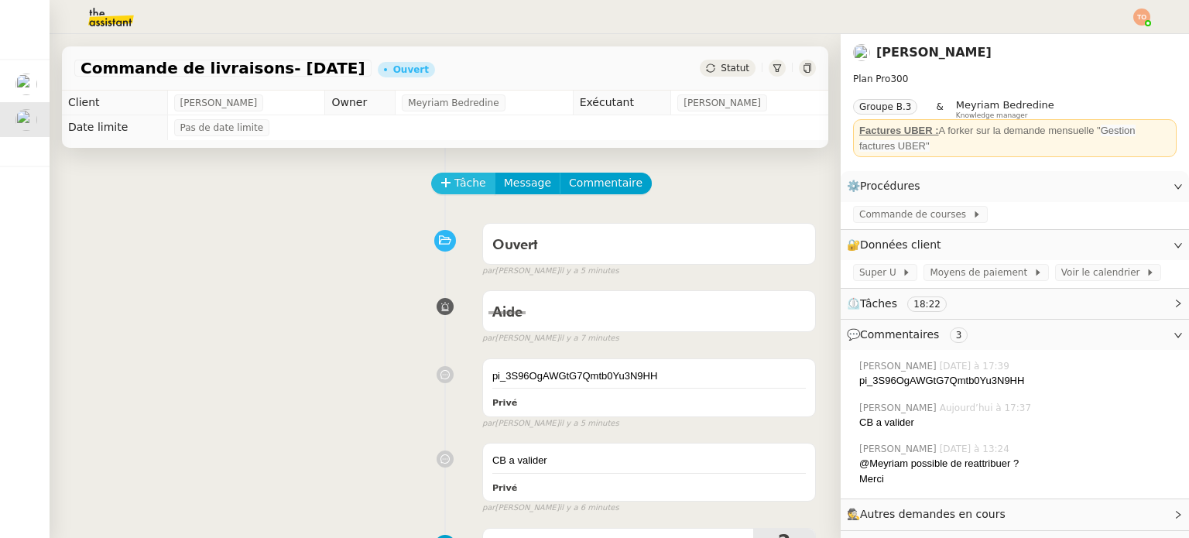
click at [477, 185] on button "Tâche" at bounding box center [463, 184] width 64 height 22
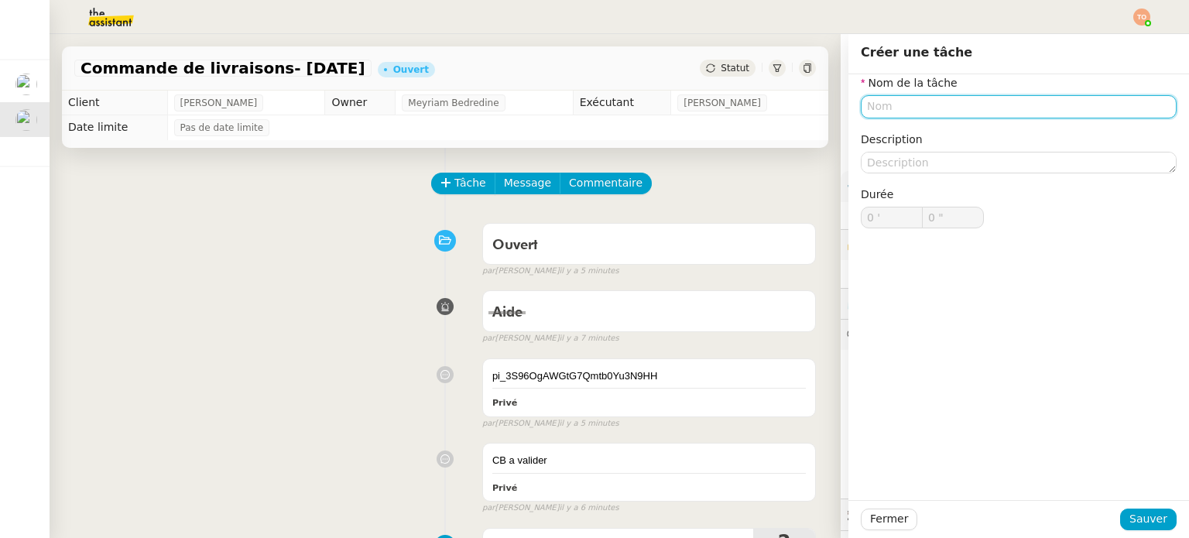
click at [886, 107] on input "text" at bounding box center [1019, 106] width 316 height 22
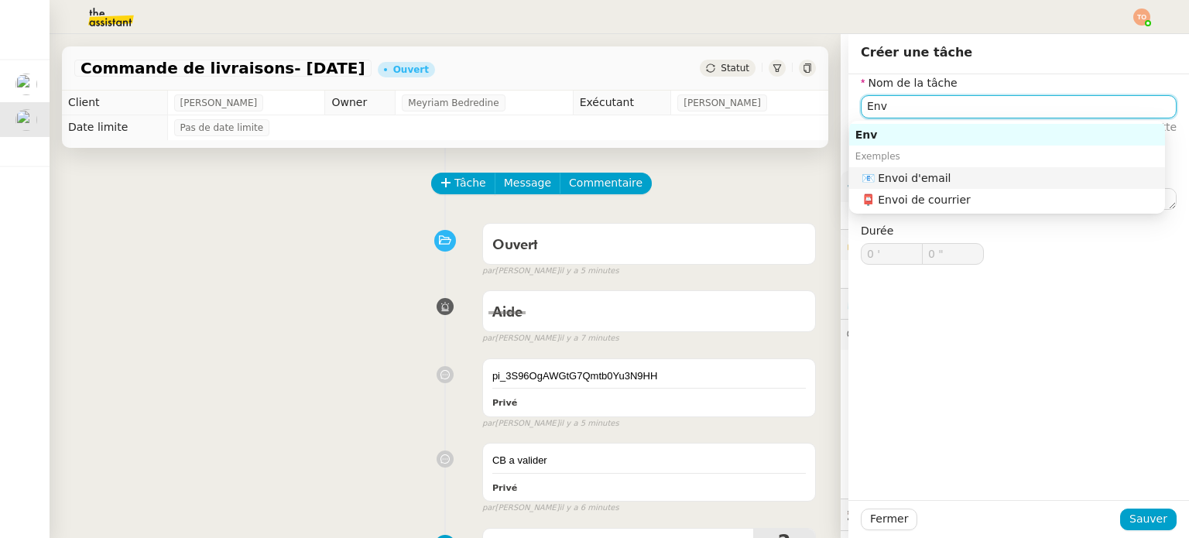
click at [931, 173] on div "📧 Envoi d'email" at bounding box center [1010, 178] width 297 height 14
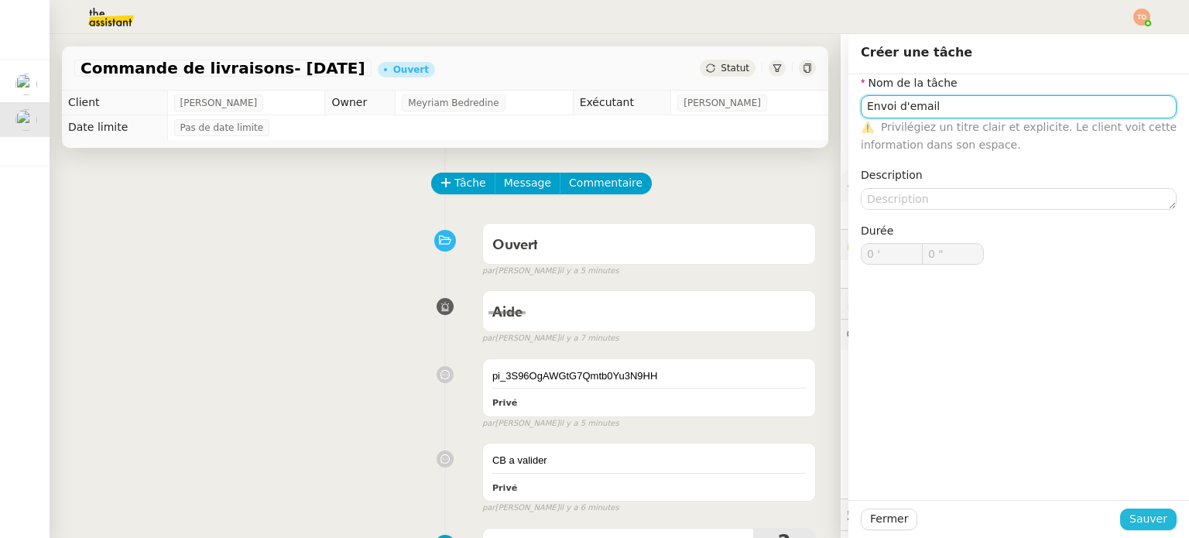
type input "Envoi d'email"
click at [1144, 527] on span "Sauver" at bounding box center [1149, 519] width 38 height 18
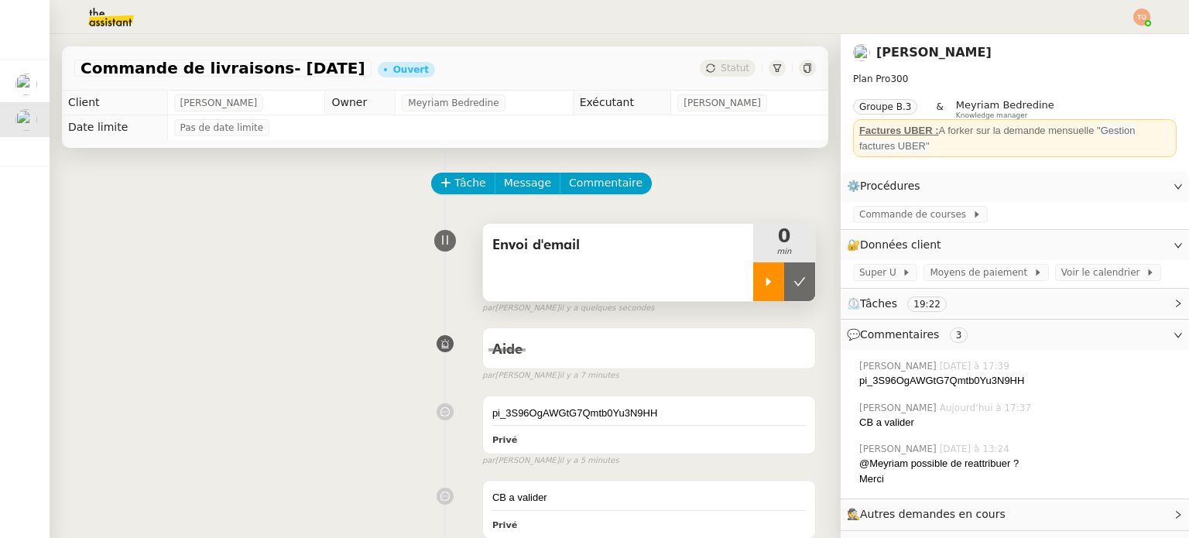
click at [759, 285] on div at bounding box center [768, 281] width 31 height 39
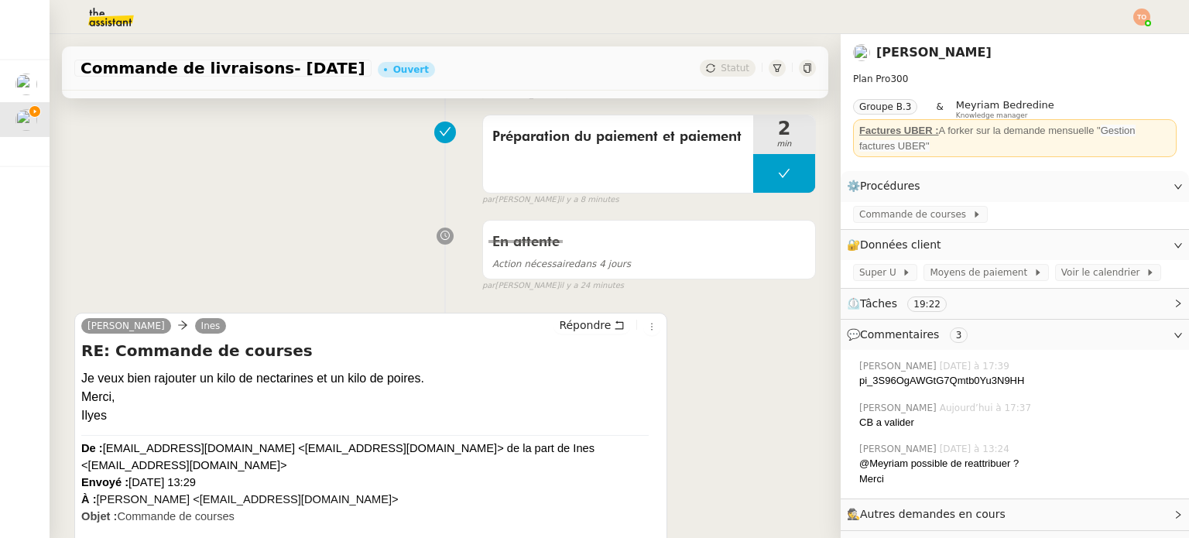
scroll to position [542, 0]
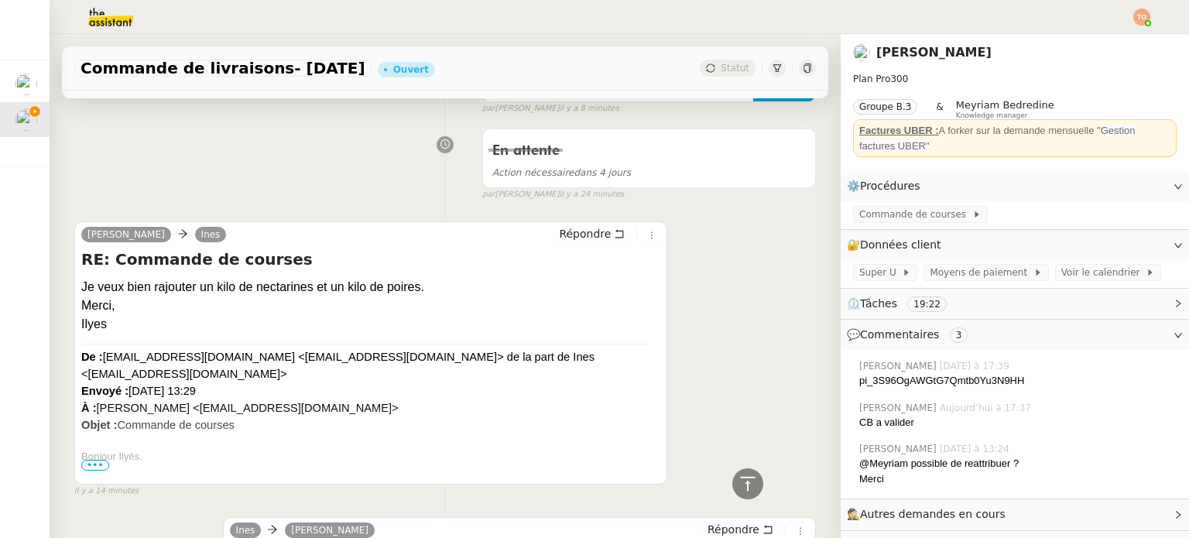
click at [615, 240] on div "Répondre" at bounding box center [607, 234] width 107 height 19
click at [595, 238] on button "Répondre" at bounding box center [592, 233] width 77 height 17
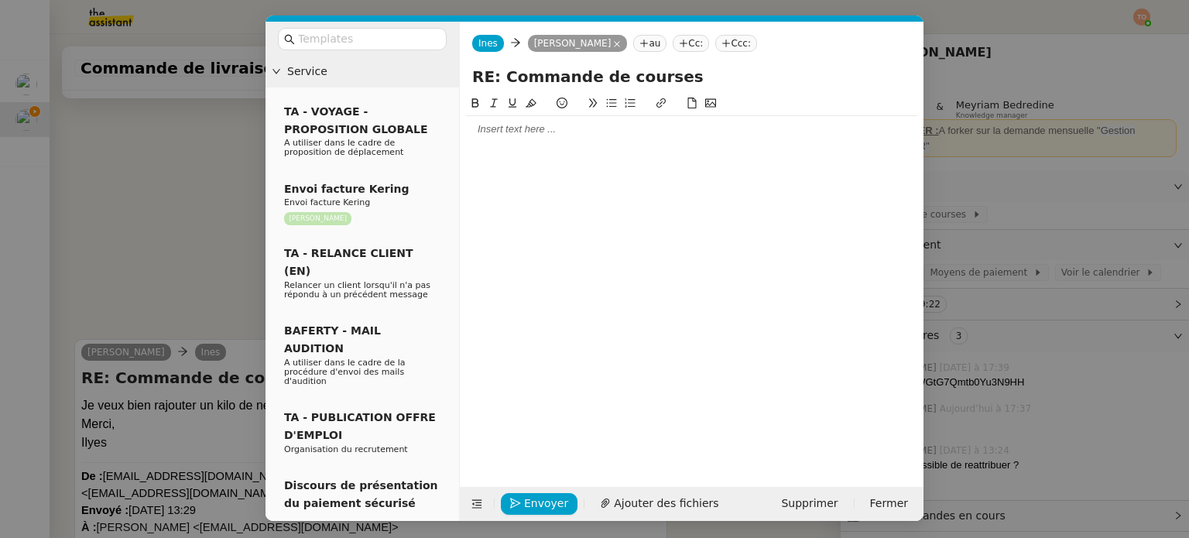
scroll to position [660, 0]
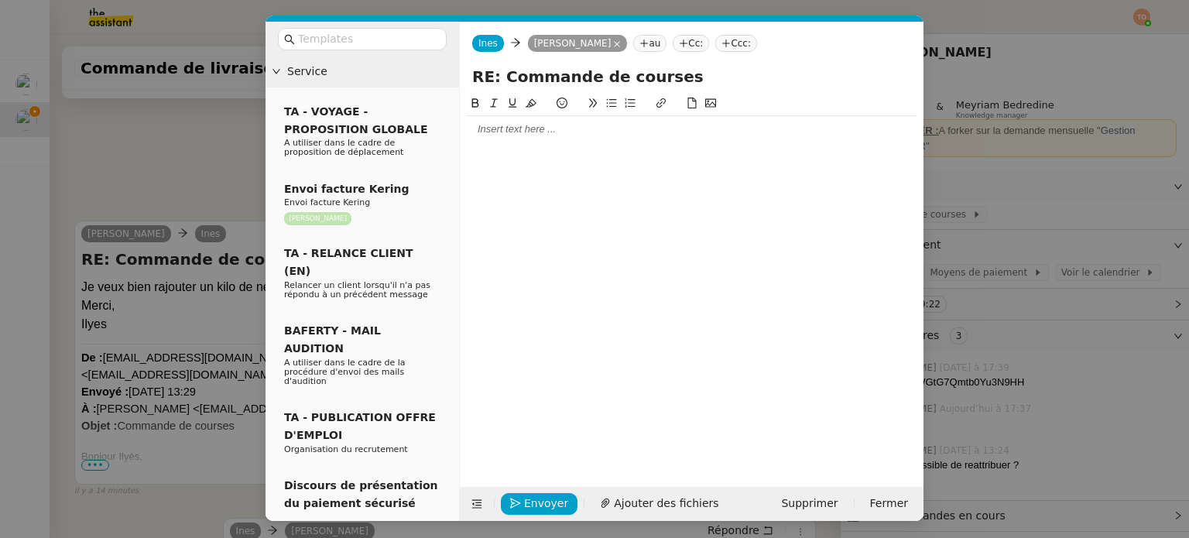
click at [605, 148] on div at bounding box center [691, 278] width 451 height 369
click at [610, 140] on div at bounding box center [691, 129] width 451 height 26
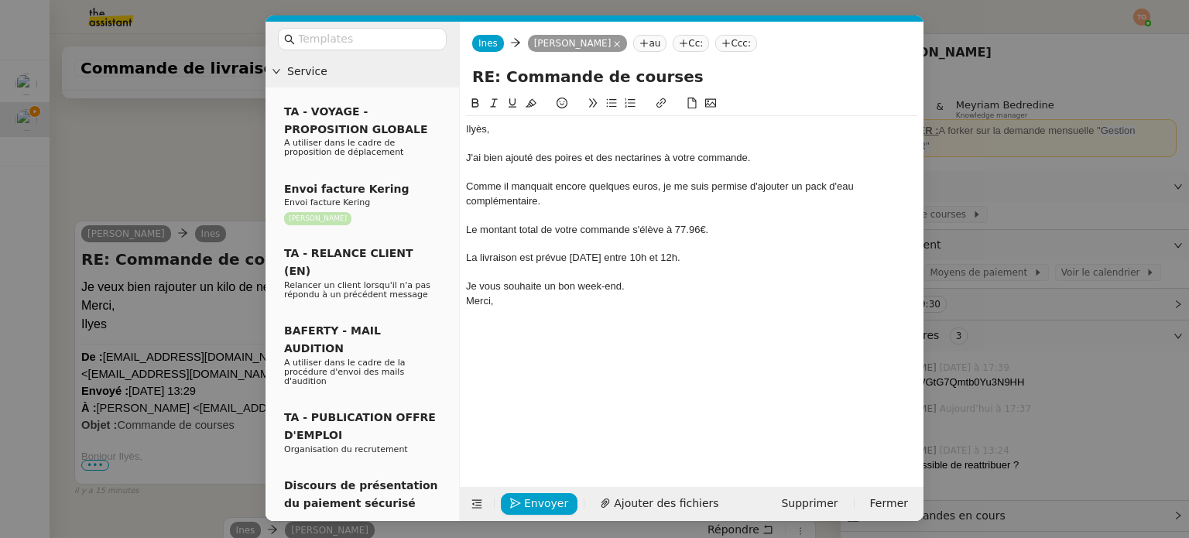
scroll to position [842, 0]
click at [539, 506] on span "Envoyer" at bounding box center [546, 504] width 44 height 18
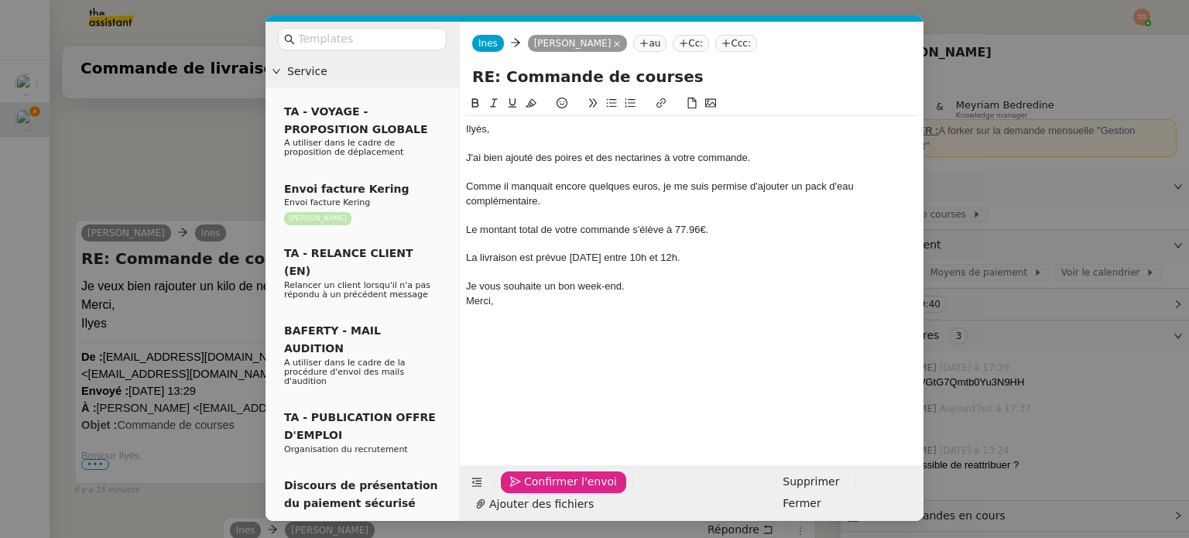
click at [539, 491] on span "Confirmer l'envoi" at bounding box center [570, 482] width 93 height 18
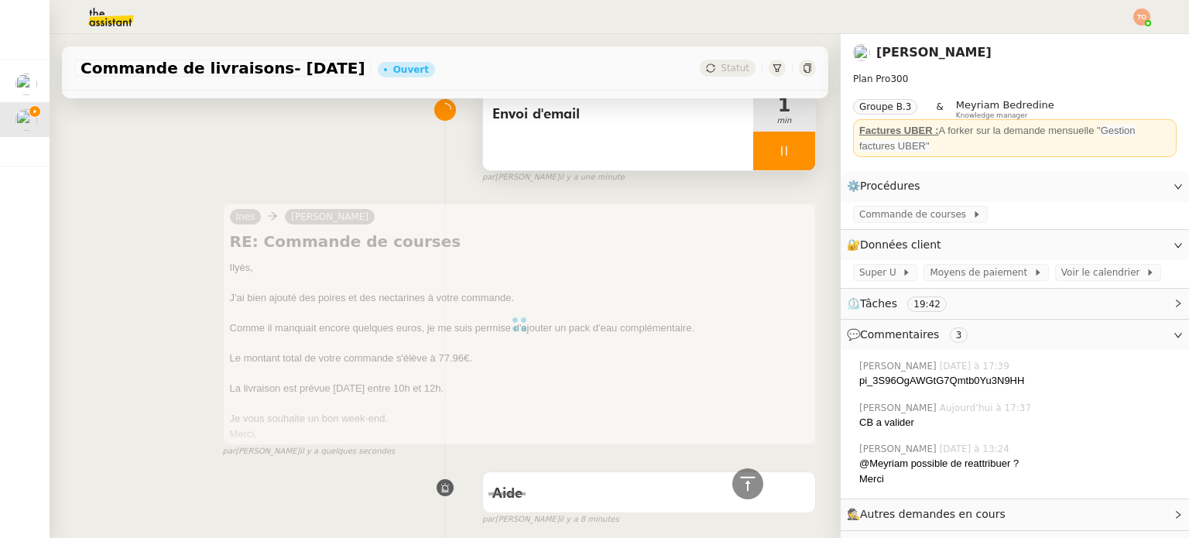
scroll to position [0, 0]
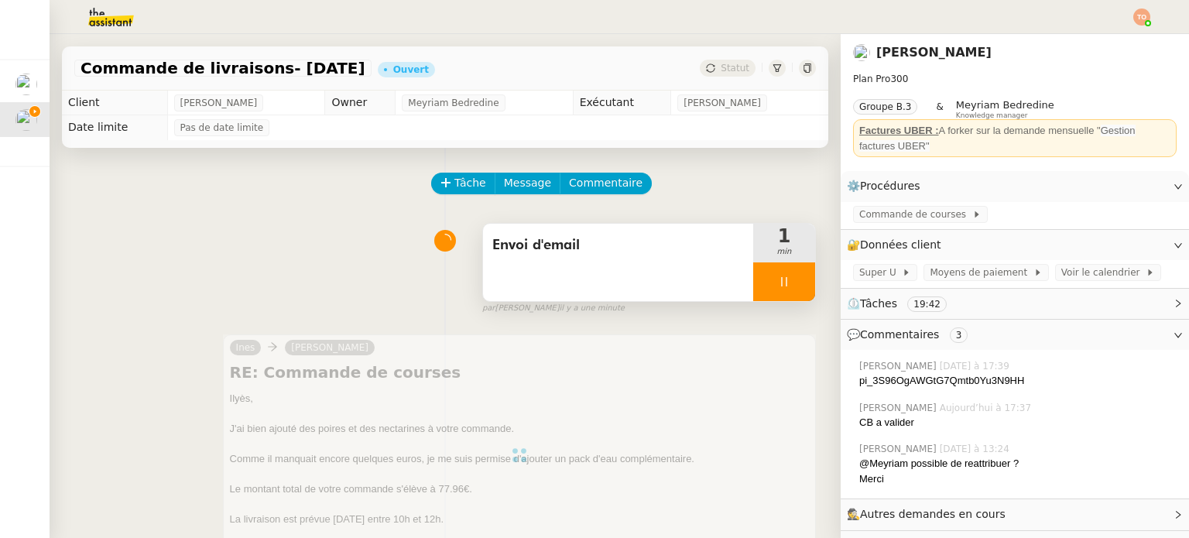
click at [771, 286] on div at bounding box center [784, 281] width 62 height 39
click at [794, 284] on icon at bounding box center [800, 282] width 12 height 12
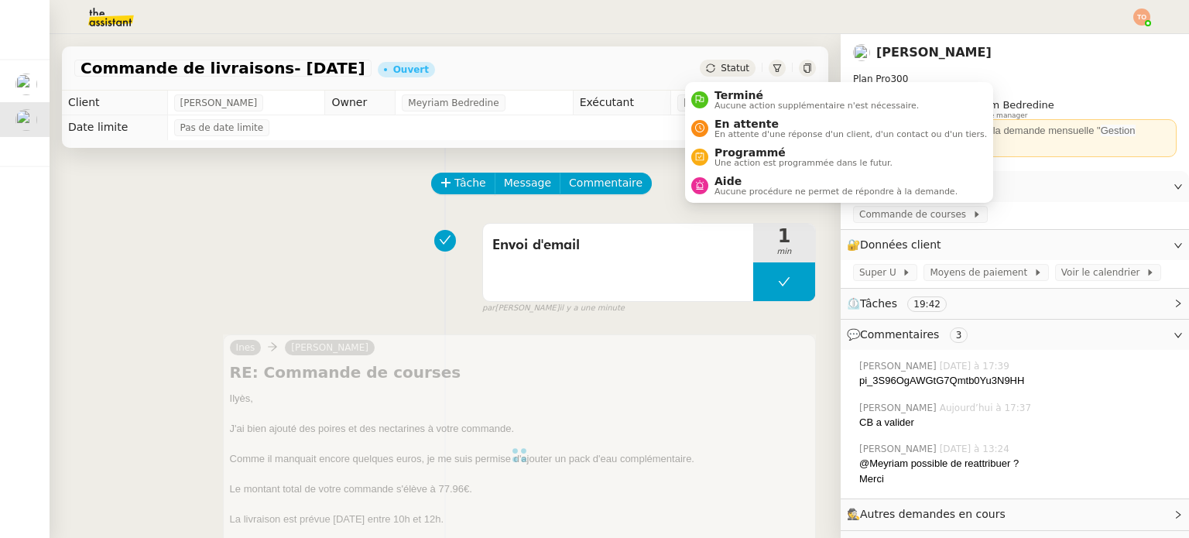
click at [727, 60] on div "Statut" at bounding box center [728, 68] width 56 height 17
click at [744, 120] on span "En attente" at bounding box center [851, 124] width 273 height 12
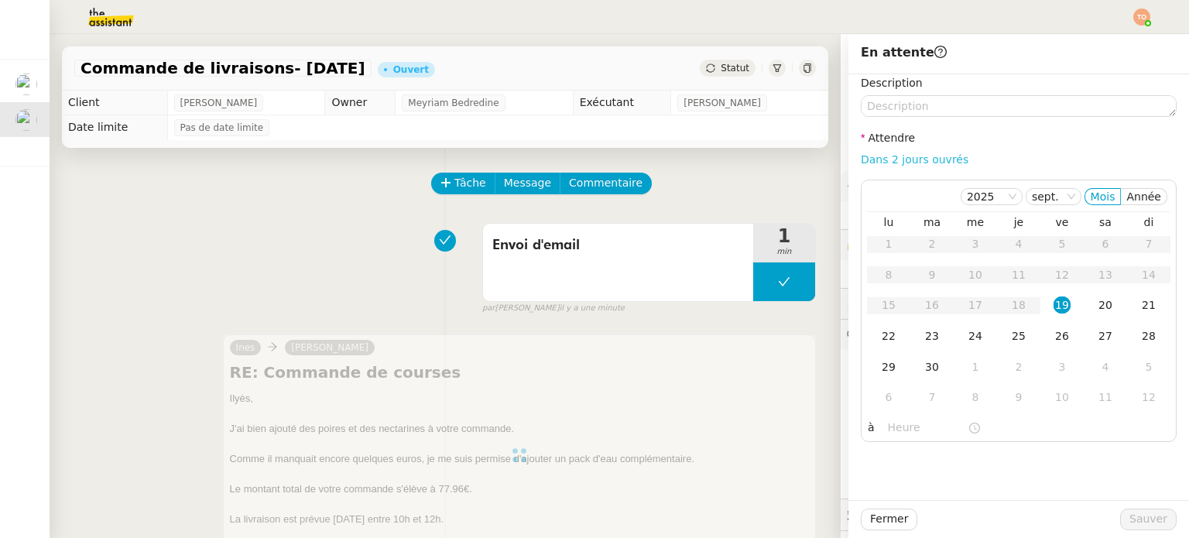
click at [877, 166] on link "Dans 2 jours ouvrés" at bounding box center [915, 159] width 108 height 12
type input "07:00"
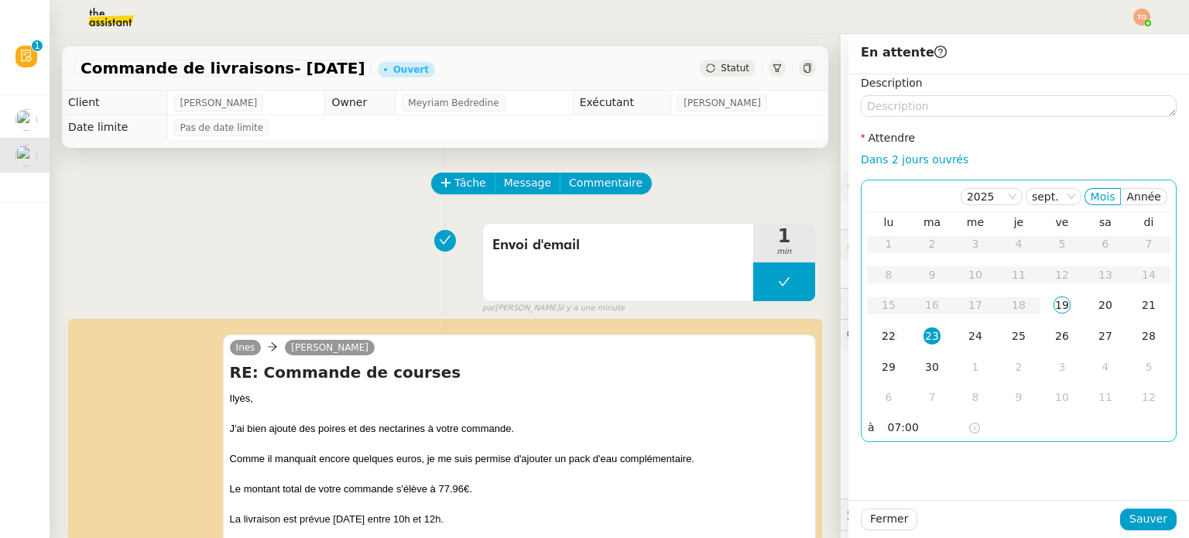
click at [889, 336] on td "22" at bounding box center [888, 336] width 43 height 31
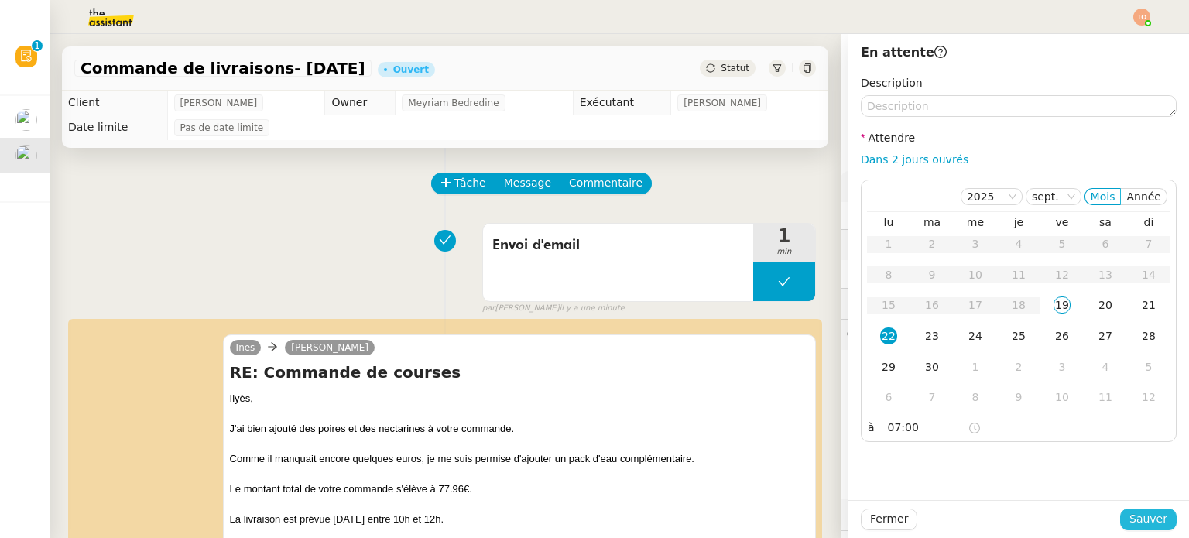
click at [1142, 517] on span "Sauver" at bounding box center [1149, 519] width 38 height 18
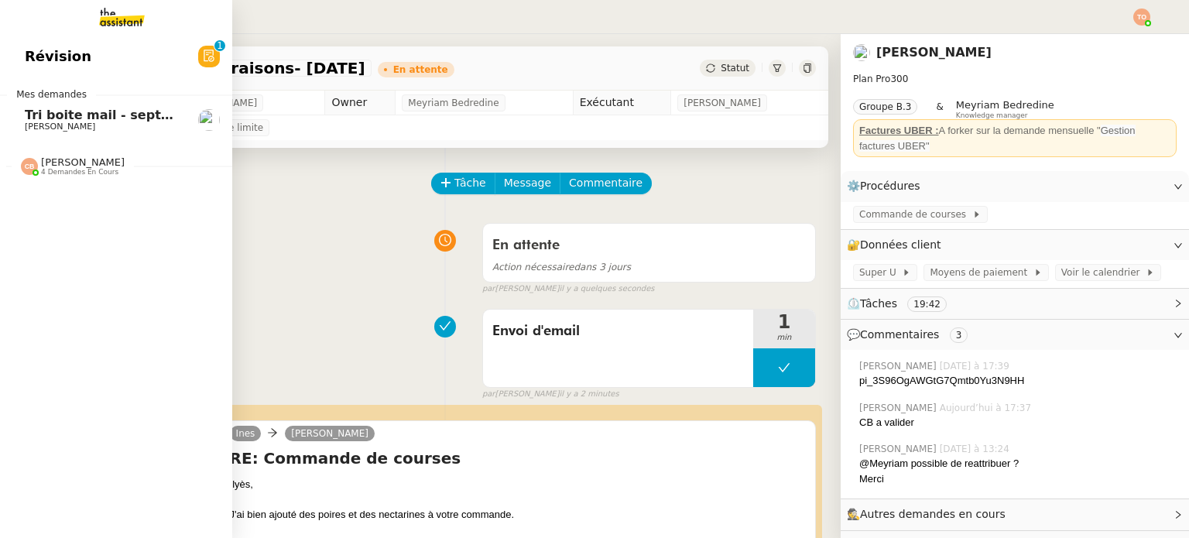
click at [36, 120] on span "Tri boite mail - septembre 2025" at bounding box center [135, 115] width 220 height 15
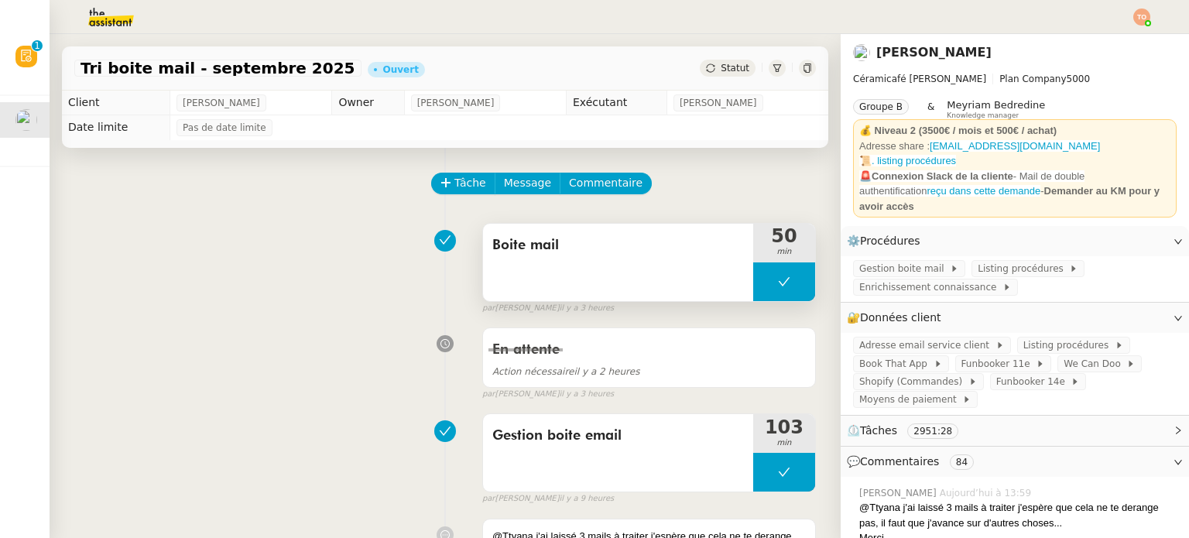
drag, startPoint x: 757, startPoint y: 288, endPoint x: 737, endPoint y: 288, distance: 20.1
click at [757, 287] on button at bounding box center [784, 281] width 62 height 39
click at [753, 288] on div at bounding box center [768, 281] width 31 height 39
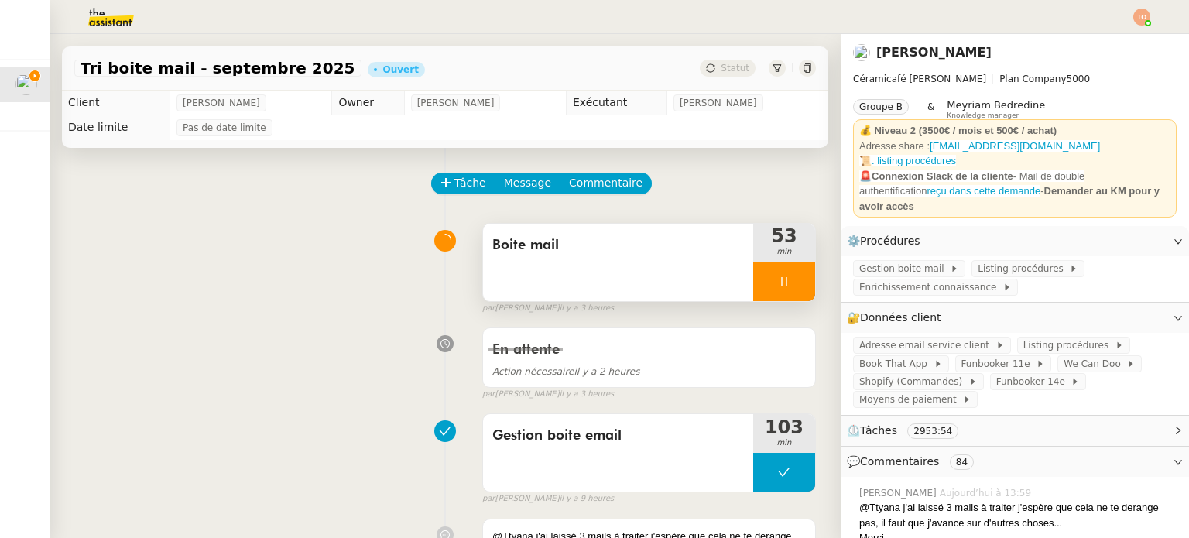
click at [763, 293] on div at bounding box center [784, 281] width 62 height 39
click at [794, 284] on icon at bounding box center [800, 282] width 12 height 12
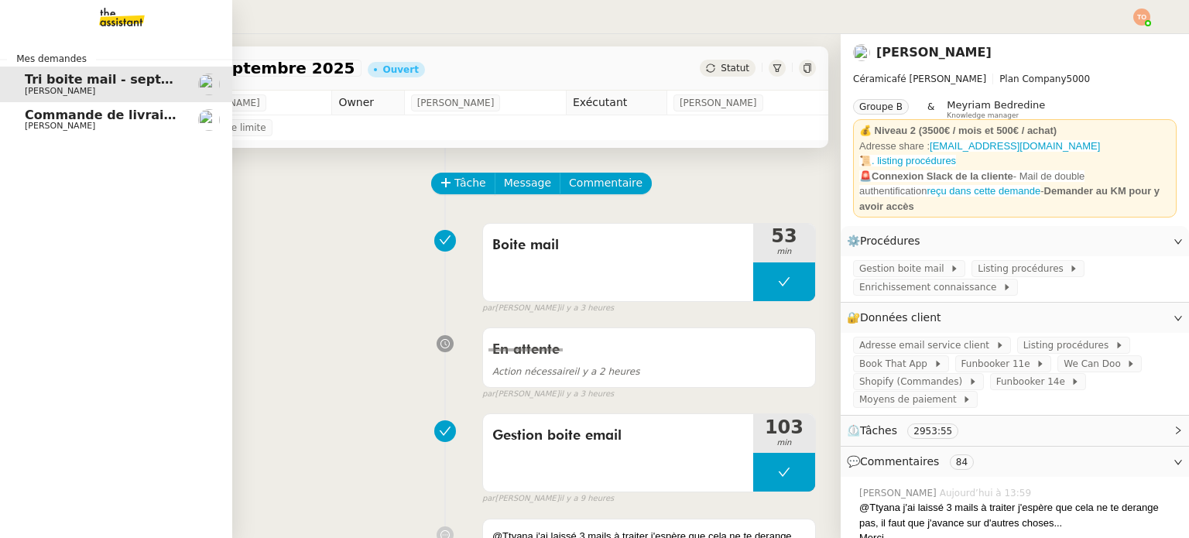
click at [8, 123] on link "Commande de livraisons- [DATE] [PERSON_NAME]" at bounding box center [116, 120] width 232 height 36
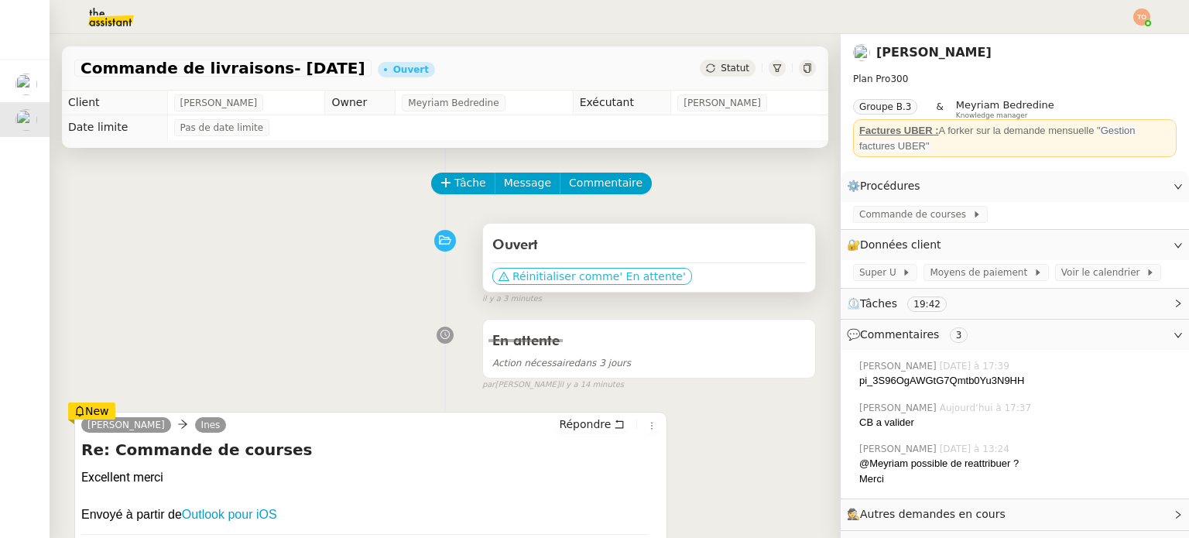
click at [619, 278] on span "' En attente'" at bounding box center [652, 276] width 66 height 15
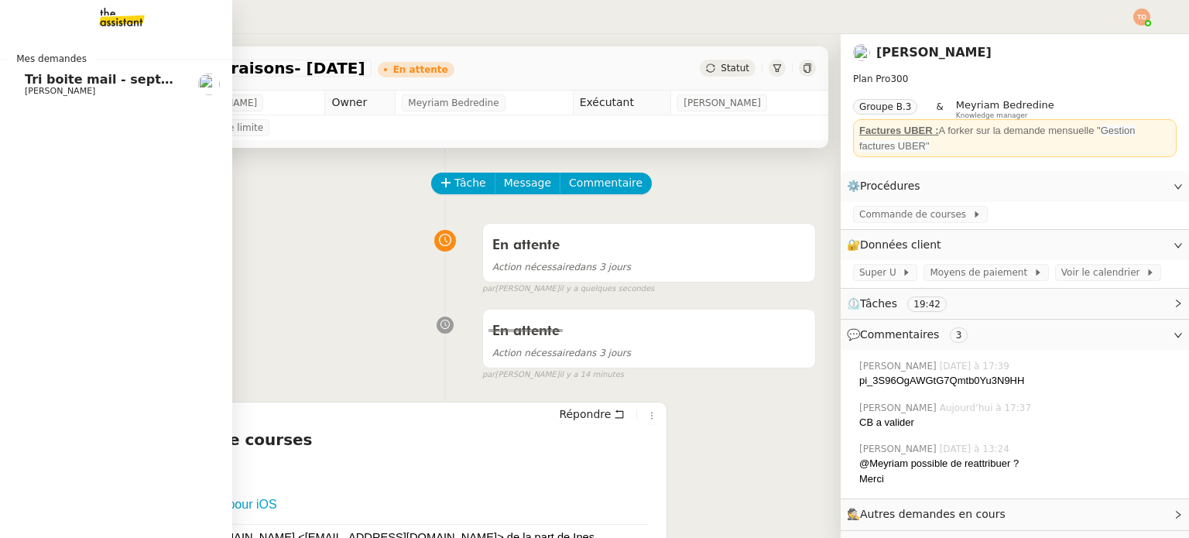
click at [33, 84] on span "Tri boite mail - septembre 2025" at bounding box center [135, 79] width 220 height 15
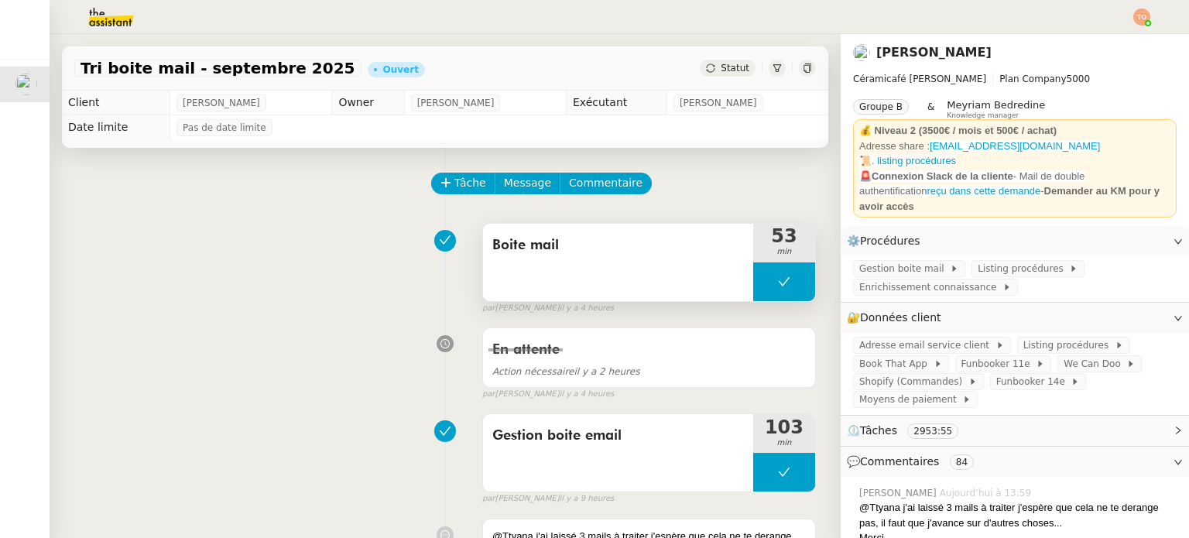
click at [753, 281] on button at bounding box center [784, 281] width 62 height 39
click at [763, 281] on icon at bounding box center [769, 282] width 12 height 12
click at [773, 279] on div at bounding box center [784, 281] width 62 height 39
click at [794, 283] on icon at bounding box center [800, 282] width 12 height 12
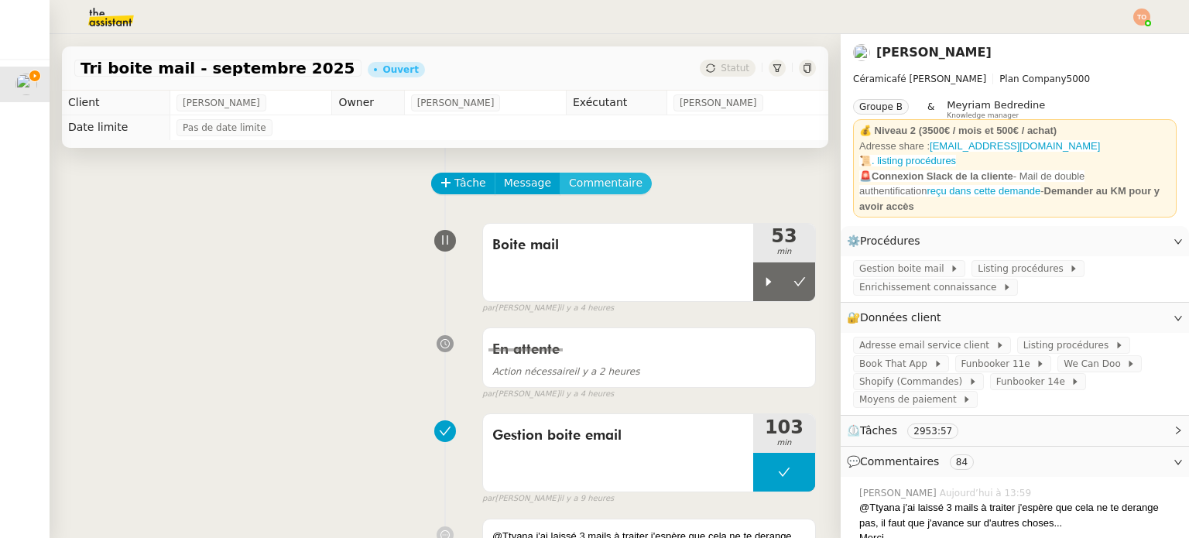
click at [585, 186] on span "Commentaire" at bounding box center [606, 183] width 74 height 18
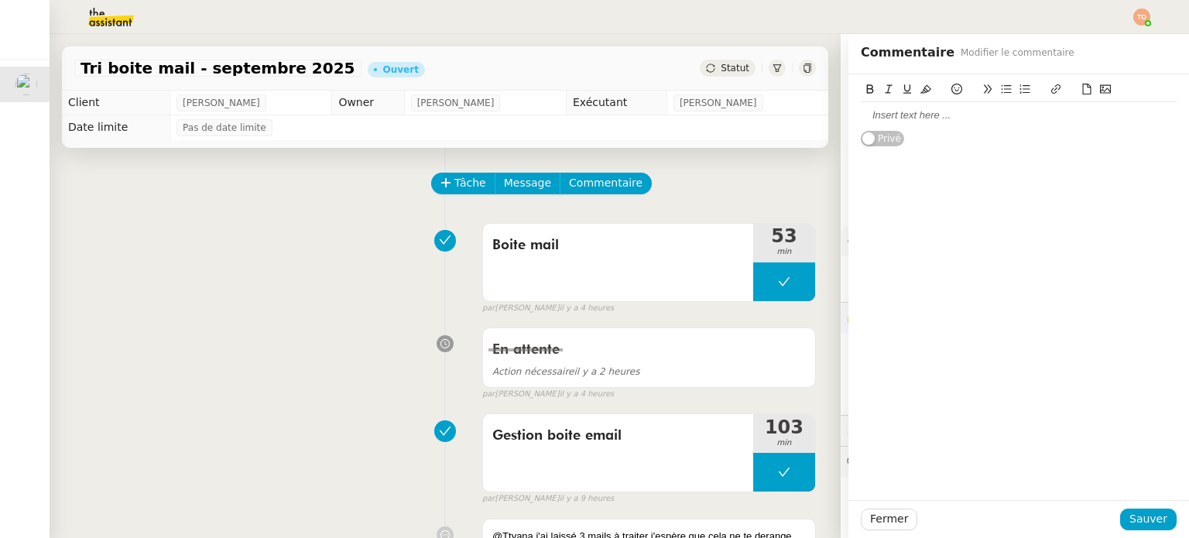
click at [912, 119] on div at bounding box center [1019, 115] width 316 height 14
click at [1156, 513] on button "Sauver" at bounding box center [1148, 520] width 57 height 22
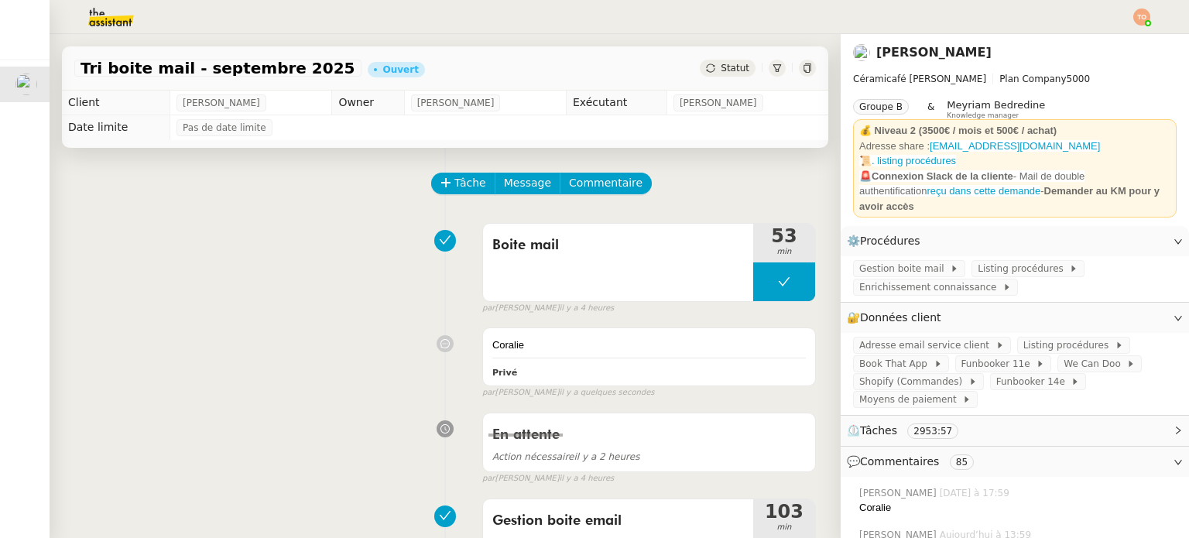
click at [728, 69] on span "Statut" at bounding box center [735, 68] width 29 height 11
click at [770, 188] on div "Tâche Message Commentaire" at bounding box center [624, 191] width 383 height 37
click at [721, 66] on span "Statut" at bounding box center [735, 68] width 29 height 11
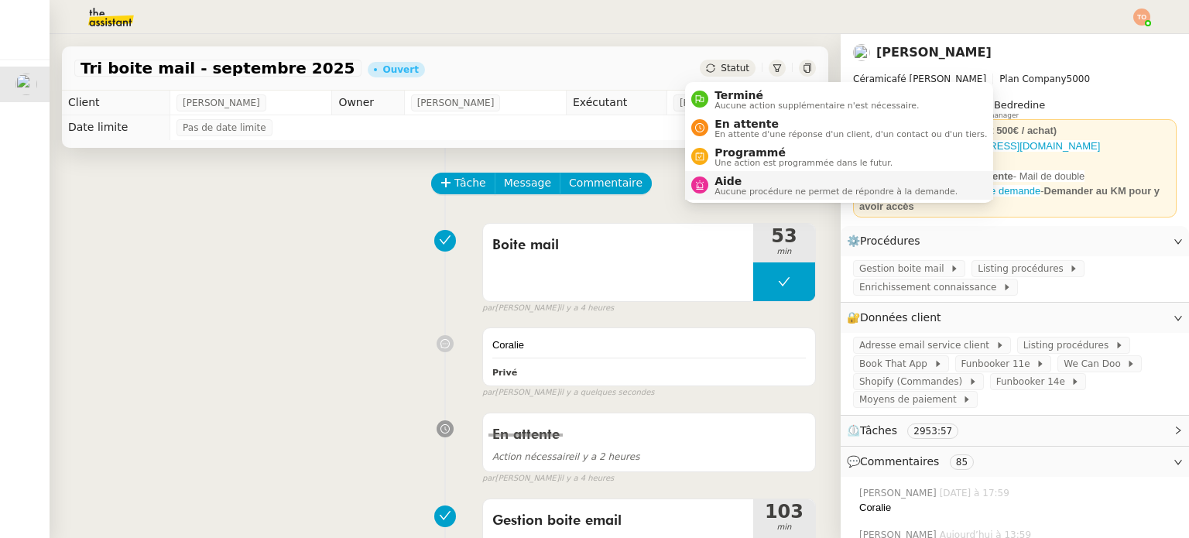
click at [756, 175] on span "Aide" at bounding box center [836, 181] width 243 height 12
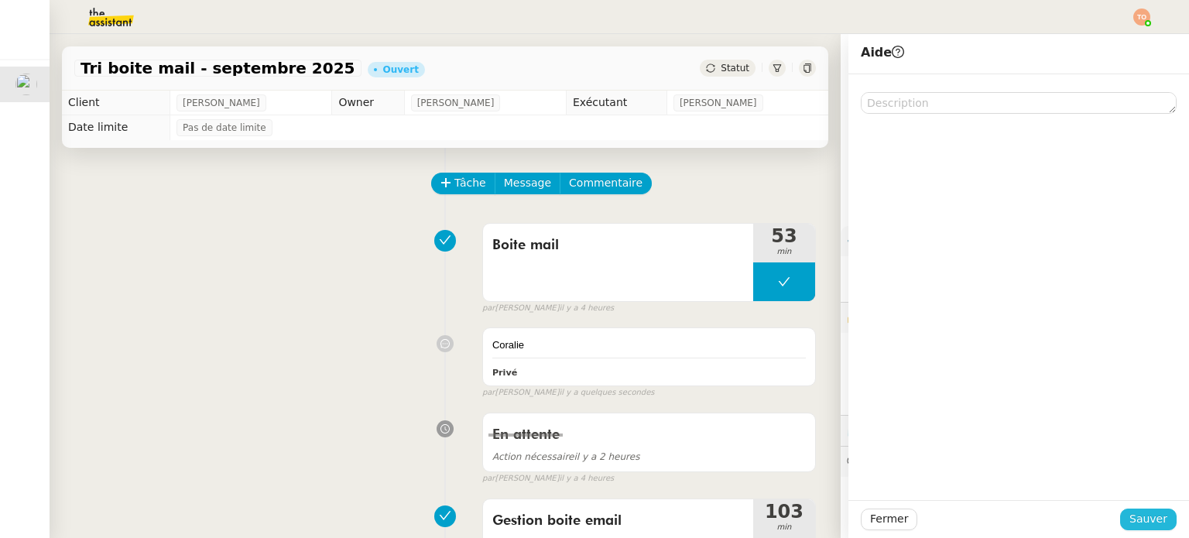
click at [1151, 523] on span "Sauver" at bounding box center [1149, 519] width 38 height 18
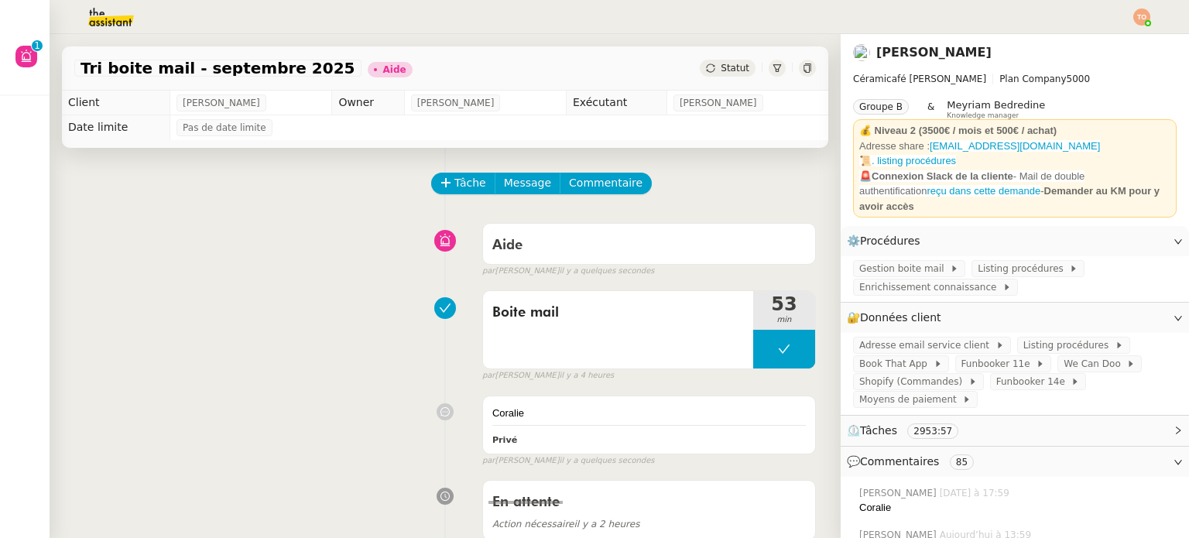
click at [1144, 12] on img at bounding box center [1142, 17] width 17 height 17
click at [1117, 36] on li "Suivi" at bounding box center [1100, 44] width 101 height 22
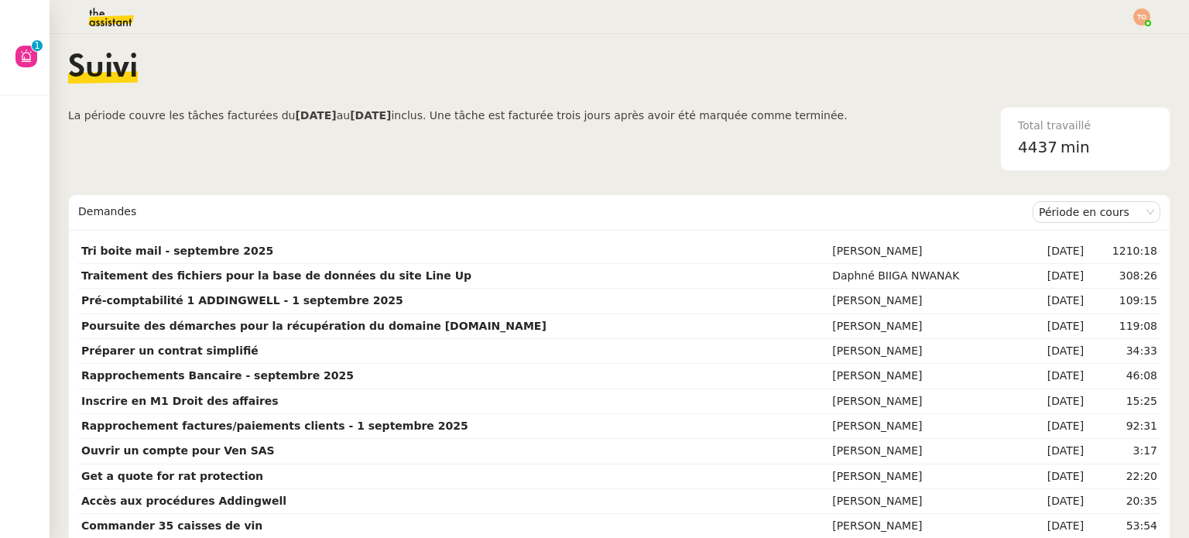
click at [1004, 29] on div at bounding box center [595, 17] width 1112 height 34
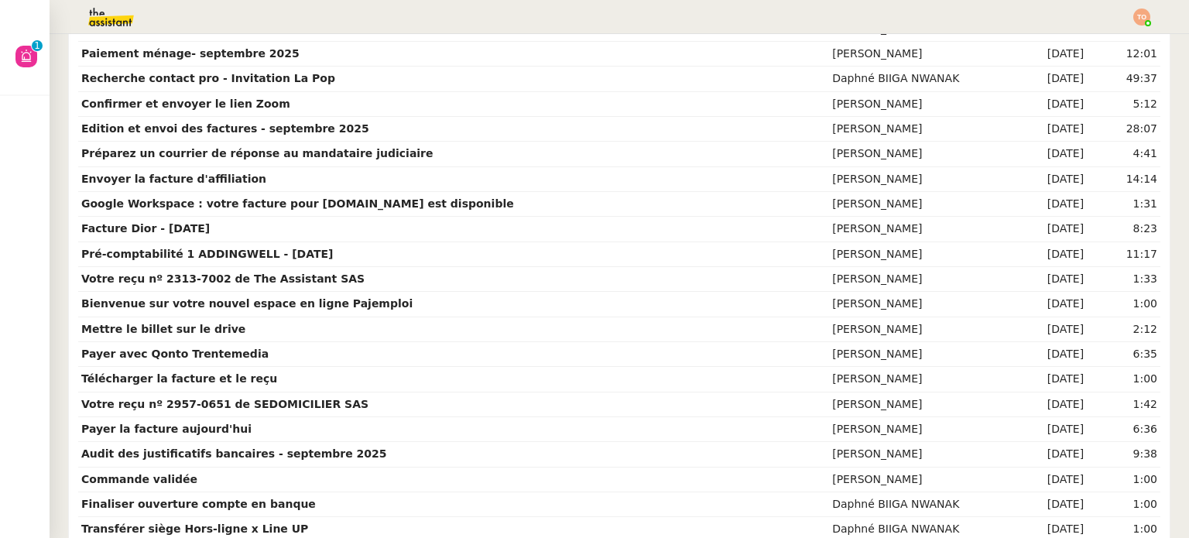
scroll to position [2404, 0]
